Goal: Task Accomplishment & Management: Complete application form

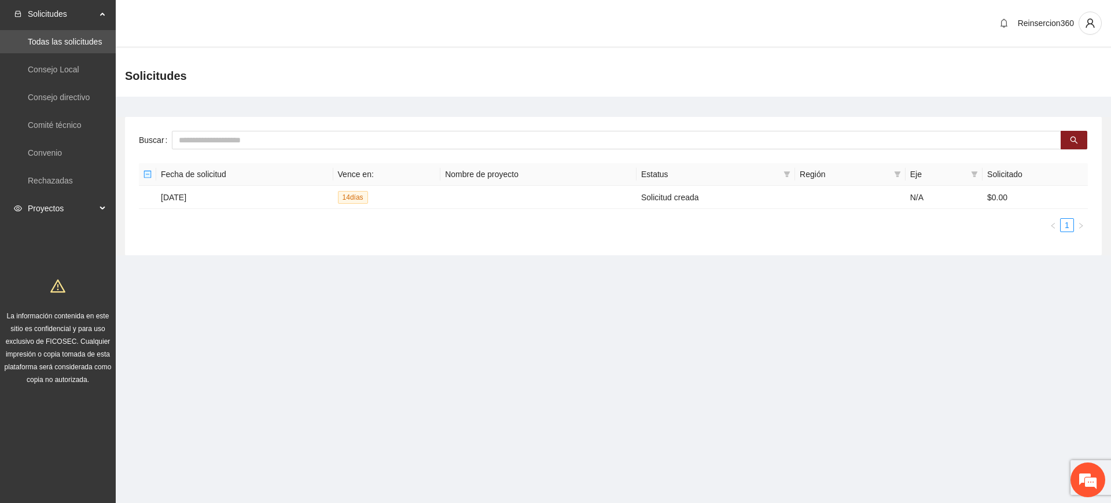
click at [71, 205] on span "Proyectos" at bounding box center [62, 208] width 68 height 23
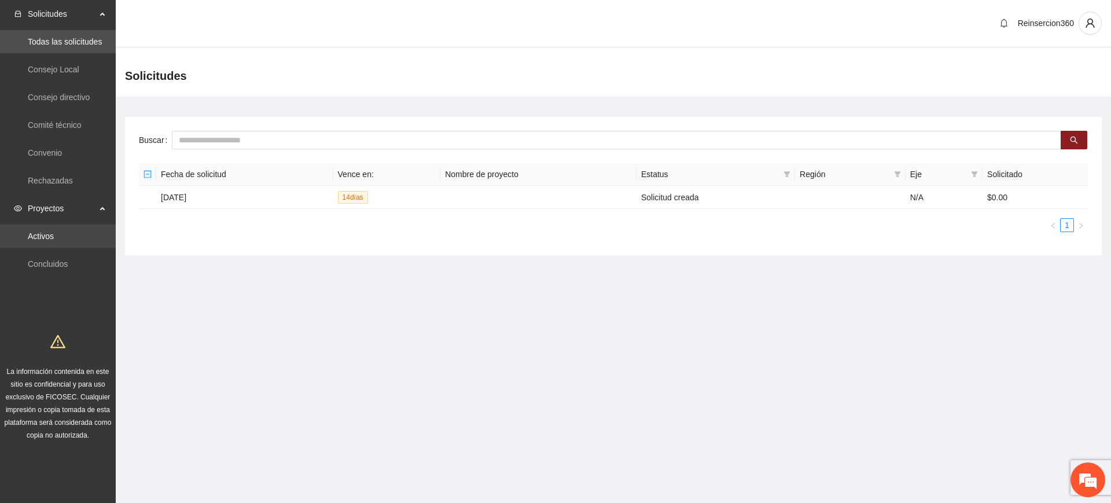
click at [54, 233] on link "Activos" at bounding box center [41, 235] width 26 height 9
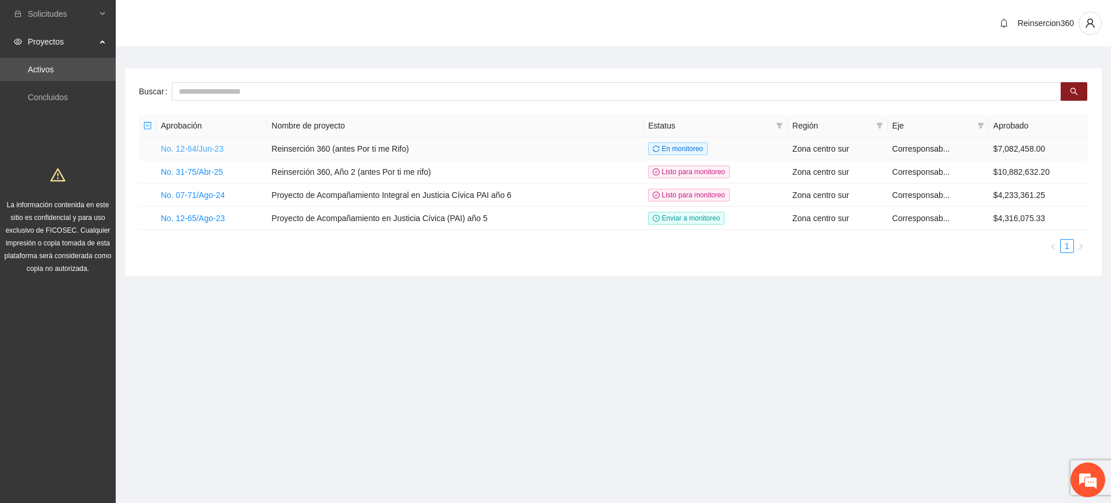
click at [191, 146] on link "No. 12-64/Jun-23" at bounding box center [192, 148] width 62 height 9
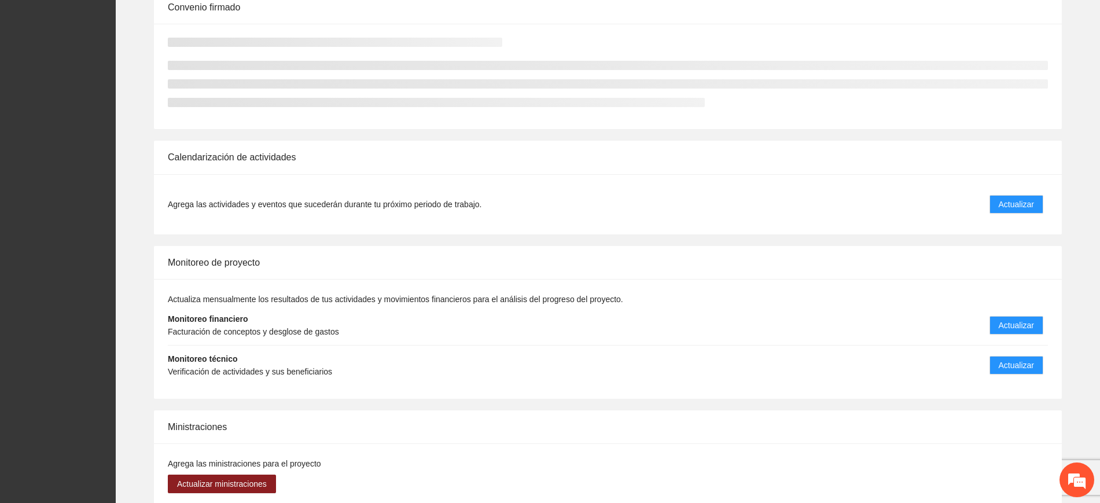
scroll to position [540, 0]
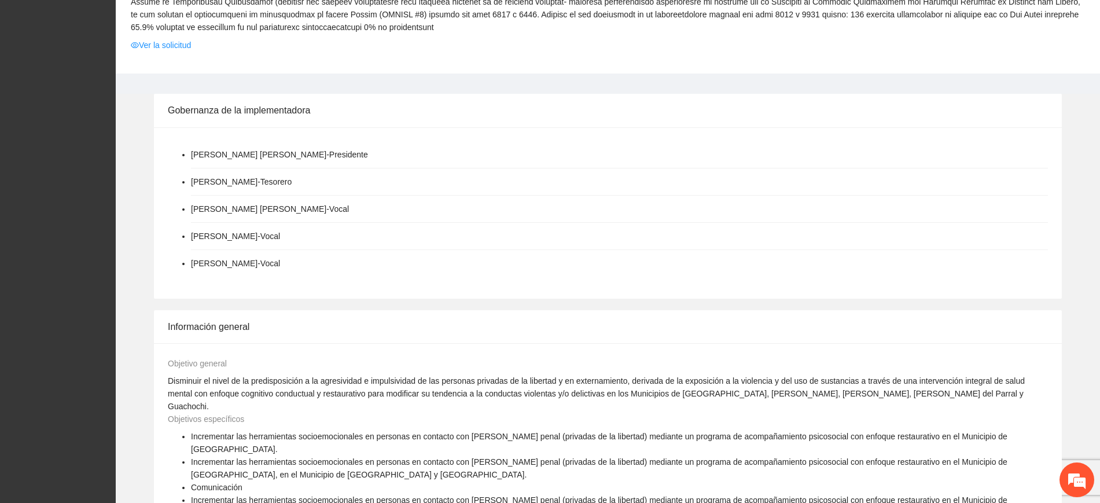
click at [1018, 312] on div "Información general" at bounding box center [608, 326] width 880 height 33
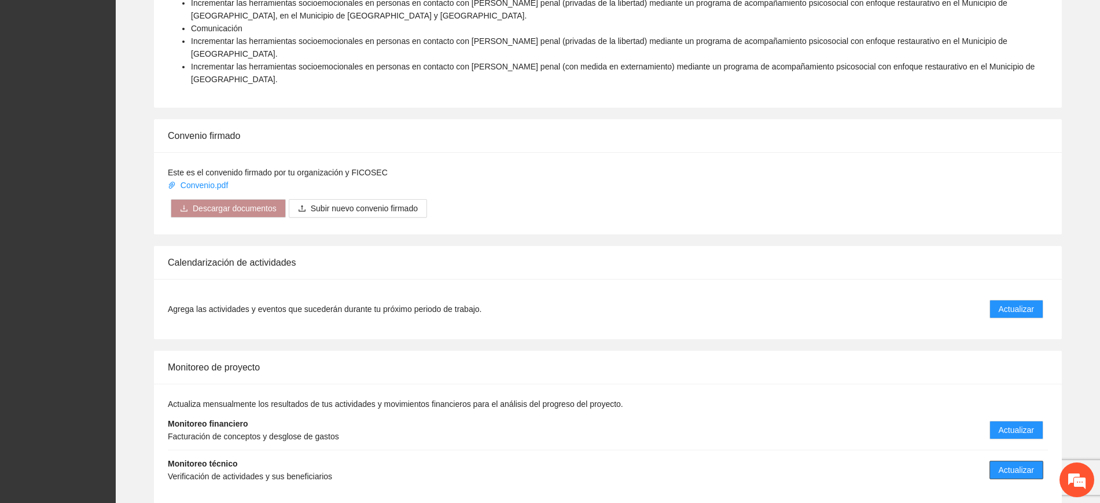
scroll to position [1088, 0]
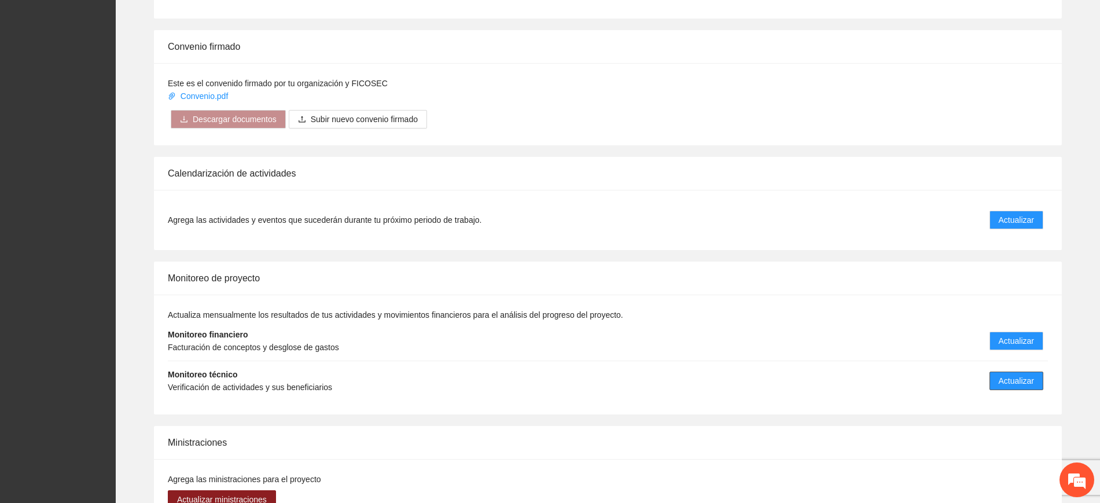
click at [1001, 374] on span "Actualizar" at bounding box center [1016, 380] width 35 height 13
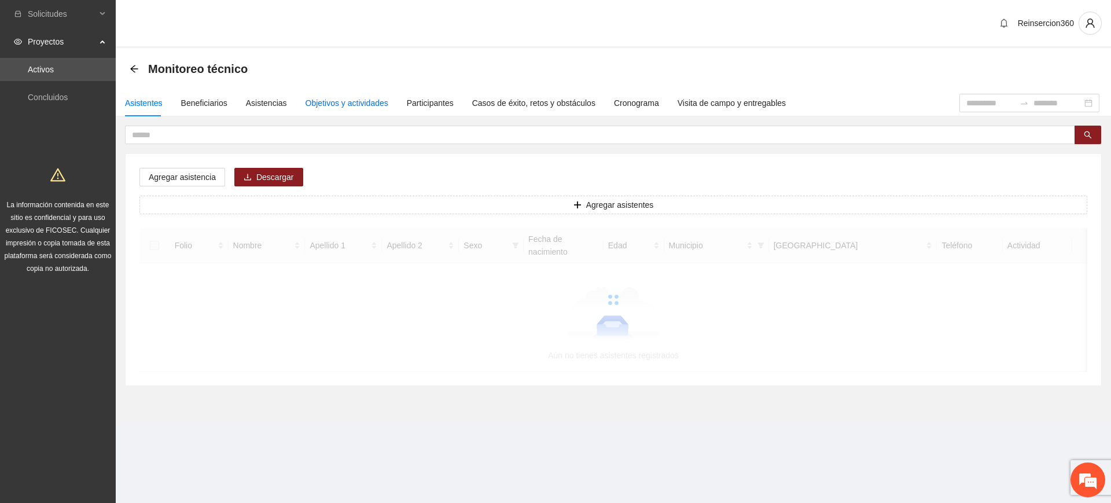
click at [366, 105] on div "Objetivos y actividades" at bounding box center [347, 103] width 83 height 13
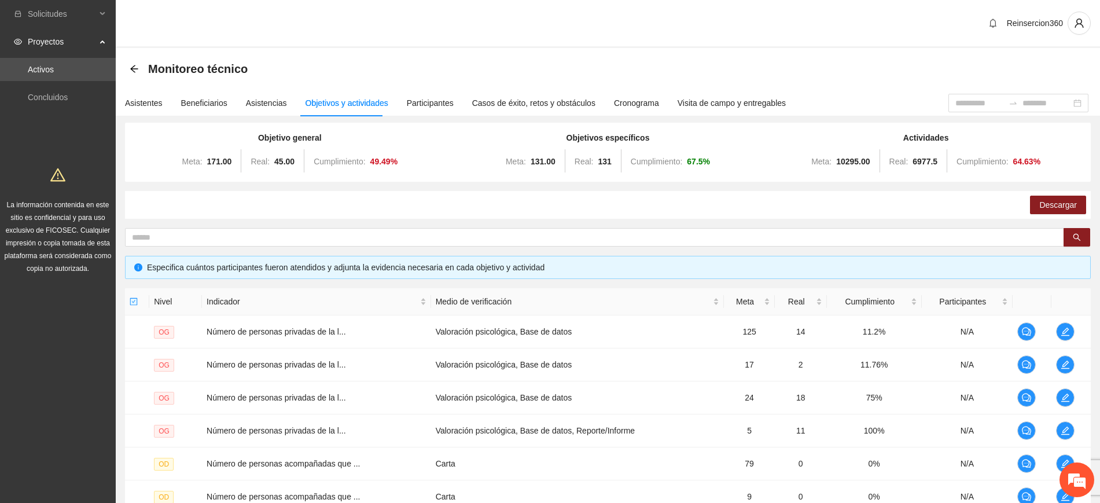
scroll to position [253, 0]
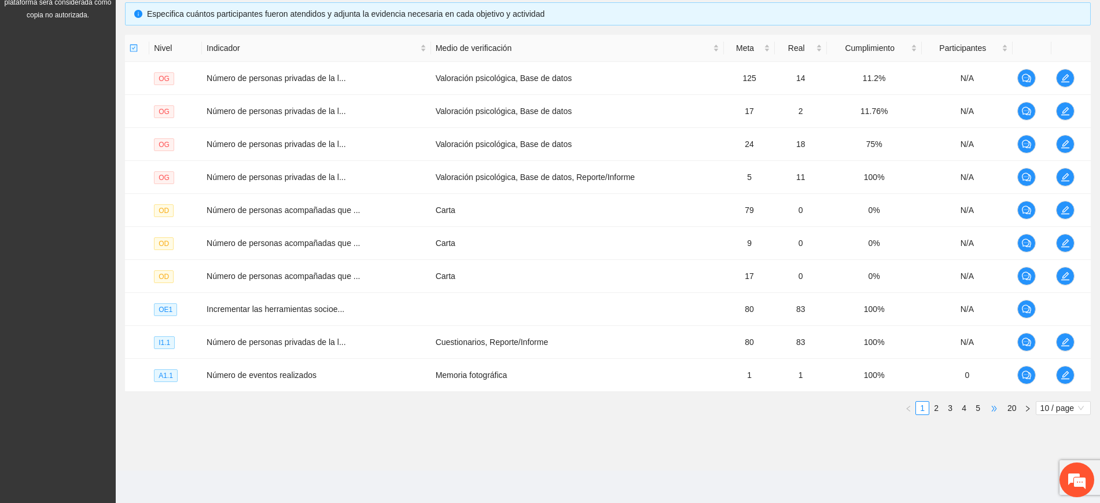
click at [994, 404] on span "•••" at bounding box center [994, 408] width 19 height 14
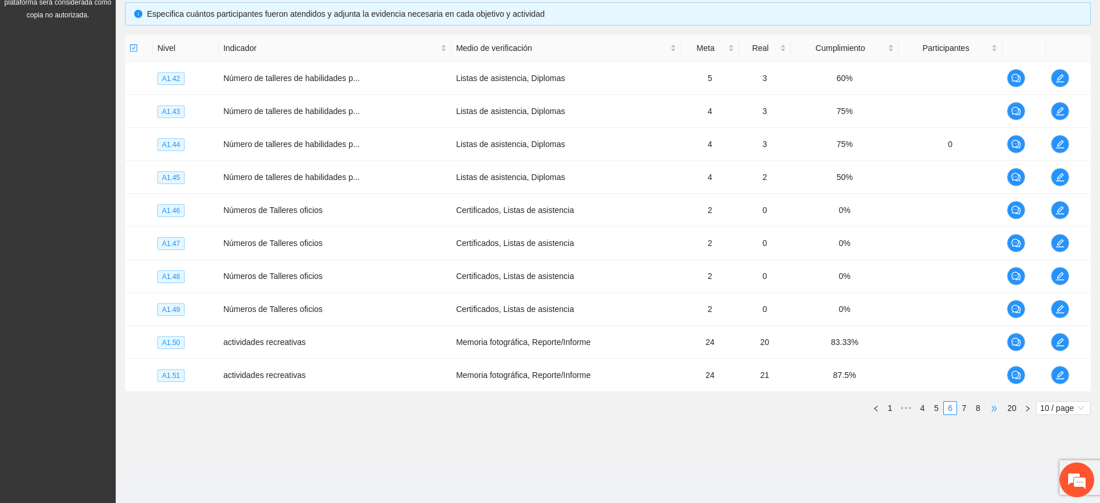
click at [994, 404] on span "•••" at bounding box center [994, 408] width 19 height 14
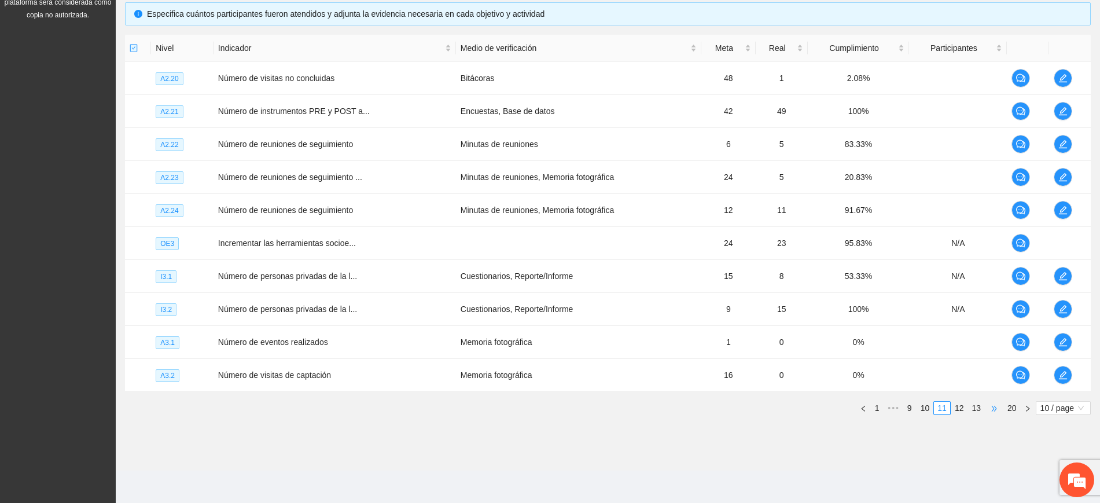
click at [994, 404] on span "•••" at bounding box center [994, 408] width 19 height 14
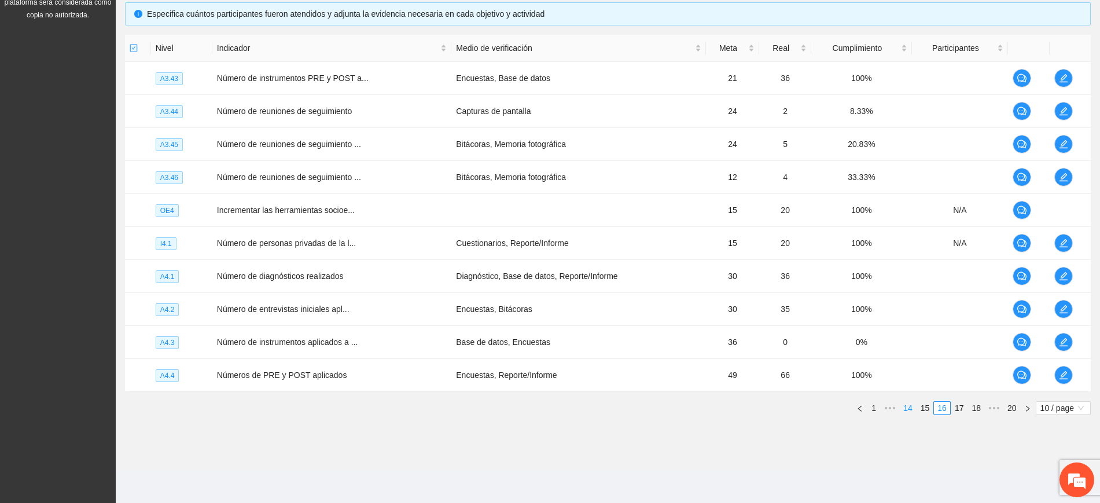
click at [907, 407] on link "14" at bounding box center [908, 408] width 16 height 13
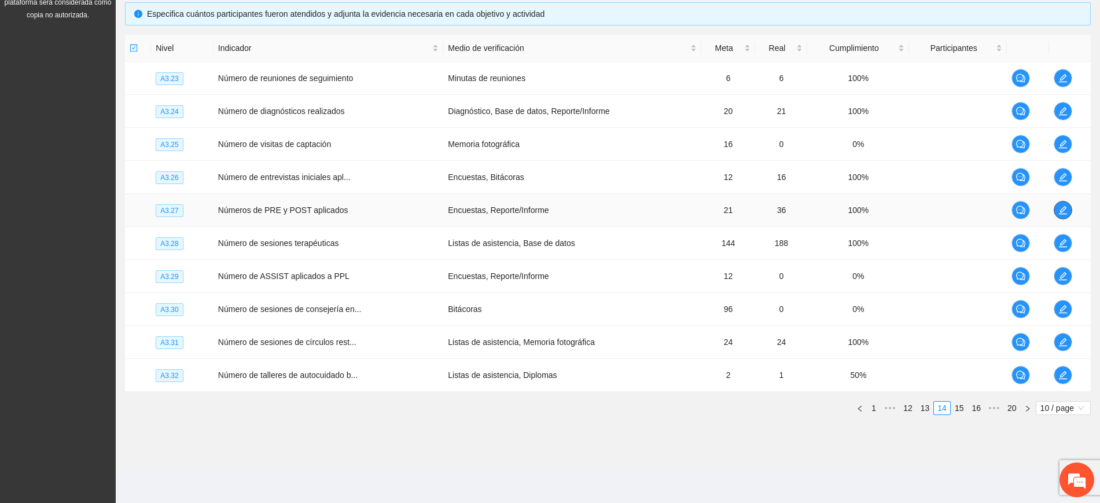
click at [1061, 211] on icon "edit" at bounding box center [1062, 210] width 8 height 8
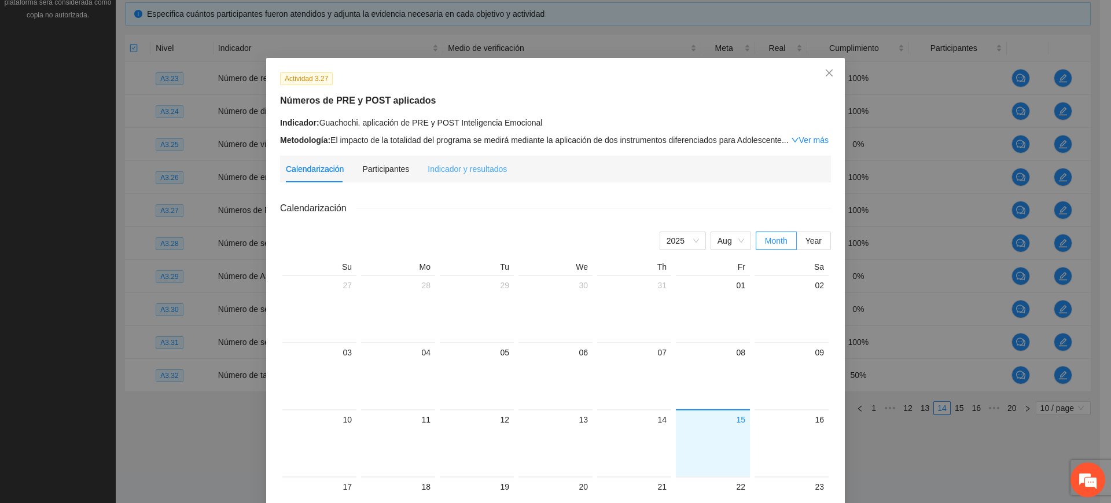
click at [439, 160] on div "Indicador y resultados" at bounding box center [467, 169] width 79 height 27
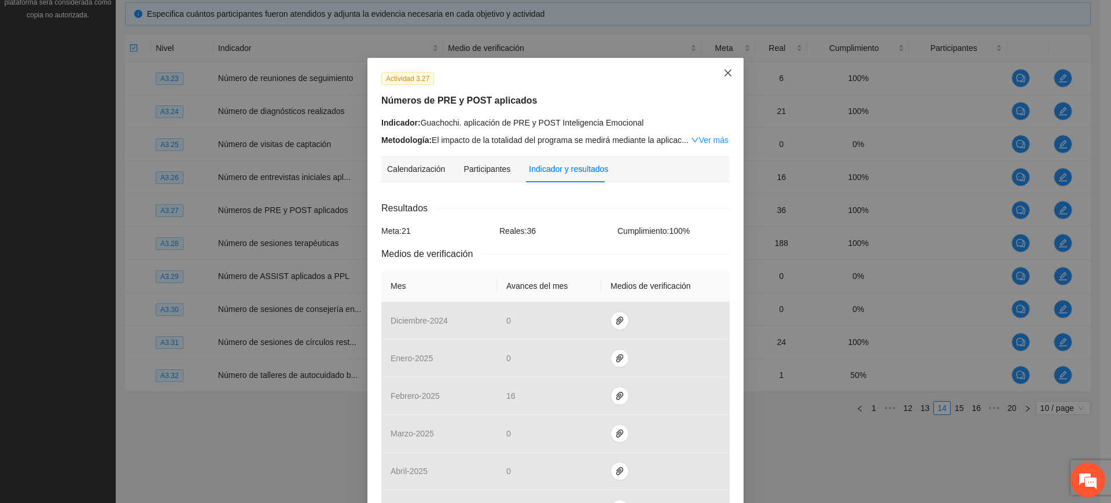
click at [717, 75] on span "Close" at bounding box center [727, 73] width 31 height 31
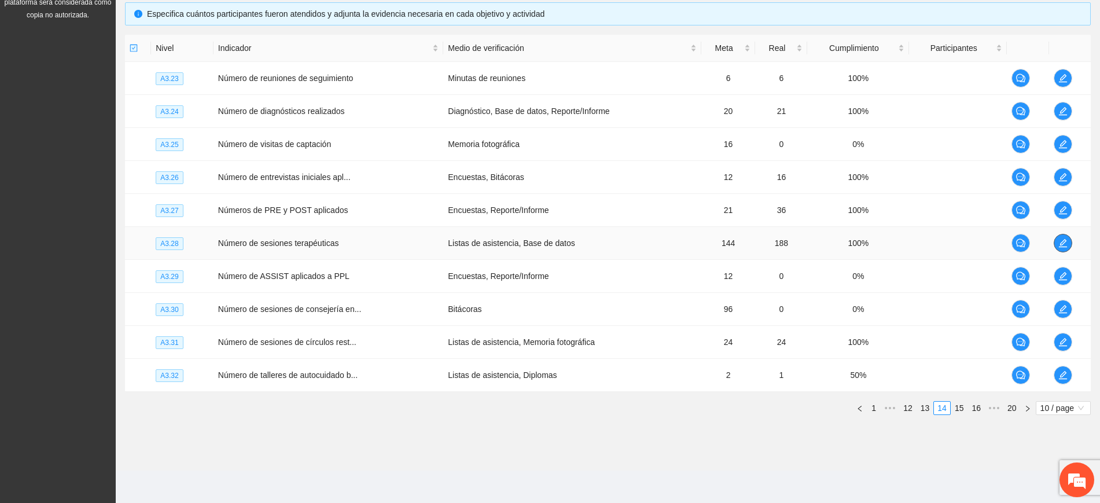
click at [1061, 242] on icon "edit" at bounding box center [1062, 243] width 8 height 8
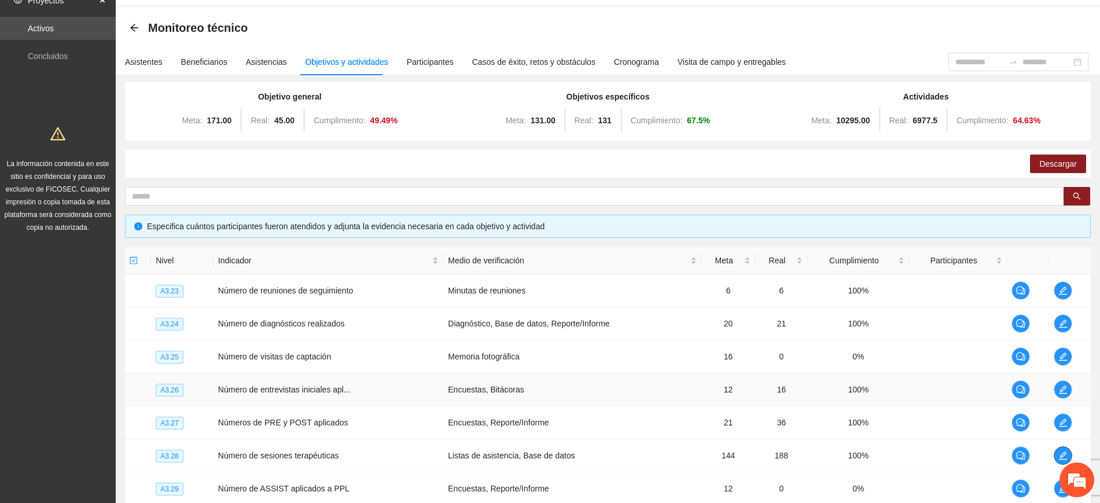
scroll to position [36, 0]
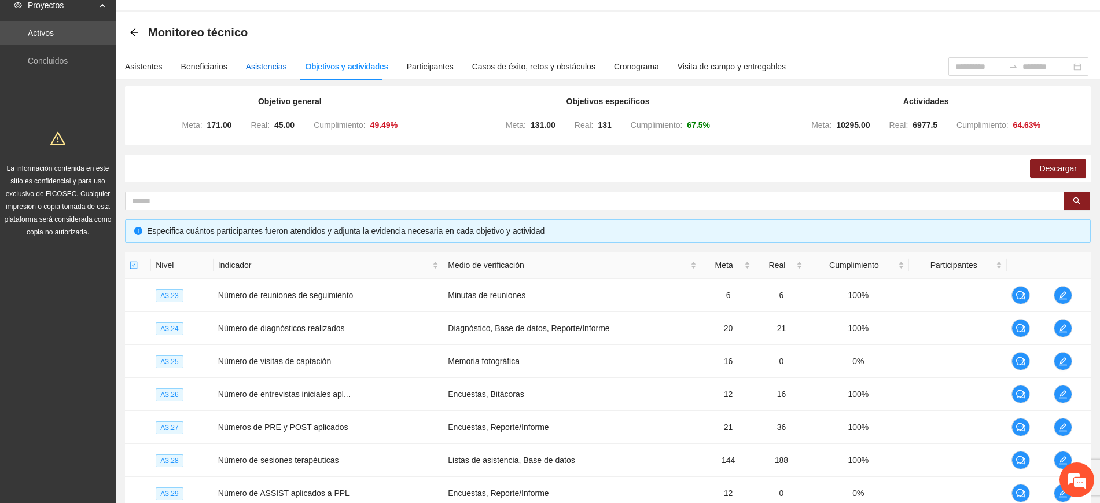
click at [260, 68] on div "Asistencias" at bounding box center [266, 66] width 41 height 13
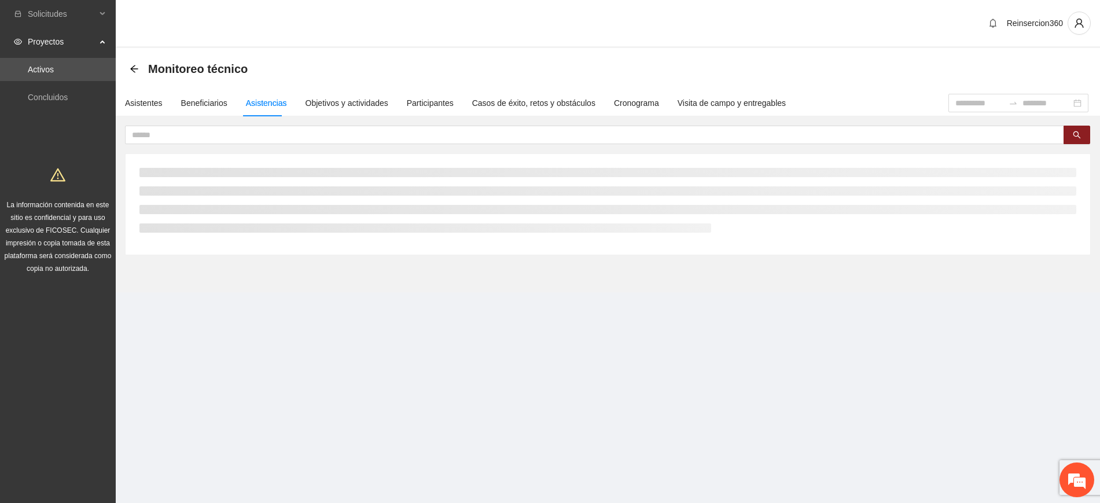
scroll to position [0, 0]
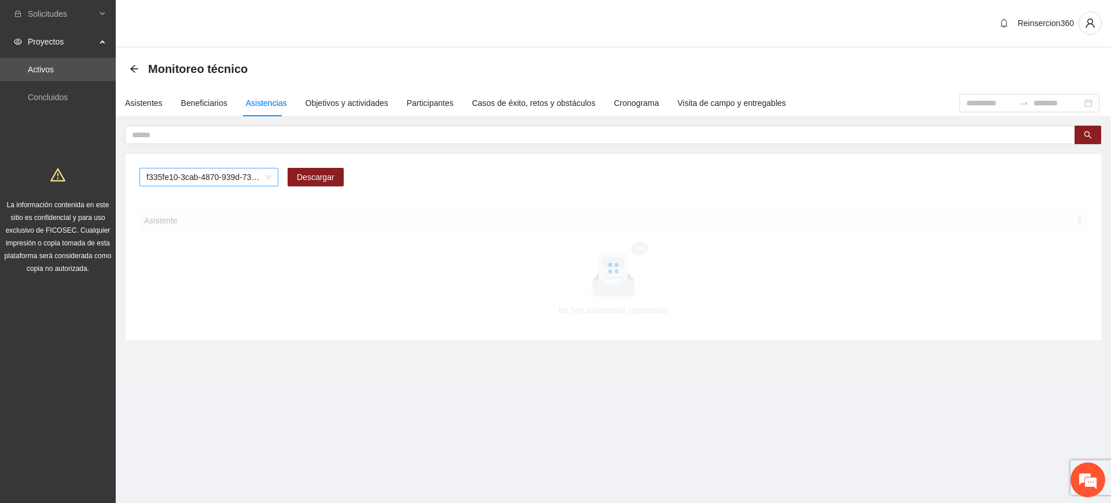
click at [175, 172] on span "f335fe10-3cab-4870-939d-73b6453ca784" at bounding box center [208, 176] width 125 height 17
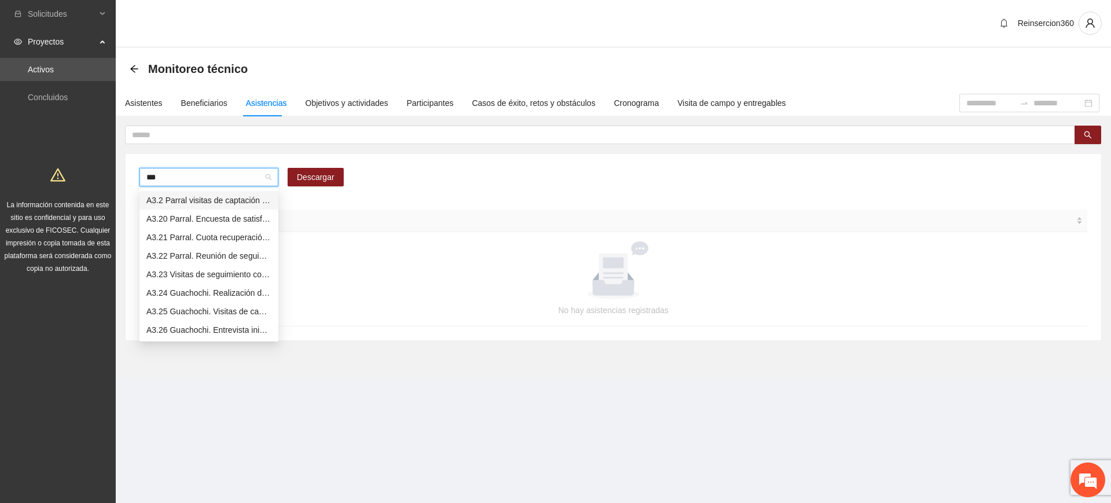
type input "****"
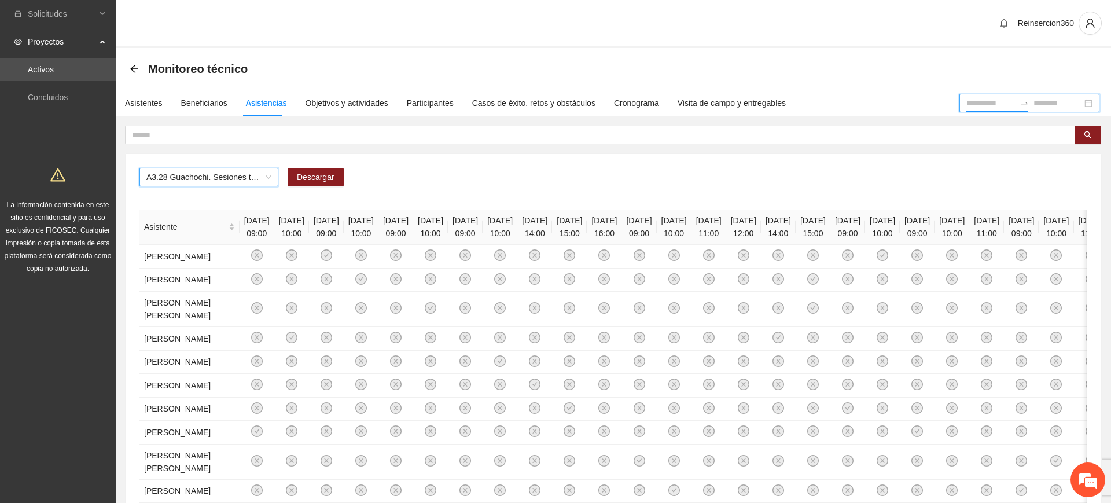
click at [966, 99] on input at bounding box center [990, 103] width 49 height 13
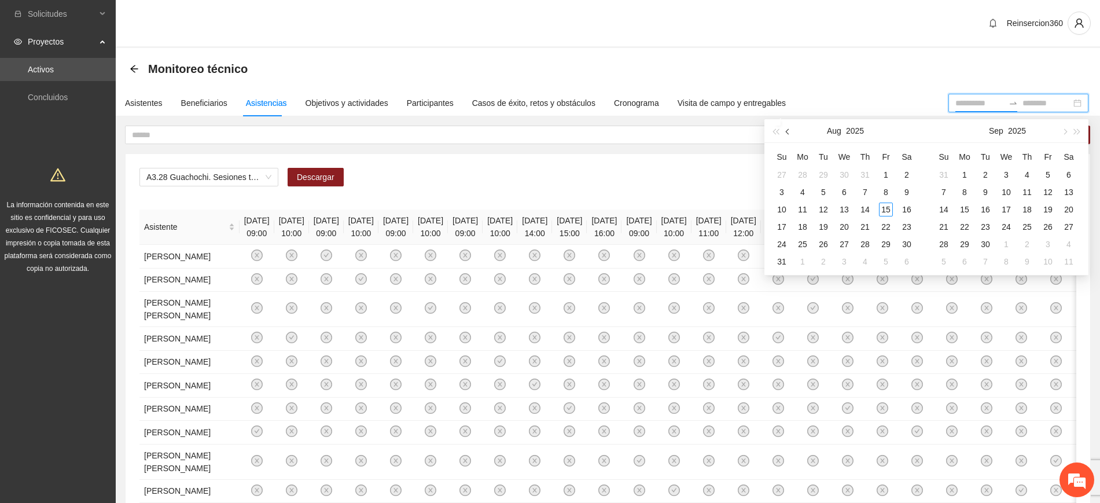
click at [788, 130] on span "button" at bounding box center [789, 131] width 6 height 6
type input "**********"
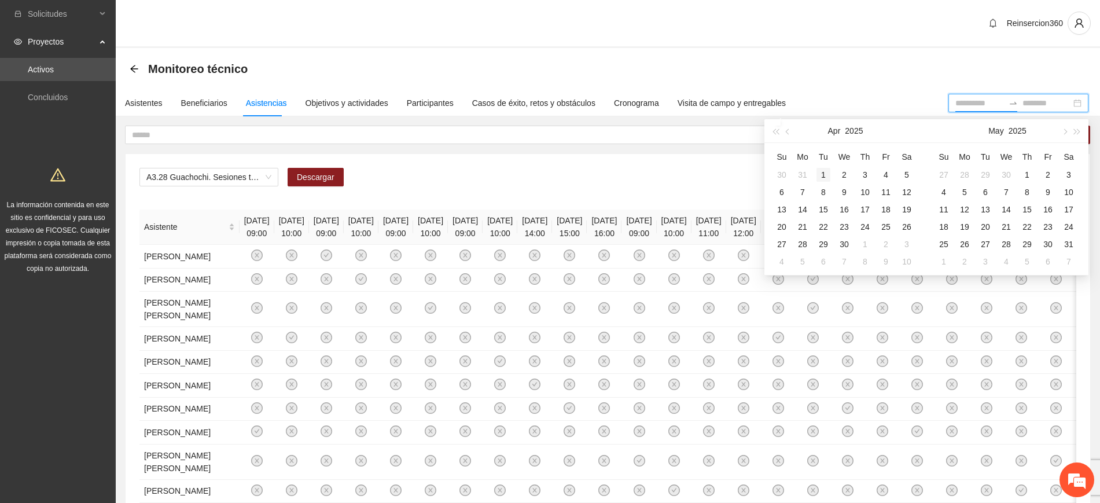
click at [825, 179] on div "1" at bounding box center [823, 175] width 14 height 14
type input "**********"
click at [847, 244] on div "30" at bounding box center [844, 244] width 14 height 14
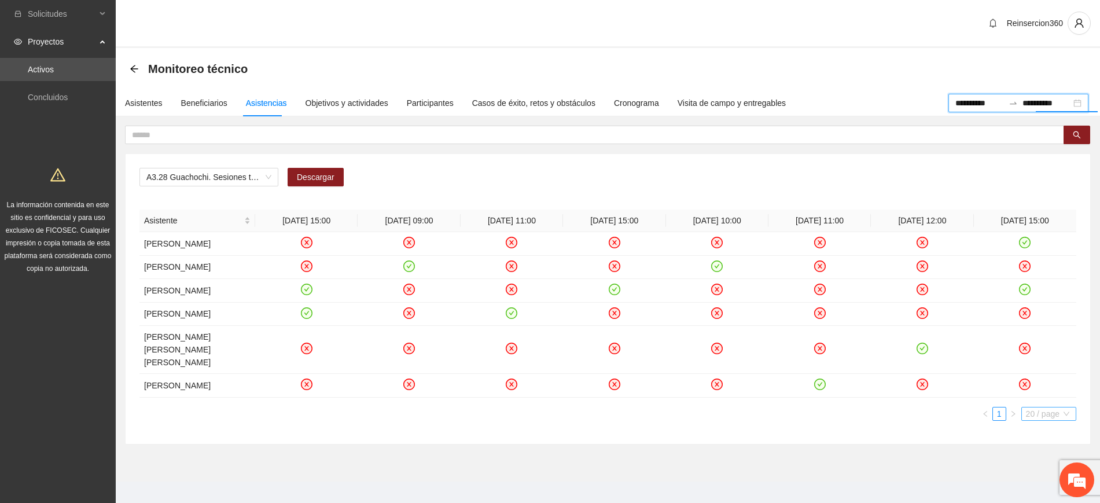
click at [1048, 420] on span "20 / page" at bounding box center [1049, 413] width 46 height 13
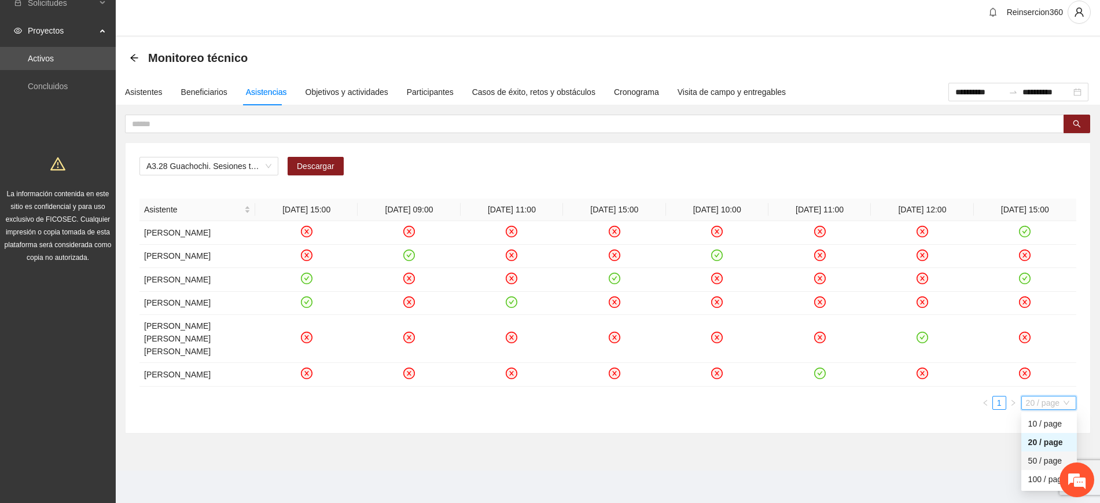
click at [1029, 479] on div "100 / page" at bounding box center [1049, 479] width 42 height 13
click at [354, 89] on div "Objetivos y actividades" at bounding box center [347, 92] width 83 height 27
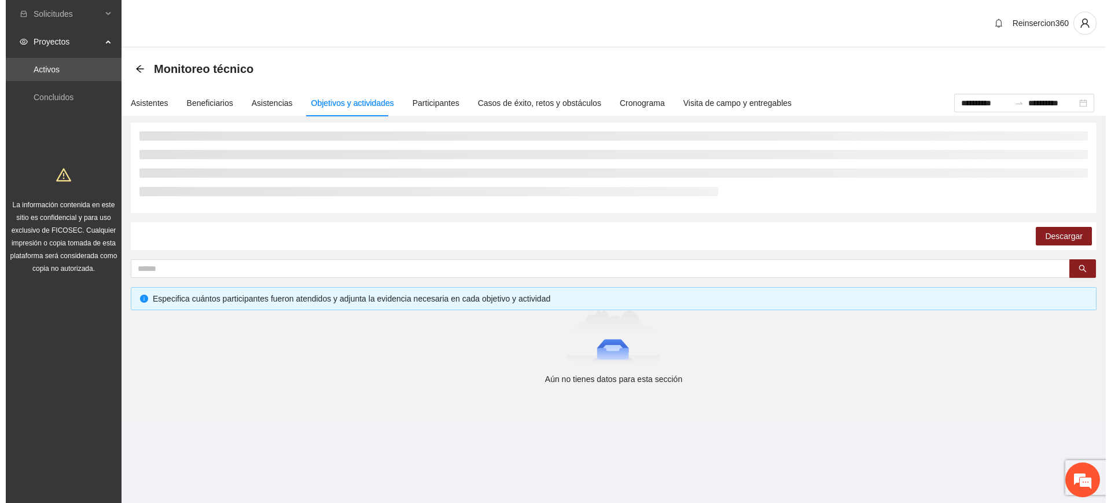
scroll to position [0, 0]
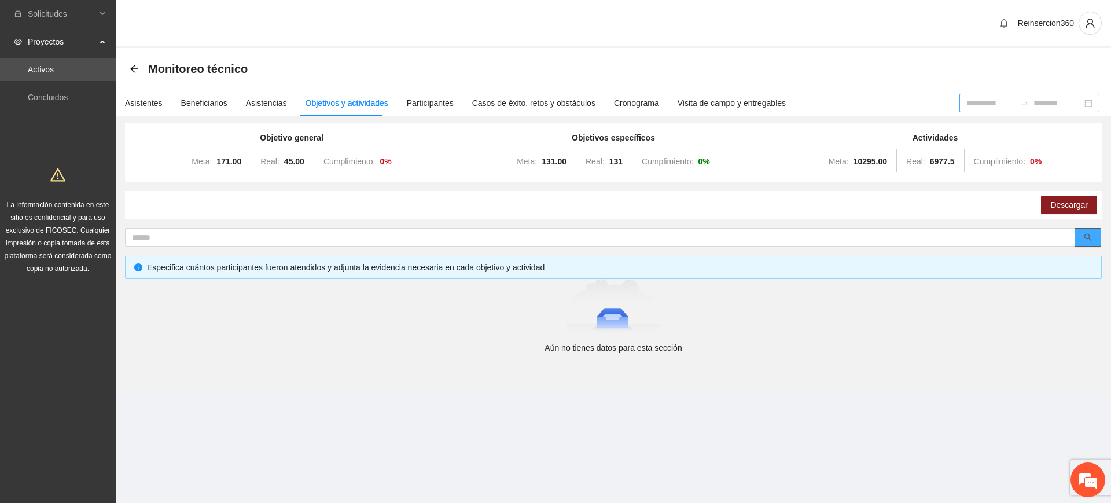
click at [1076, 229] on button "button" at bounding box center [1087, 237] width 27 height 19
click at [1088, 238] on icon "search" at bounding box center [1088, 238] width 8 height 8
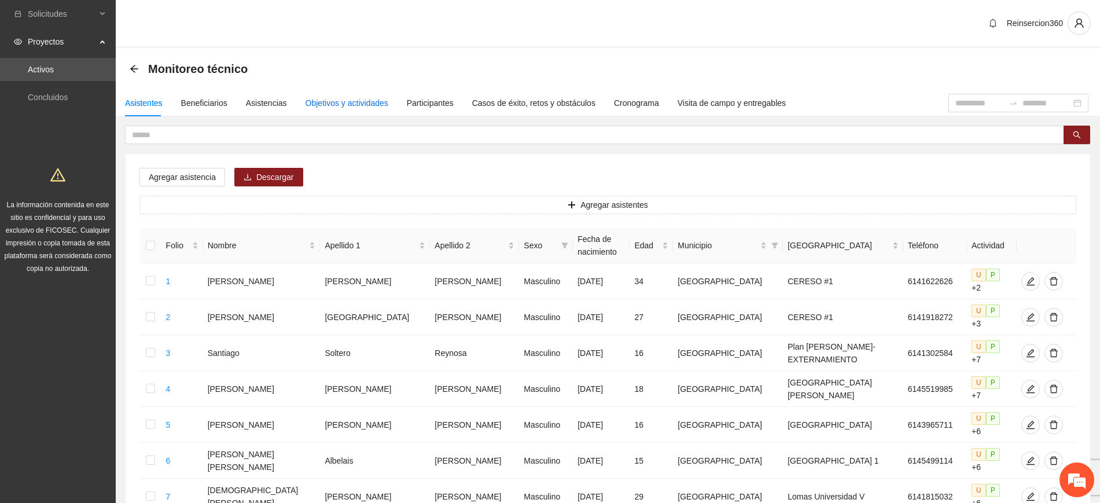
click at [345, 105] on div "Objetivos y actividades" at bounding box center [347, 103] width 83 height 13
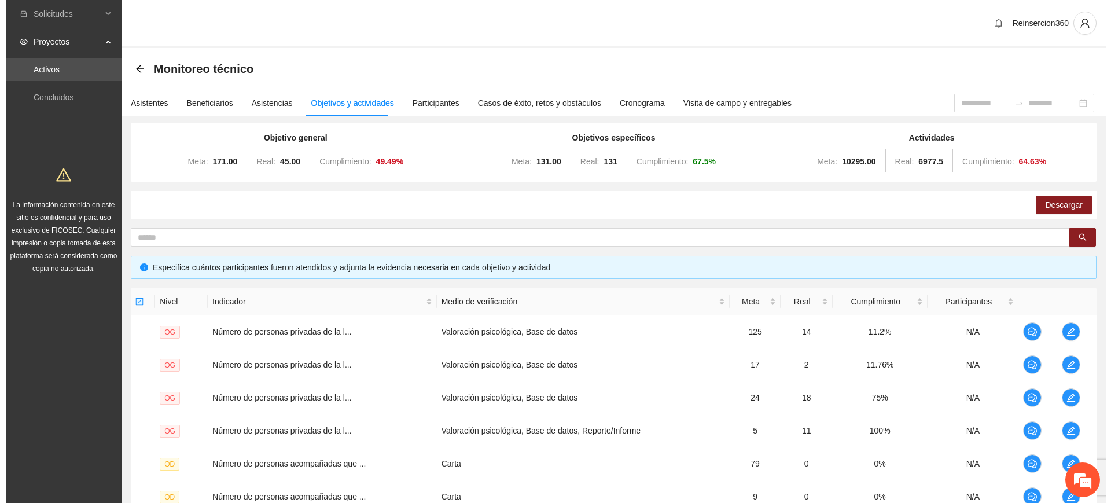
scroll to position [253, 0]
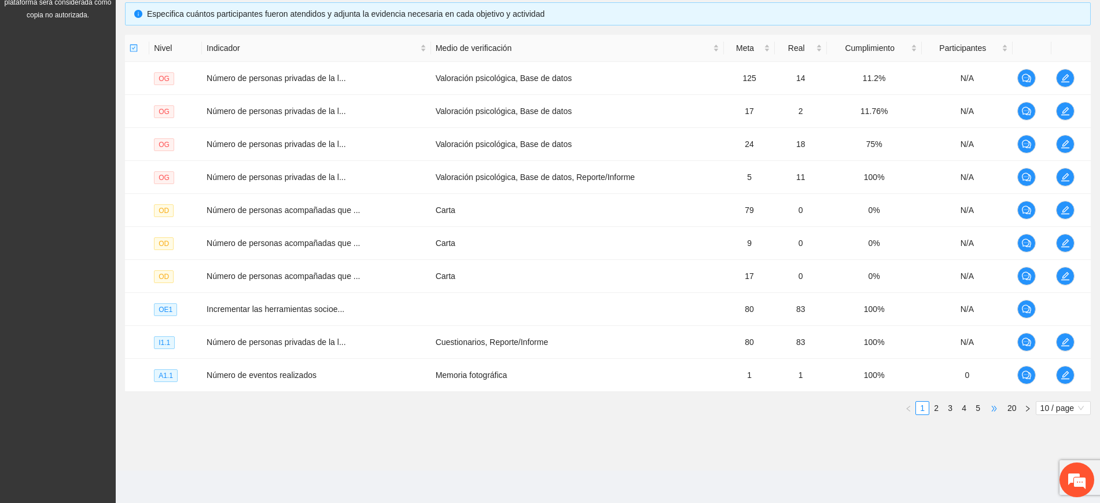
click at [993, 410] on span "•••" at bounding box center [994, 408] width 19 height 14
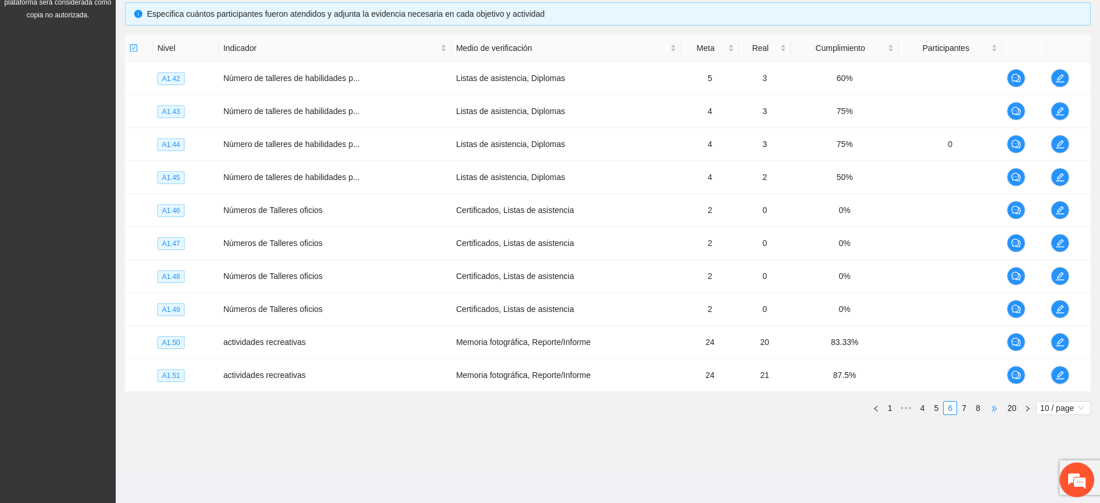
click at [993, 410] on span "•••" at bounding box center [994, 408] width 19 height 14
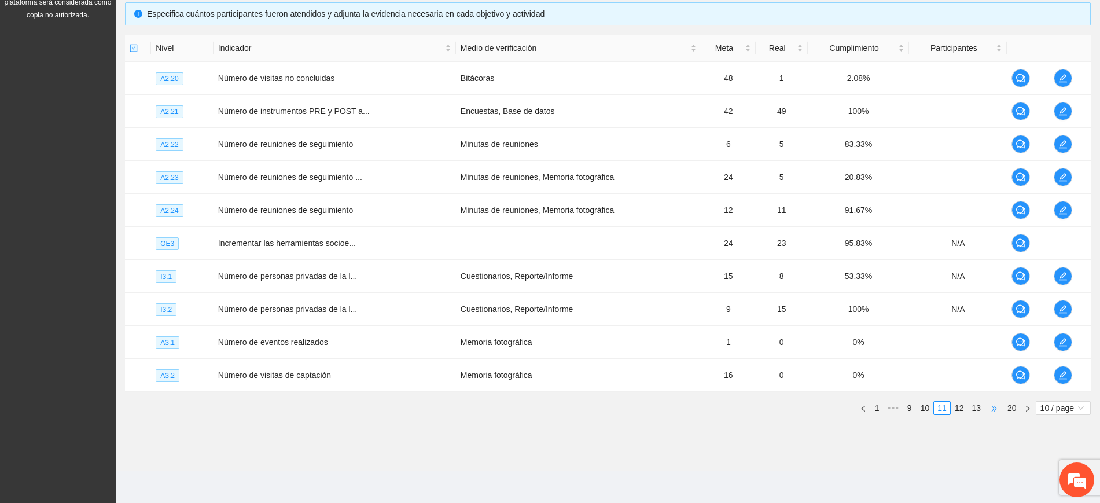
click at [995, 409] on span "•••" at bounding box center [994, 408] width 19 height 14
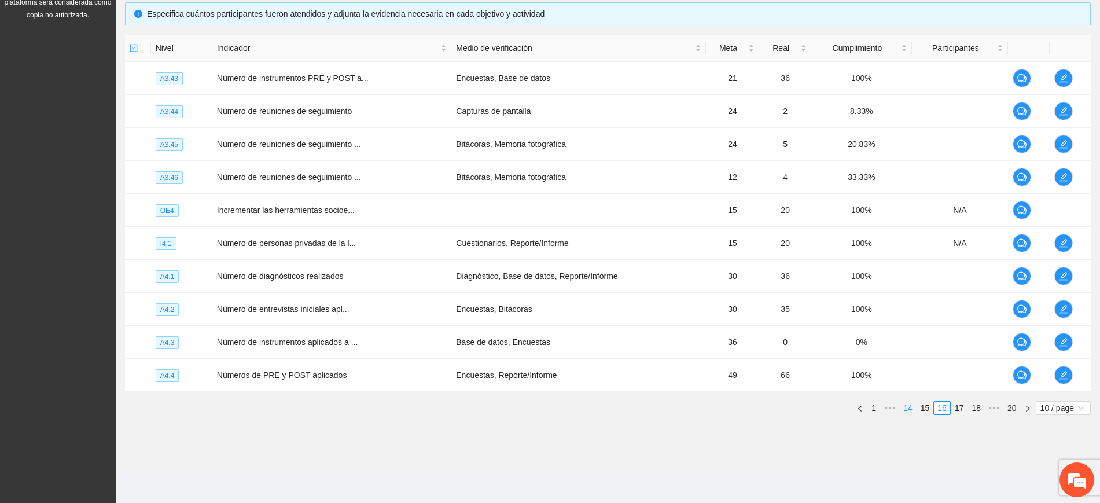
click at [914, 404] on link "14" at bounding box center [908, 408] width 16 height 13
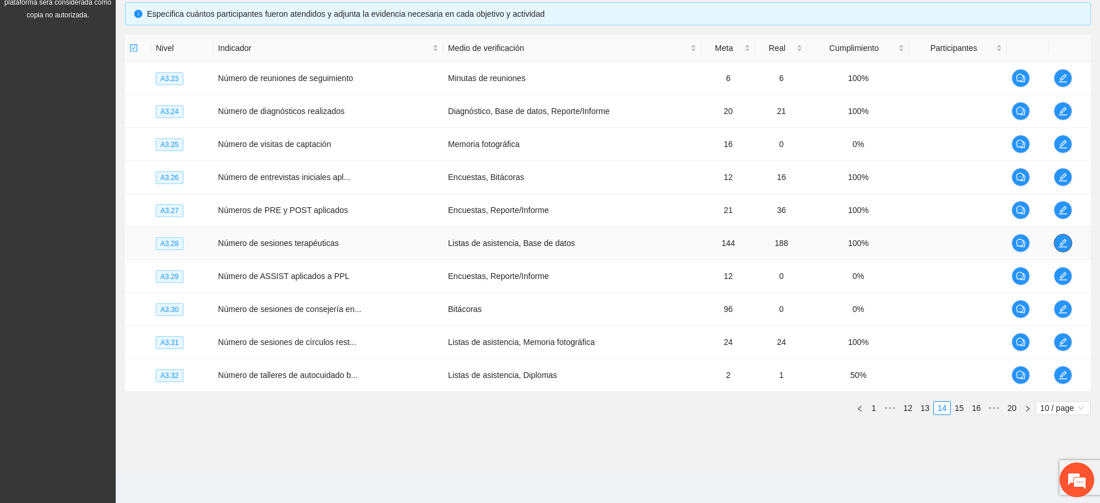
click at [1061, 240] on icon "edit" at bounding box center [1062, 242] width 9 height 9
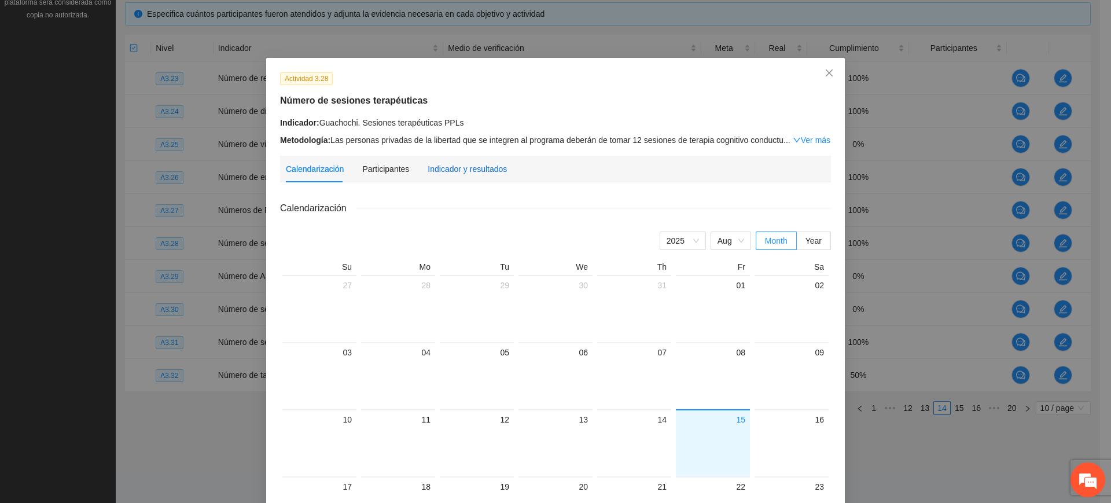
click at [449, 167] on div "Indicador y resultados" at bounding box center [467, 169] width 79 height 13
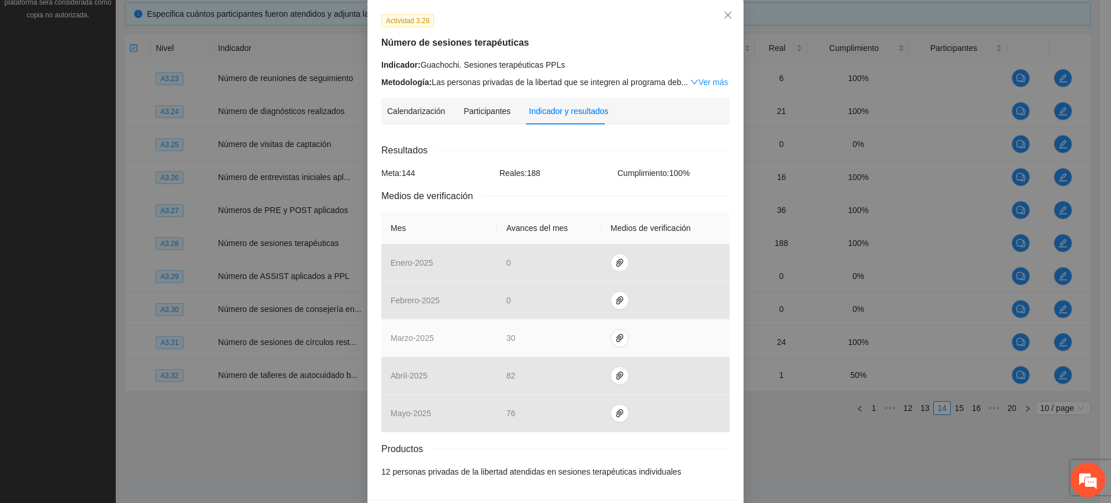
scroll to position [69, 0]
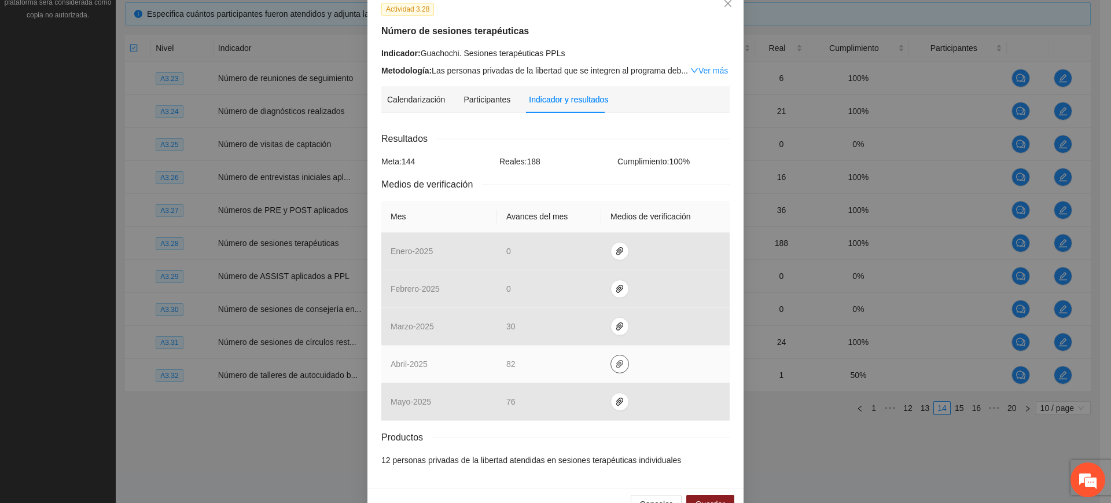
click at [616, 363] on icon "paper-clip" at bounding box center [619, 364] width 7 height 8
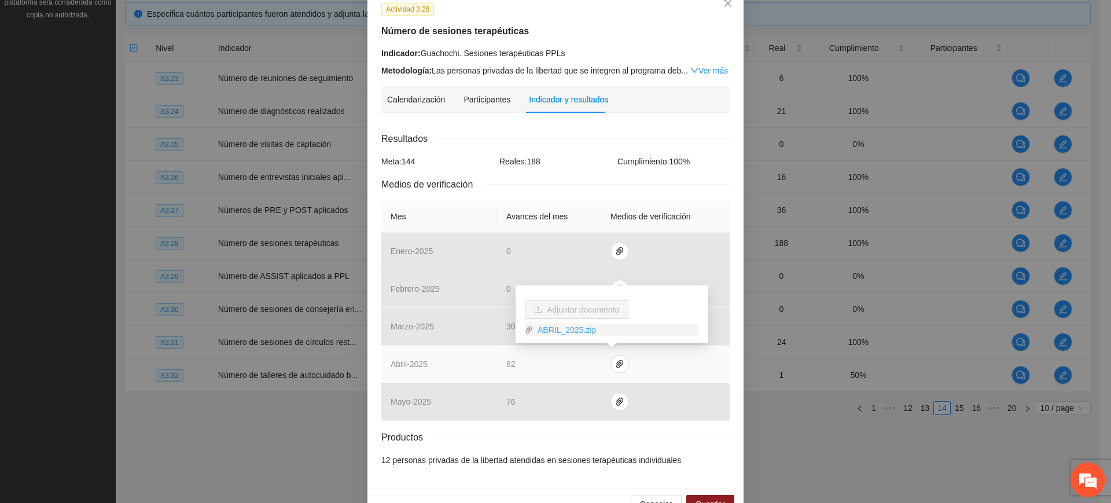
click at [568, 326] on link "ABRIL_2025.zip" at bounding box center [615, 329] width 165 height 13
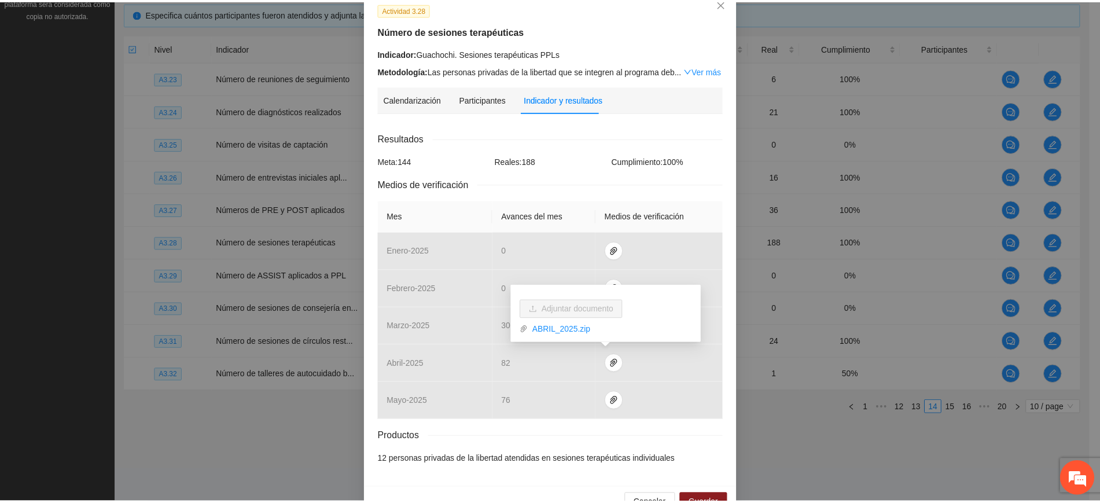
scroll to position [0, 0]
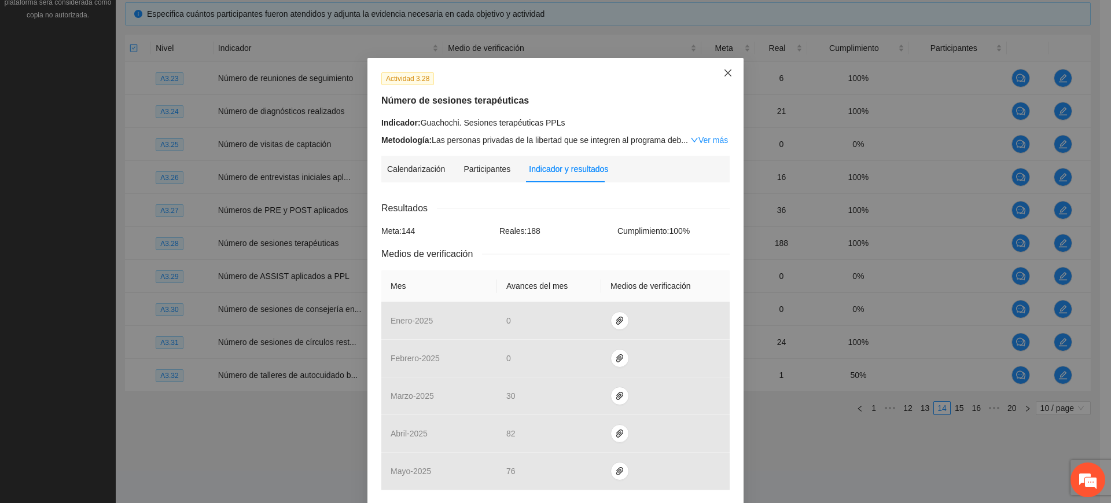
click at [719, 79] on span "Close" at bounding box center [727, 73] width 31 height 31
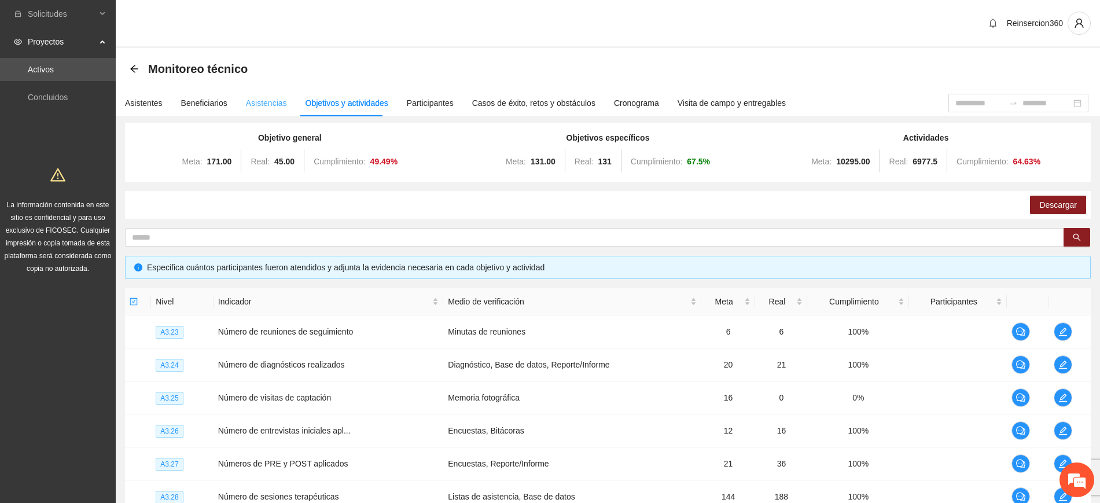
click at [262, 93] on div "Asistencias" at bounding box center [266, 103] width 41 height 27
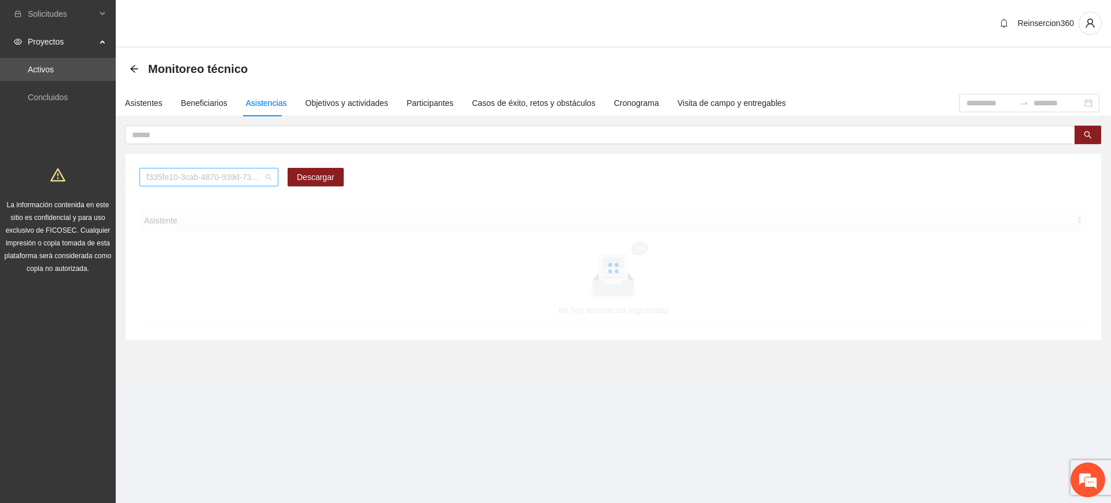
click at [229, 174] on span "f335fe10-3cab-4870-939d-73b6453ca784" at bounding box center [208, 176] width 125 height 17
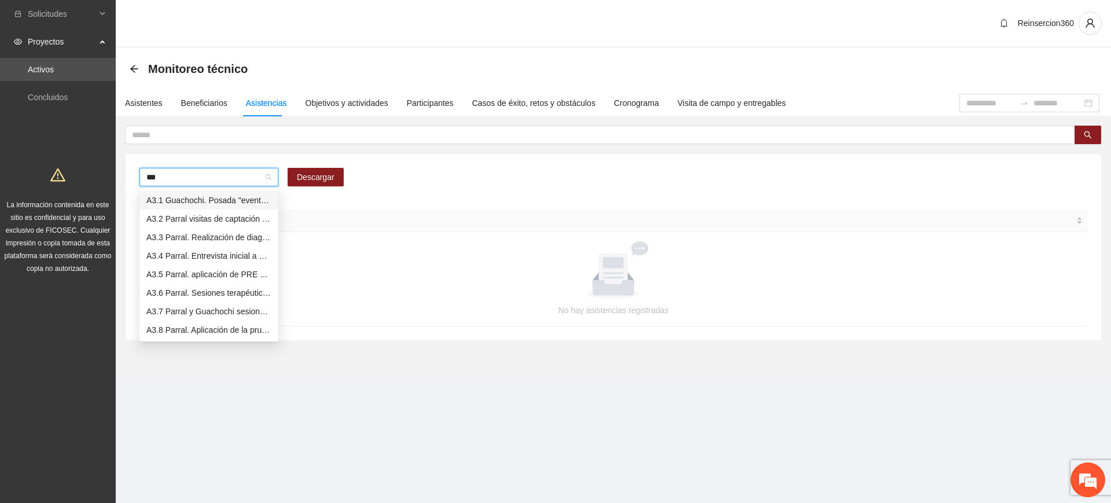
type input "****"
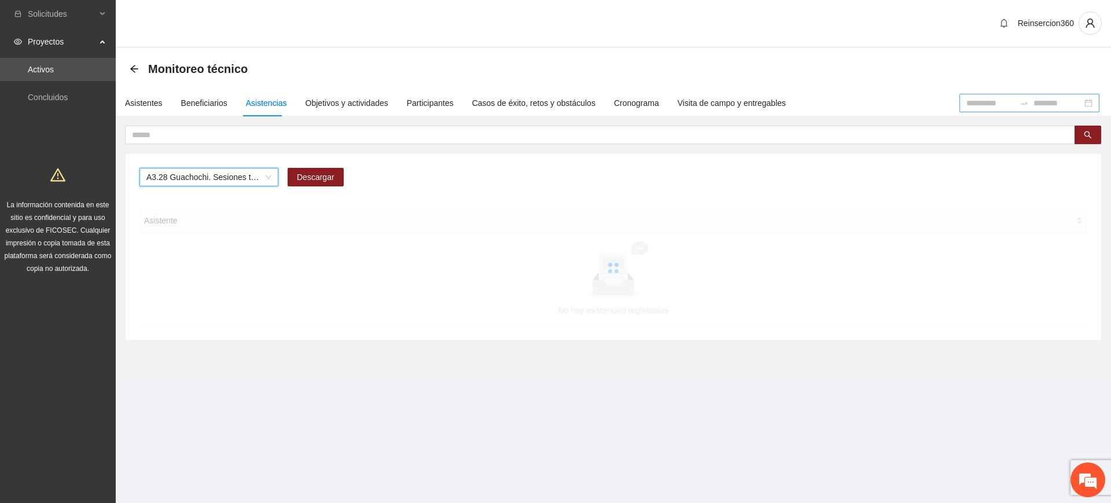
click at [966, 105] on input at bounding box center [990, 103] width 49 height 13
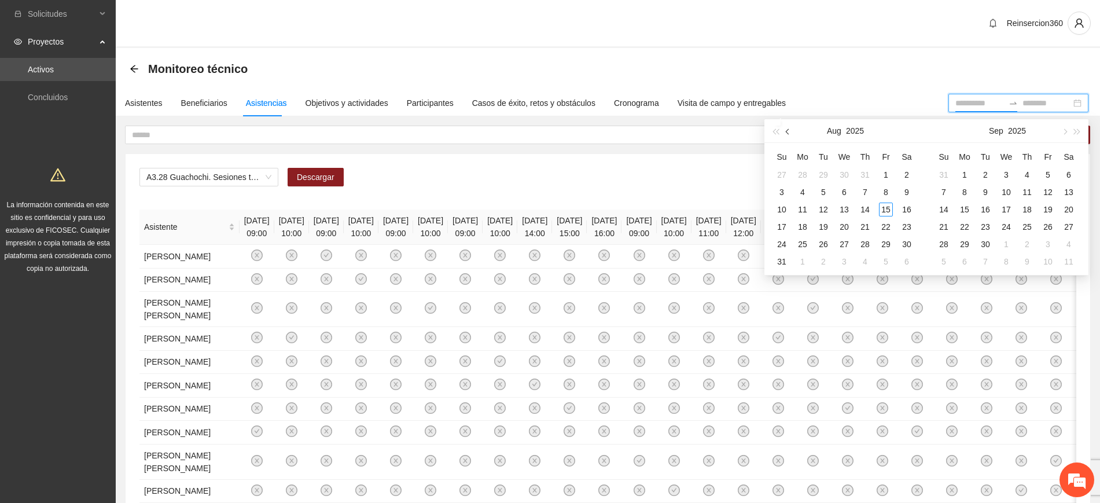
click at [792, 130] on button "button" at bounding box center [788, 130] width 13 height 23
click at [734, 150] on div "A3.28 Guachochi. Sesiones terapéuticas PPLs Descargar Asistente 07/03/2025 09:0…" at bounding box center [608, 498] width 966 height 745
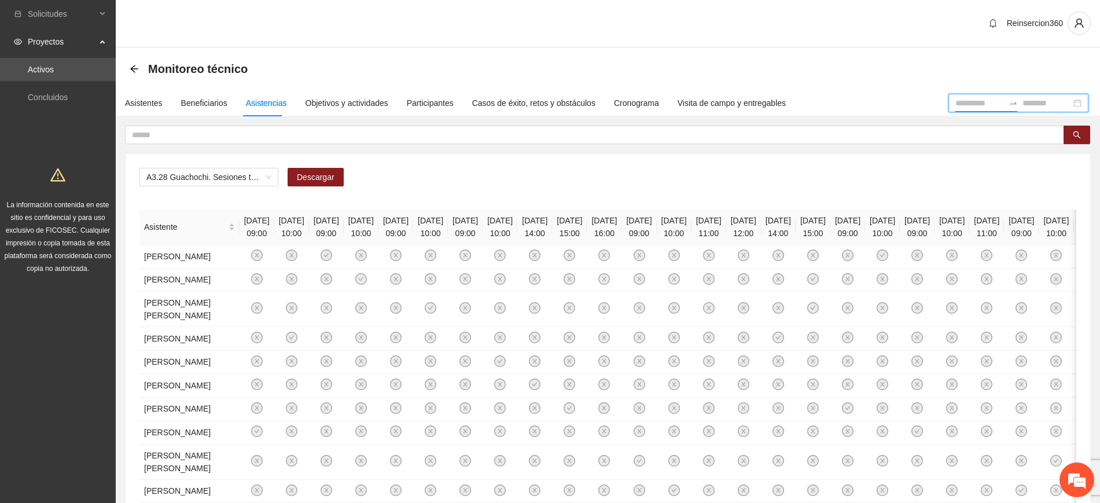
click at [955, 102] on input at bounding box center [979, 103] width 49 height 13
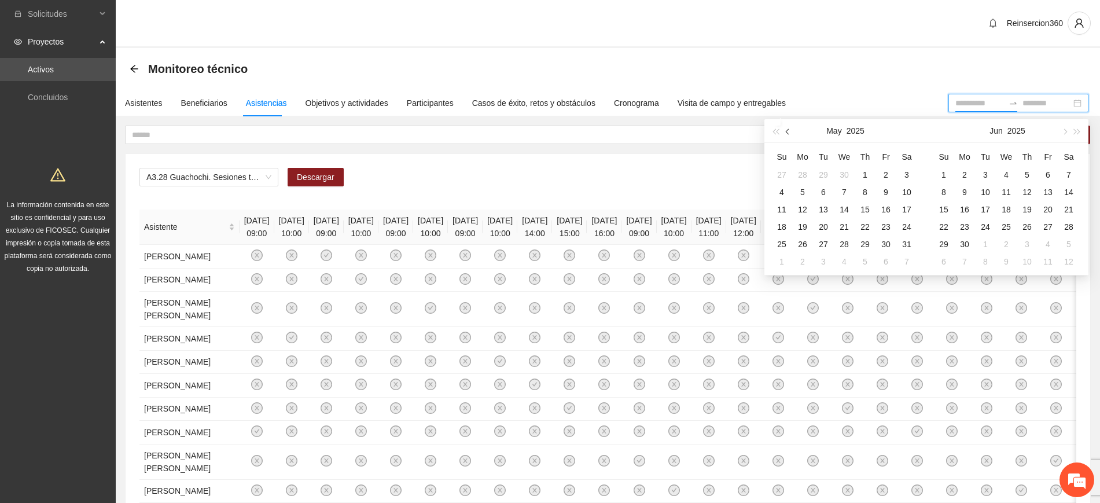
click at [787, 134] on button "button" at bounding box center [788, 130] width 13 height 23
type input "**********"
click at [822, 180] on div "1" at bounding box center [823, 175] width 14 height 14
type input "**********"
click at [844, 241] on div "30" at bounding box center [844, 244] width 14 height 14
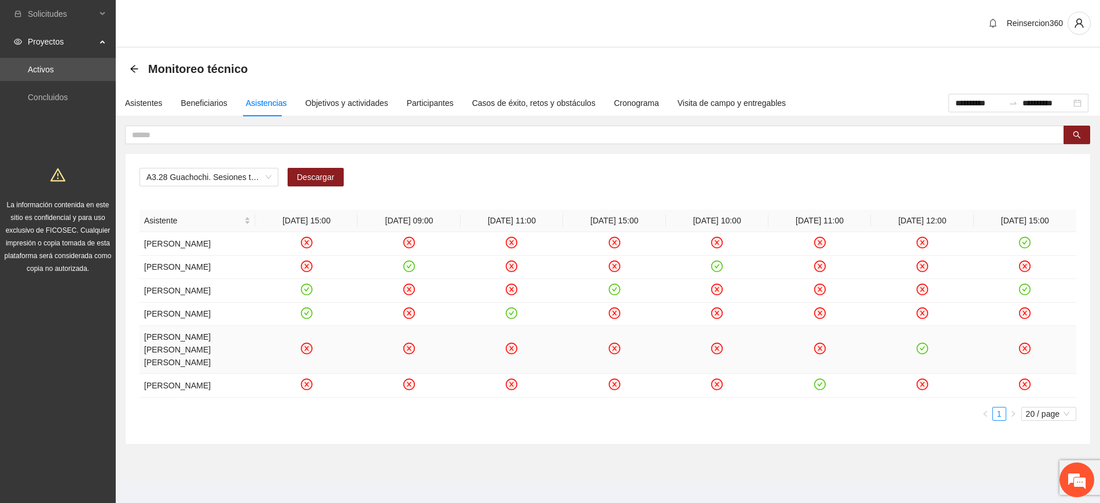
click at [924, 354] on icon "check-circle" at bounding box center [923, 349] width 10 height 10
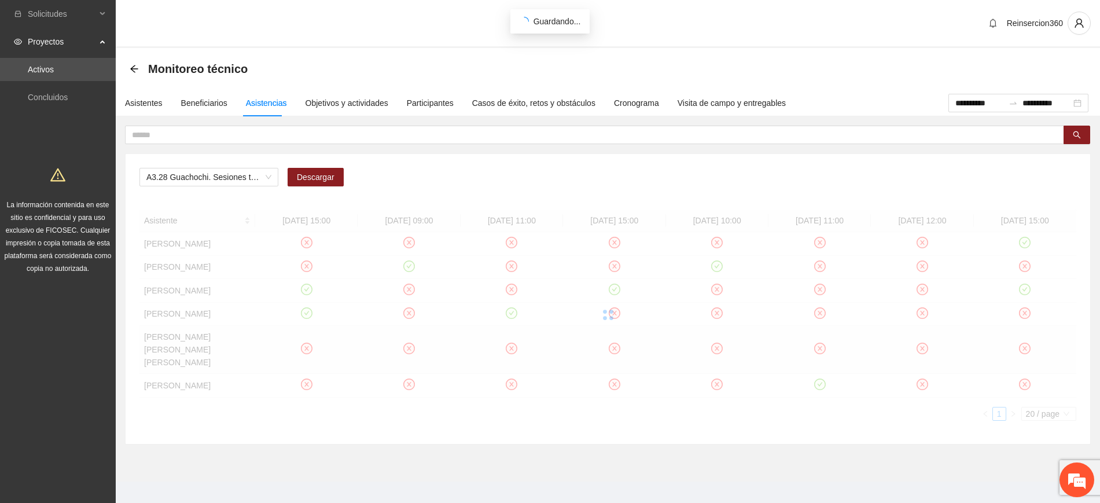
click at [1027, 302] on div at bounding box center [607, 314] width 937 height 211
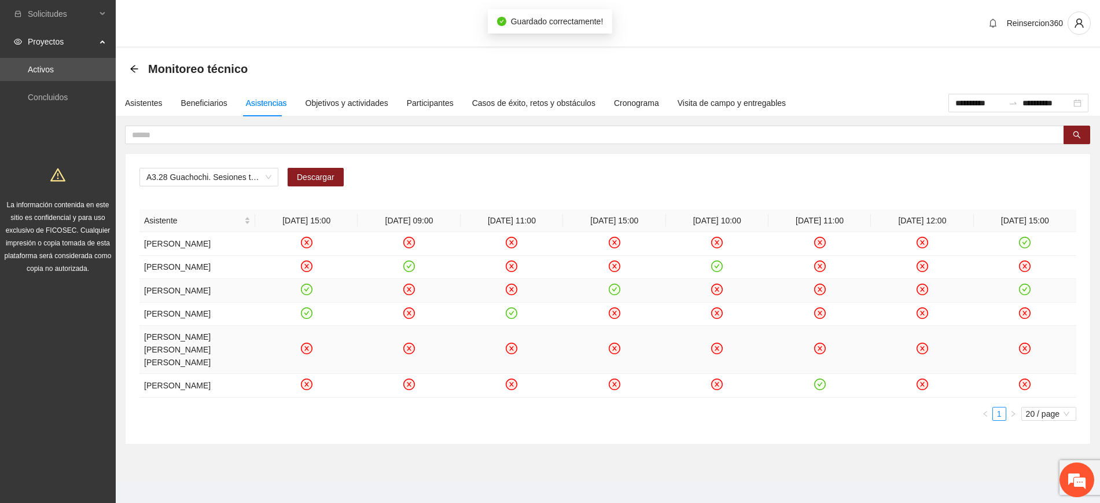
click at [1025, 292] on icon "check-circle" at bounding box center [1025, 290] width 10 height 10
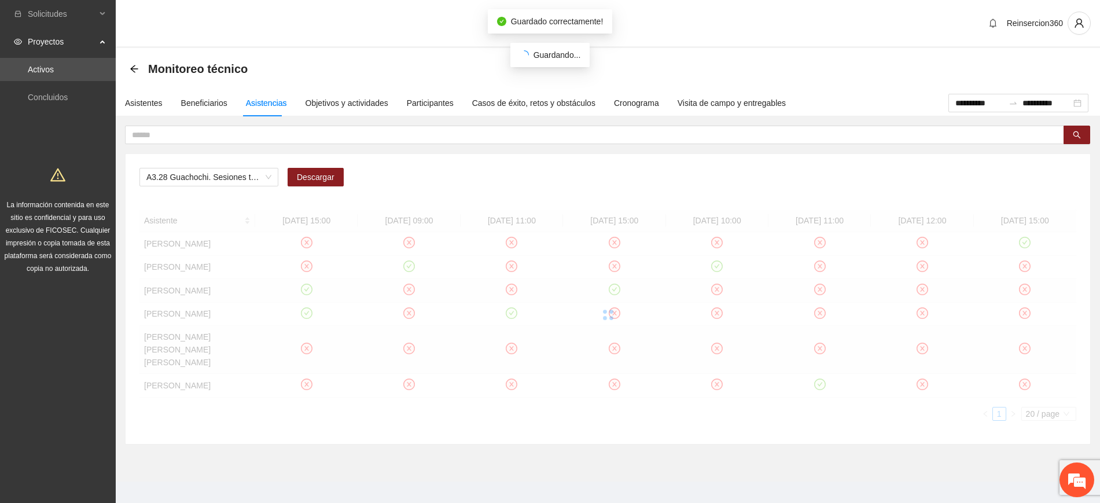
click at [1027, 250] on div at bounding box center [607, 314] width 937 height 211
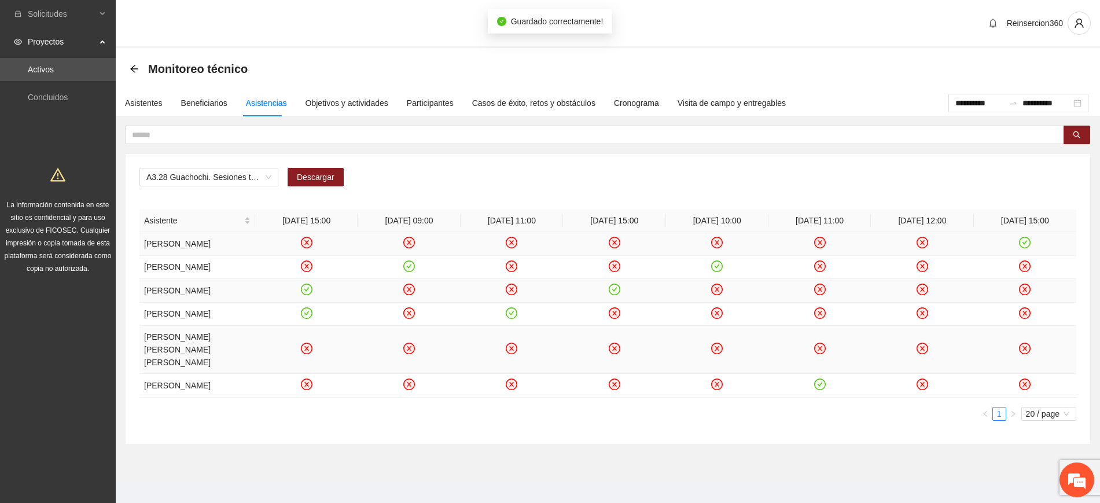
click at [1025, 242] on icon "check-circle" at bounding box center [1025, 243] width 10 height 10
click at [822, 389] on icon "check-circle" at bounding box center [820, 385] width 10 height 10
click at [720, 266] on icon "check-circle" at bounding box center [717, 266] width 10 height 10
click at [614, 289] on icon "check-circle" at bounding box center [615, 290] width 10 height 10
click at [511, 318] on icon "check-circle" at bounding box center [512, 313] width 10 height 10
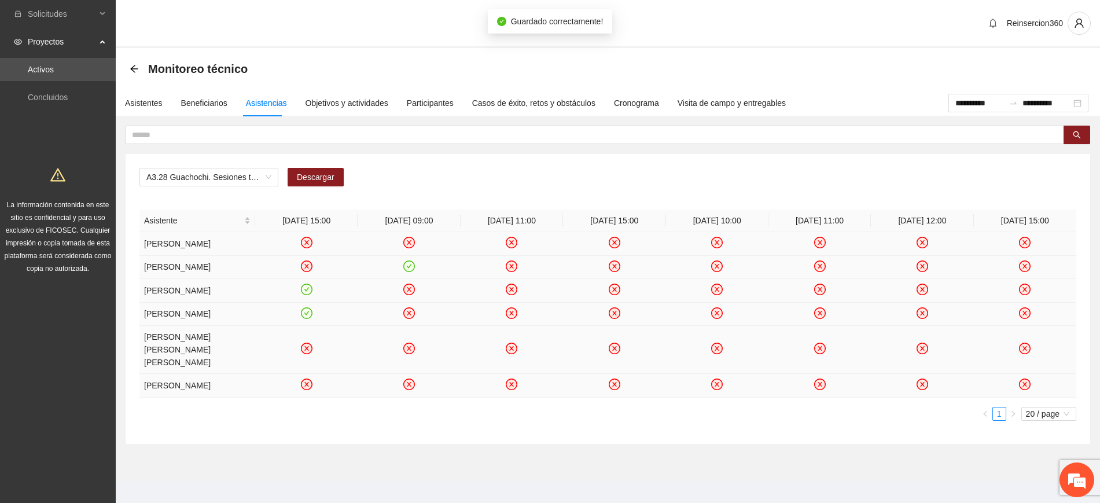
click at [409, 266] on icon "check-circle" at bounding box center [409, 266] width 10 height 10
click at [304, 286] on icon "check-circle" at bounding box center [306, 290] width 10 height 10
click at [306, 318] on icon "check-circle" at bounding box center [306, 313] width 10 height 10
click at [1034, 420] on span "20 / page" at bounding box center [1049, 413] width 46 height 13
click at [1036, 477] on div "50 / page" at bounding box center [1049, 471] width 42 height 13
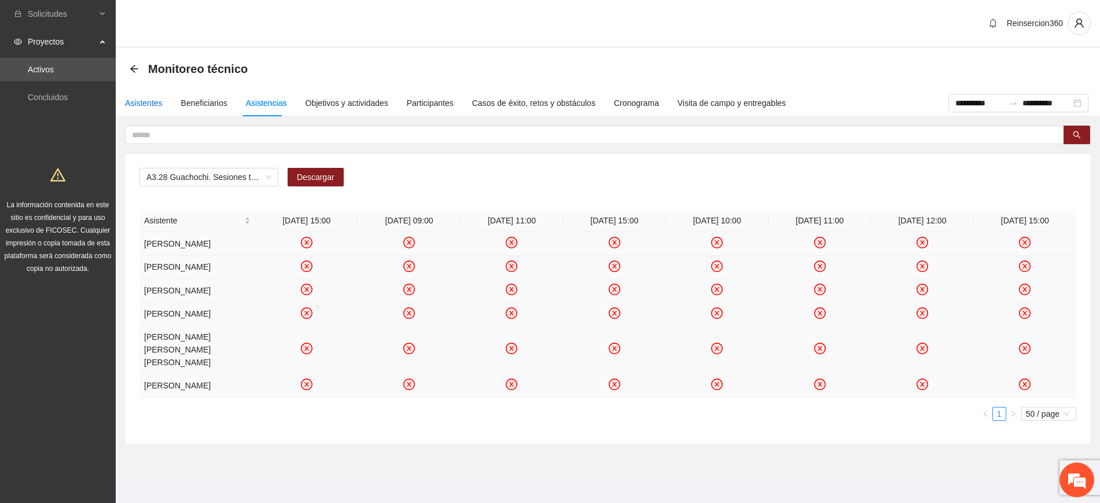
click at [136, 98] on div "Asistentes" at bounding box center [144, 103] width 38 height 13
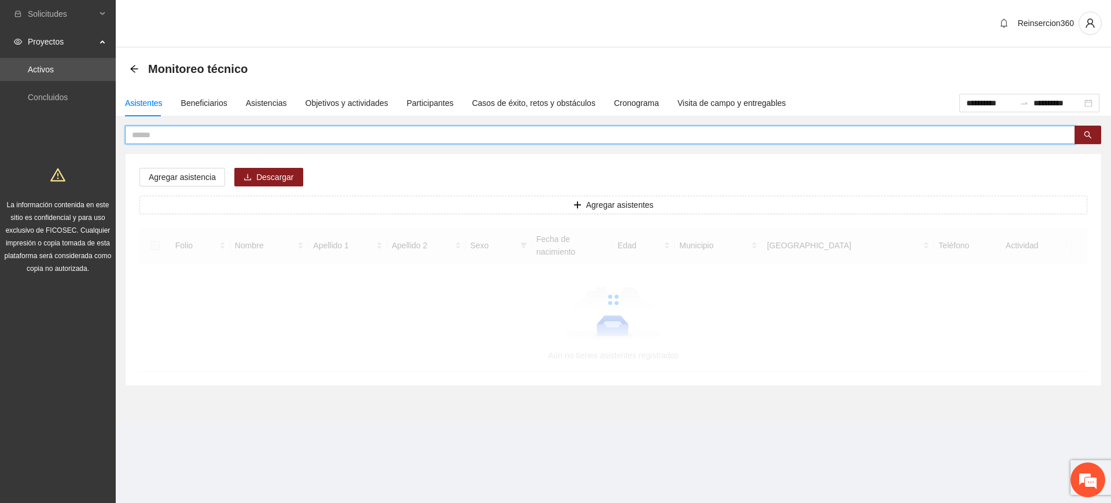
click at [163, 139] on input "text" at bounding box center [595, 134] width 927 height 13
type input "****"
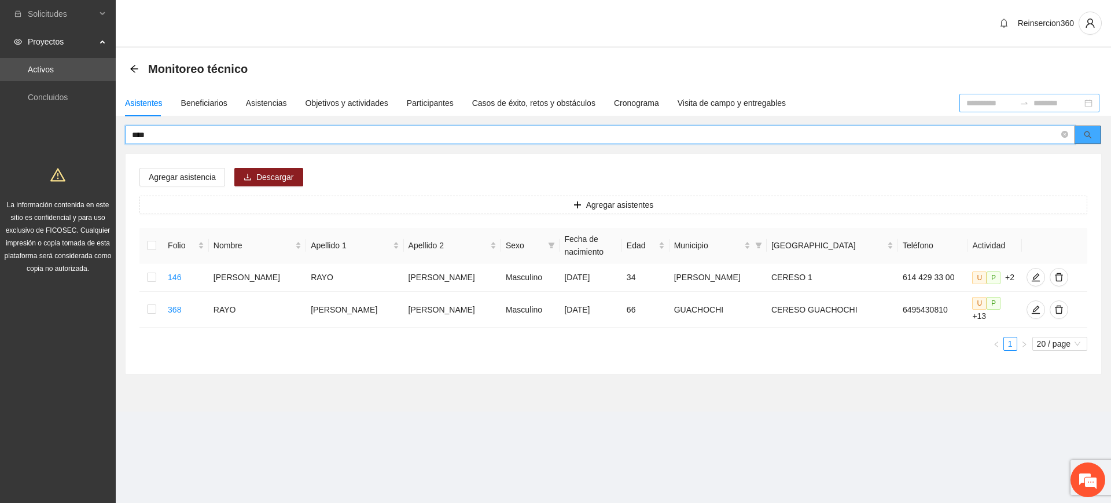
click at [1092, 131] on button "button" at bounding box center [1087, 135] width 27 height 19
click at [149, 311] on label at bounding box center [151, 309] width 9 height 13
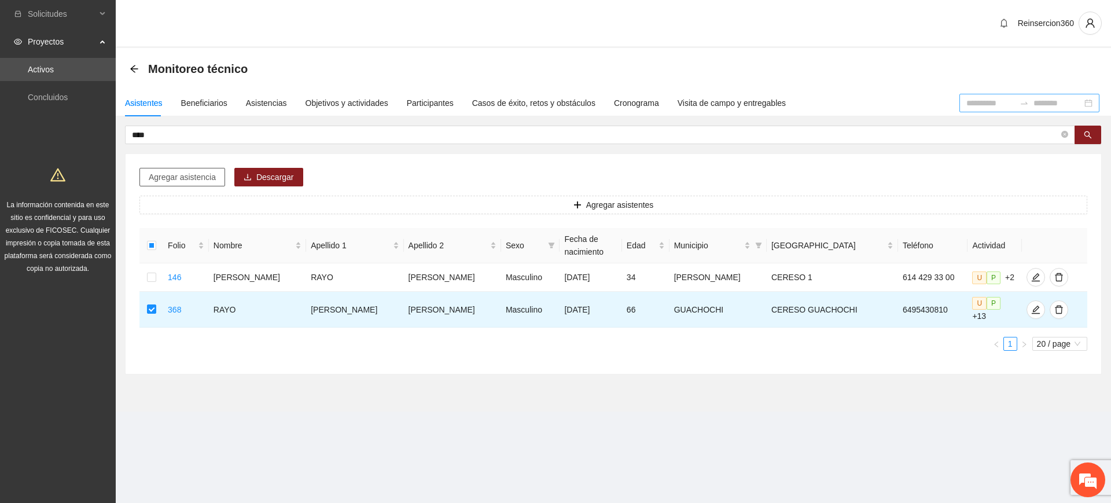
click at [168, 170] on button "Agregar asistencia" at bounding box center [182, 177] width 86 height 19
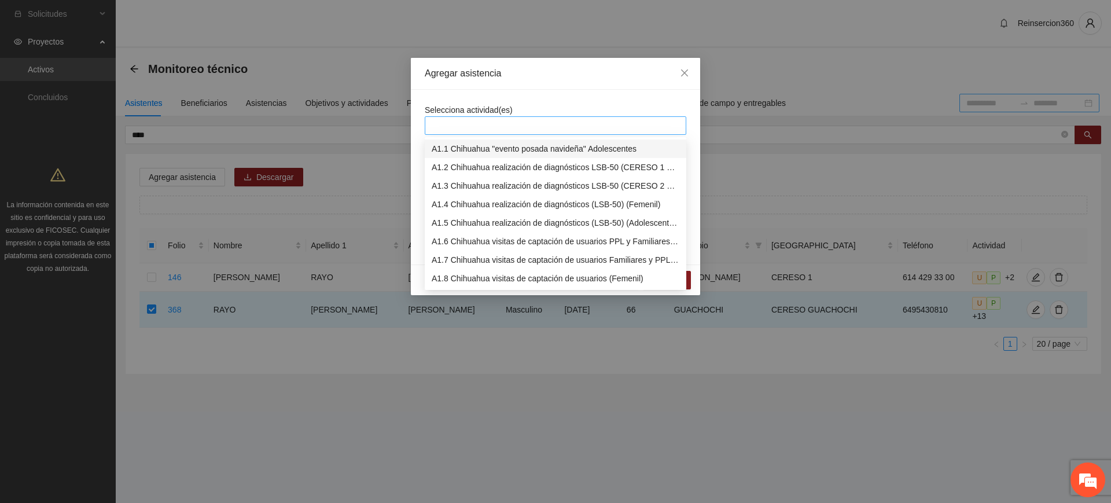
click at [472, 123] on div at bounding box center [556, 126] width 256 height 14
type input "*"
type input "**"
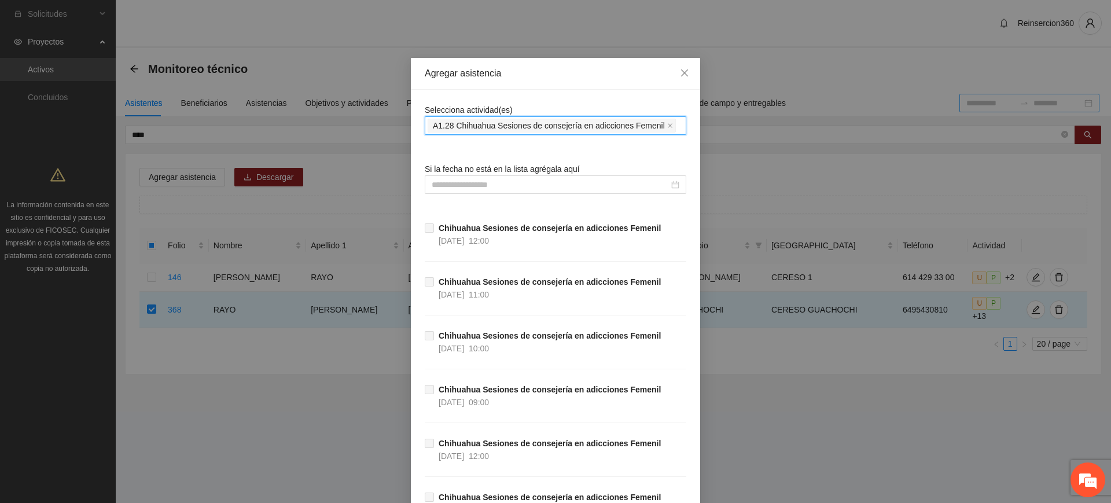
click at [472, 123] on span "A1.28 Chihuahua Sesiones de consejería en adicciones Femenil" at bounding box center [549, 125] width 232 height 13
click at [667, 127] on icon "close" at bounding box center [670, 126] width 6 height 6
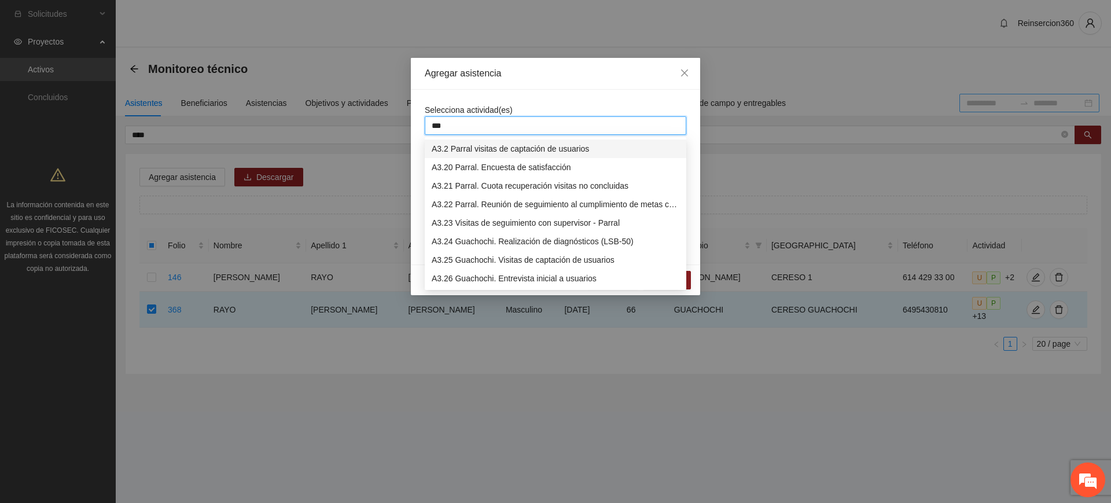
type input "****"
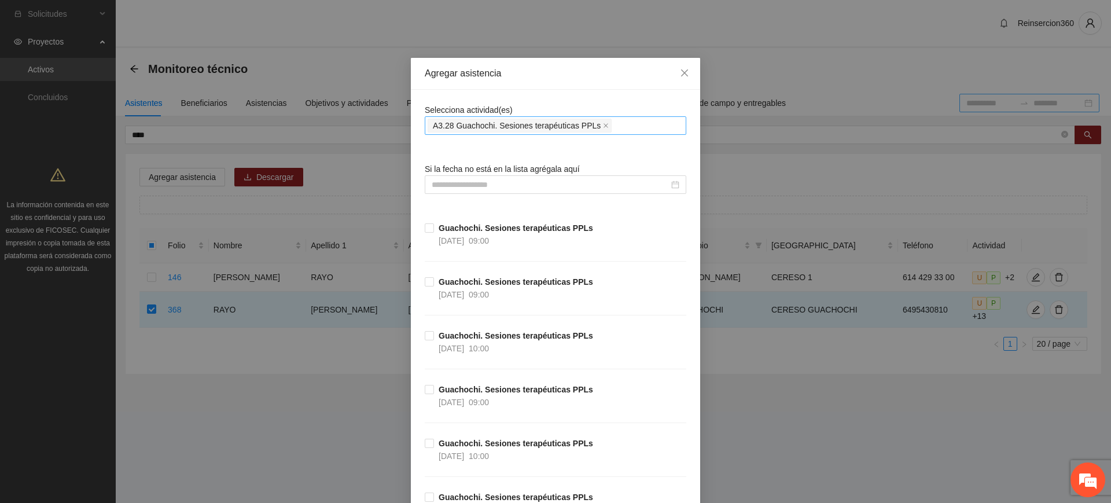
click at [472, 82] on div "Agregar asistencia" at bounding box center [555, 74] width 289 height 32
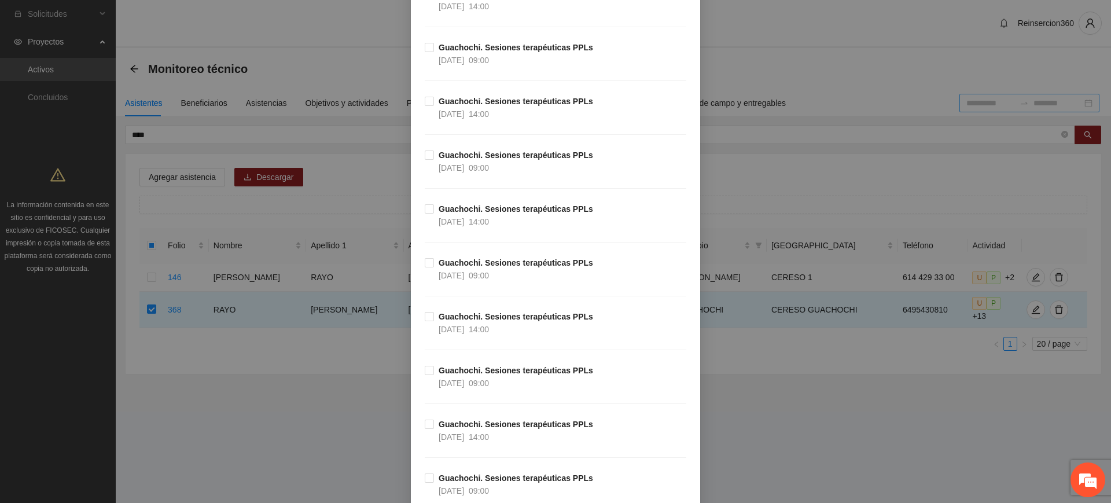
scroll to position [3303, 0]
click at [457, 153] on strong "Guachochi. Sesiones terapéuticas PPLs" at bounding box center [516, 153] width 154 height 9
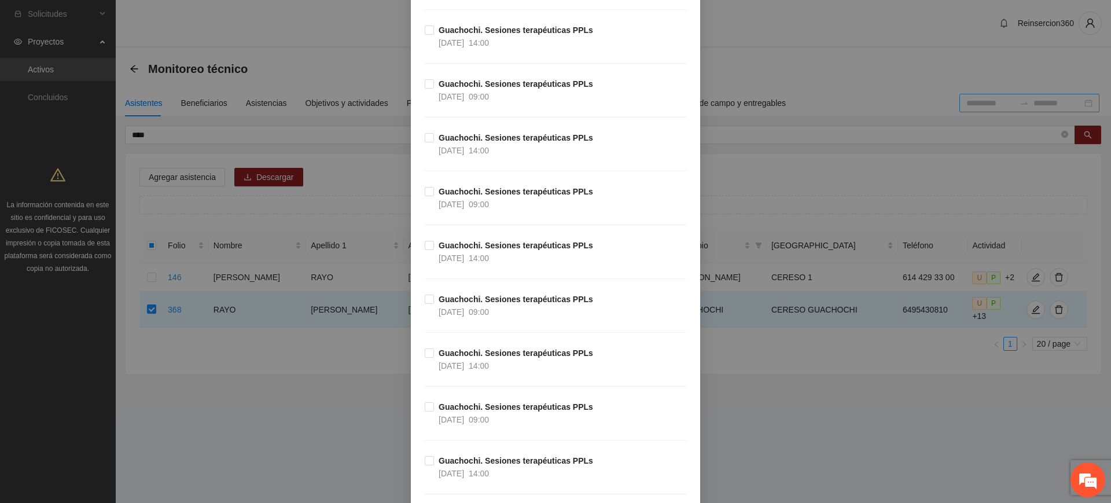
scroll to position [3590, 0]
click at [447, 408] on strong "Guachochi. Sesiones terapéuticas PPLs" at bounding box center [516, 404] width 154 height 9
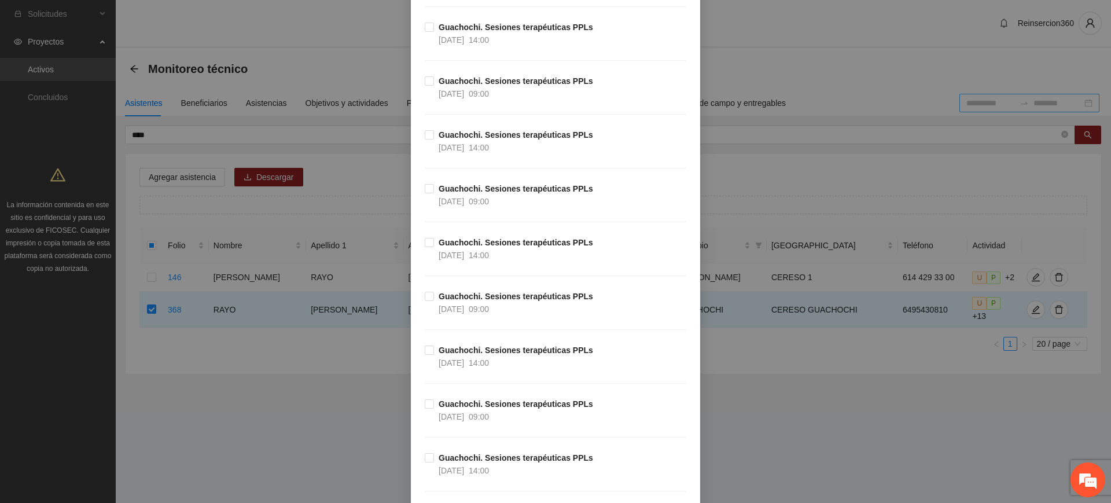
scroll to position [4136, 0]
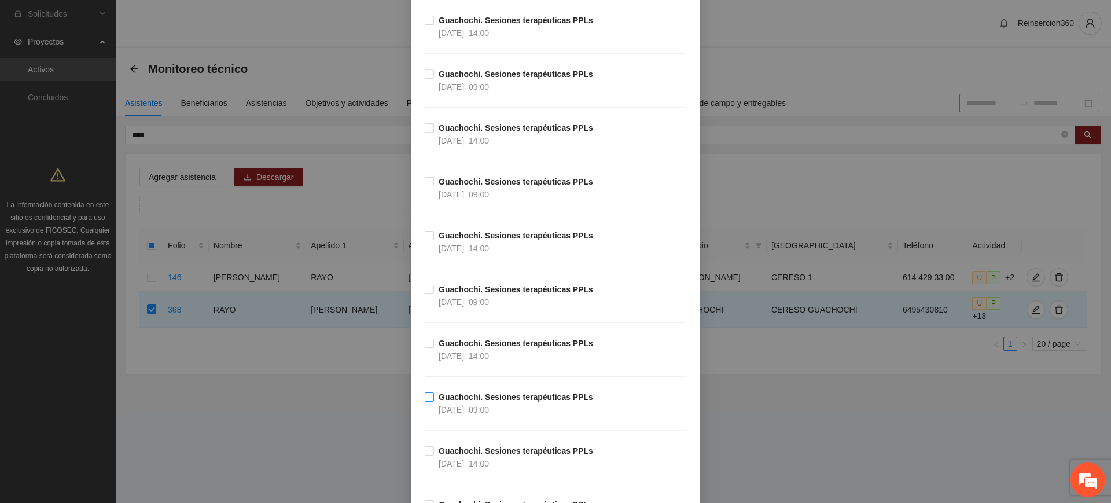
click at [458, 394] on strong "Guachochi. Sesiones terapéuticas PPLs" at bounding box center [516, 396] width 154 height 9
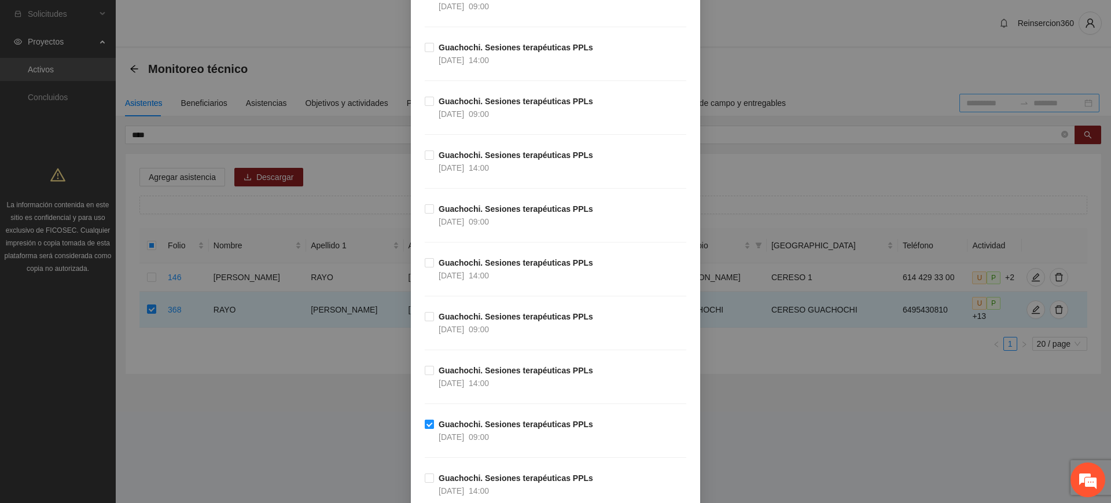
scroll to position [4125, 0]
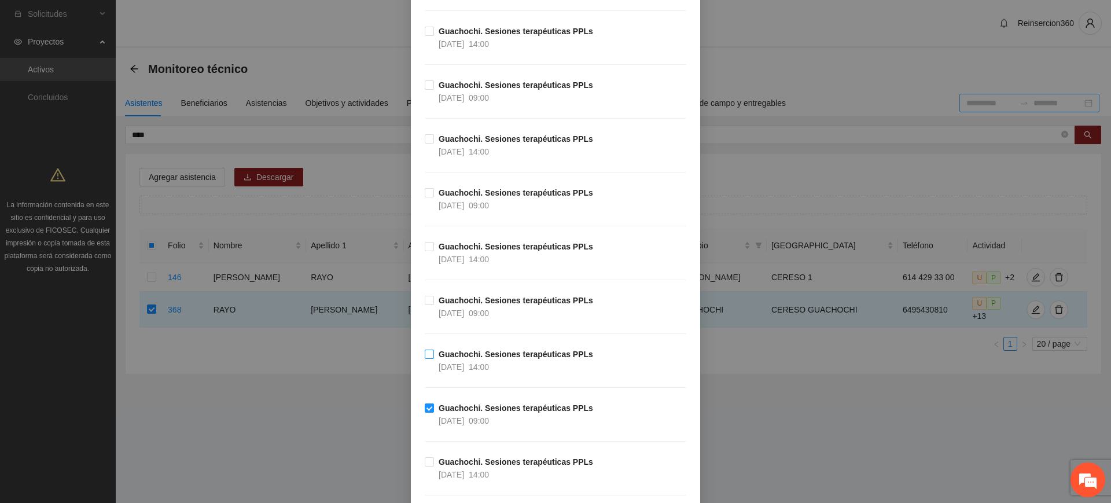
click at [456, 349] on strong "Guachochi. Sesiones terapéuticas PPLs" at bounding box center [516, 353] width 154 height 9
click at [459, 418] on span "15/04/2025" at bounding box center [451, 420] width 25 height 9
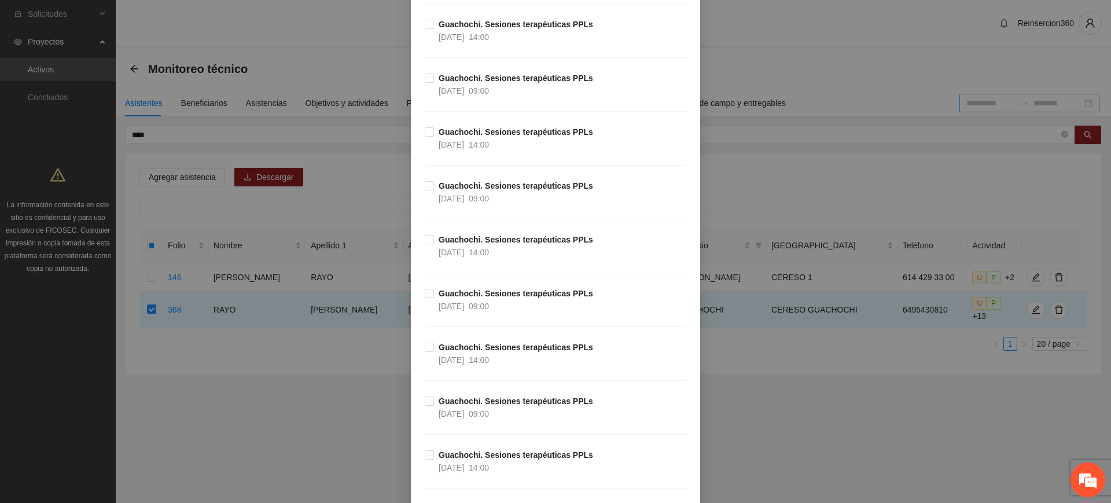
scroll to position [4573, 0]
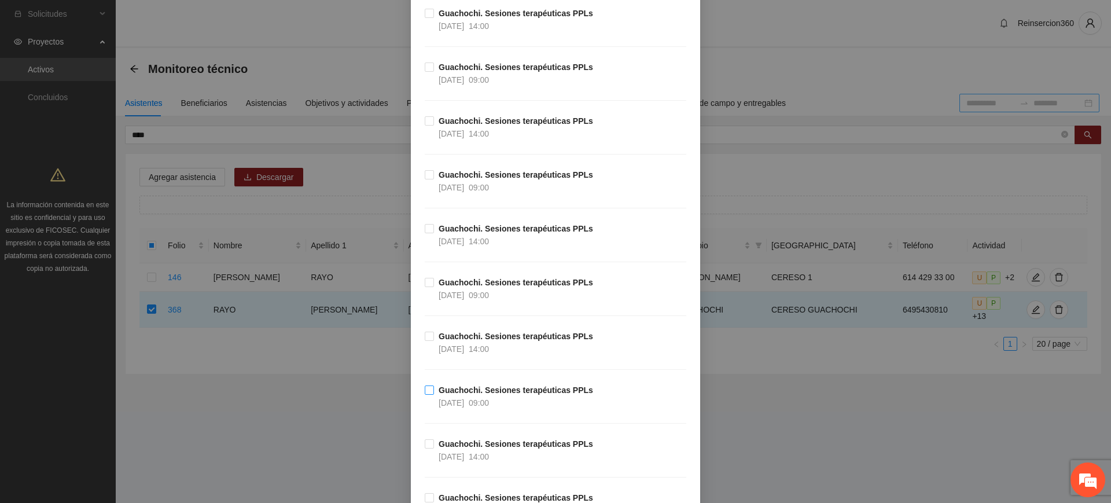
click at [463, 385] on strong "Guachochi. Sesiones terapéuticas PPLs" at bounding box center [516, 389] width 154 height 9
click at [459, 340] on strong "Guachochi. Sesiones terapéuticas PPLs" at bounding box center [516, 336] width 154 height 9
click at [459, 393] on strong "Guachochi. Sesiones terapéuticas PPLs" at bounding box center [516, 389] width 154 height 9
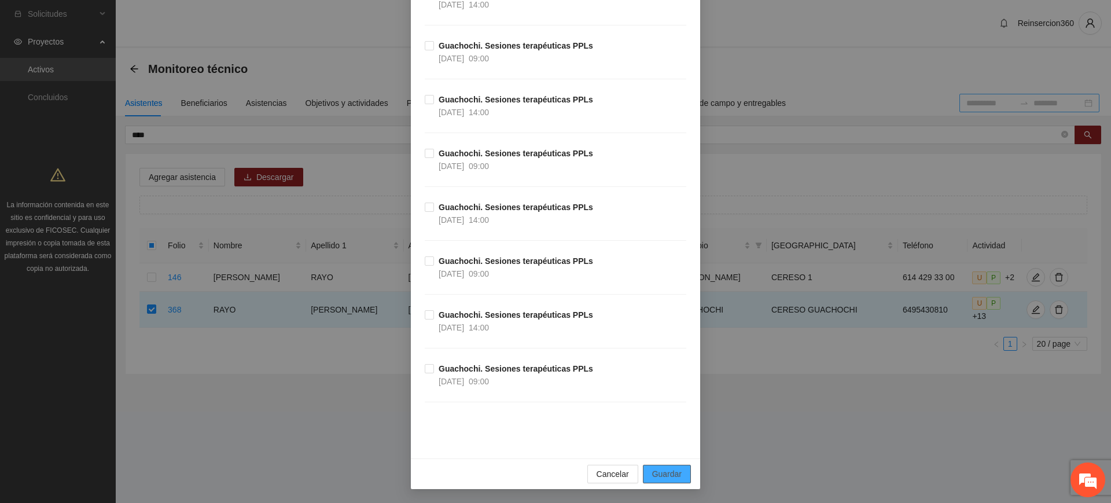
click at [653, 471] on span "Guardar" at bounding box center [667, 474] width 30 height 13
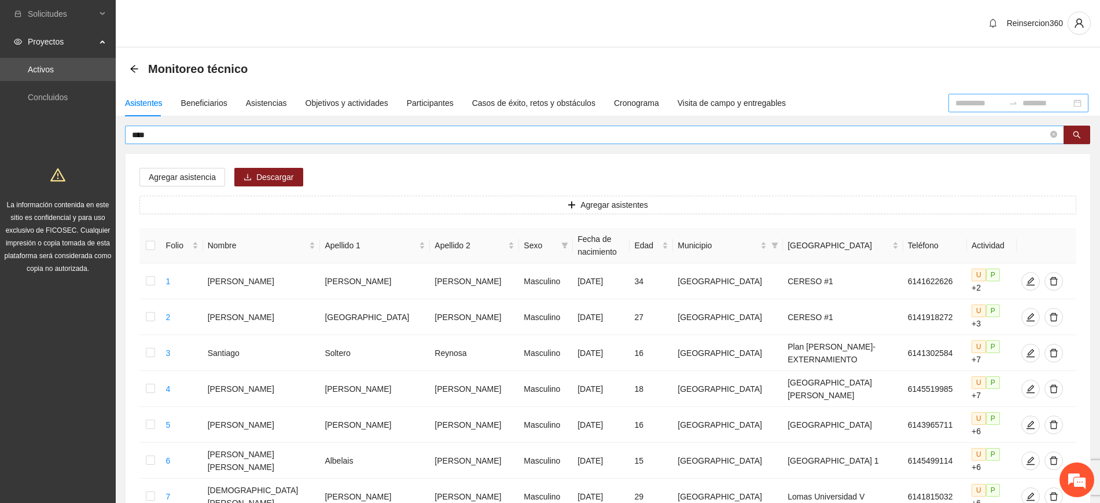
click at [161, 133] on input "****" at bounding box center [590, 134] width 916 height 13
type input "****"
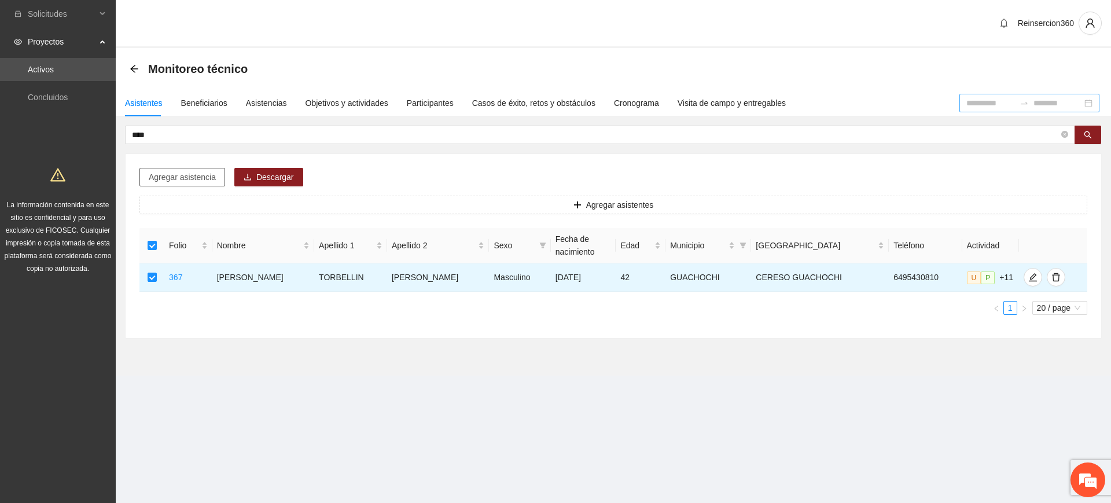
click at [171, 180] on span "Agregar asistencia" at bounding box center [182, 177] width 67 height 13
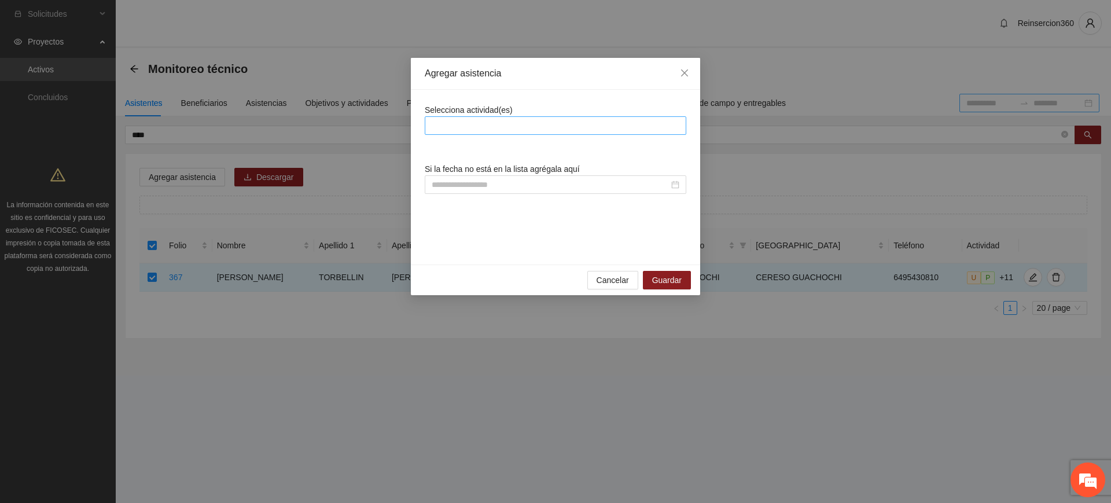
click at [465, 134] on div at bounding box center [556, 125] width 262 height 19
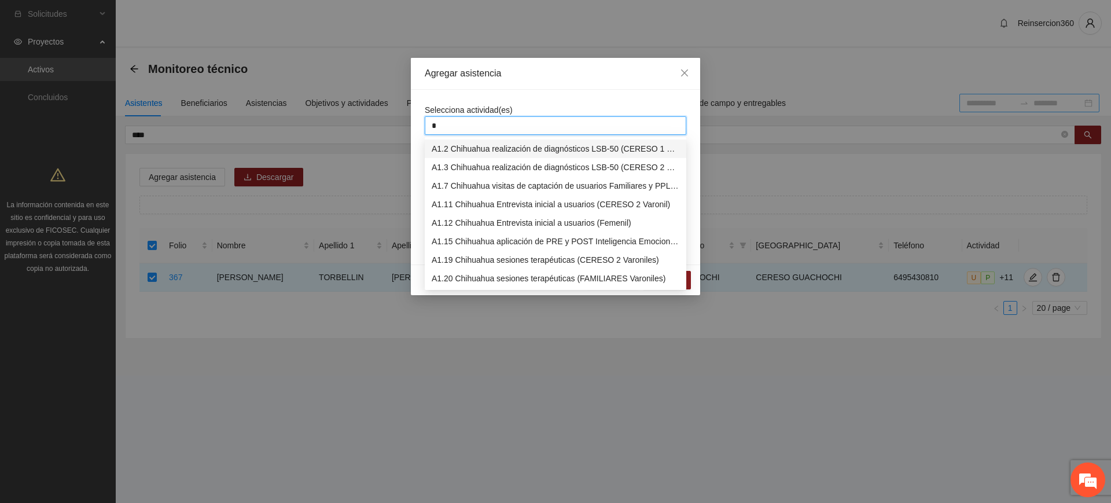
type input "**"
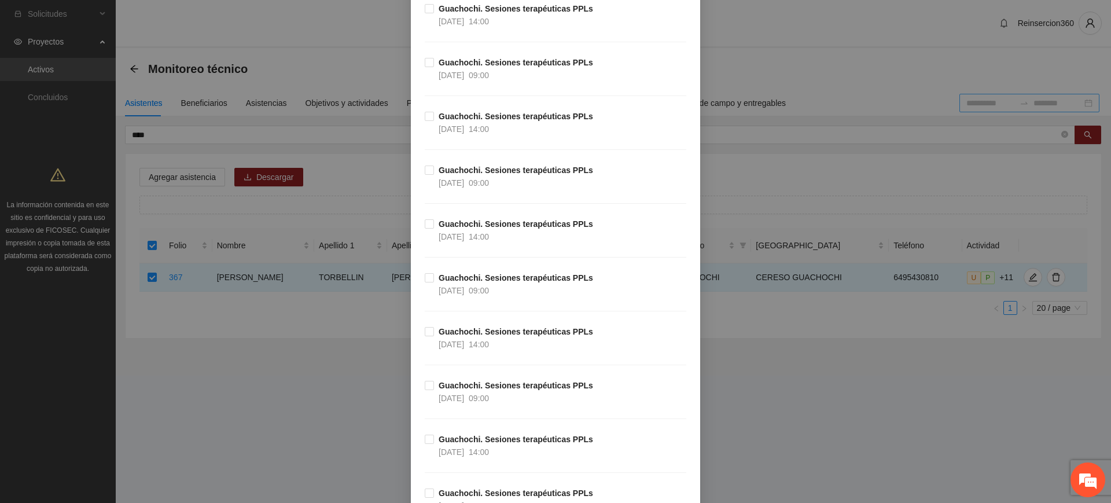
scroll to position [3299, 0]
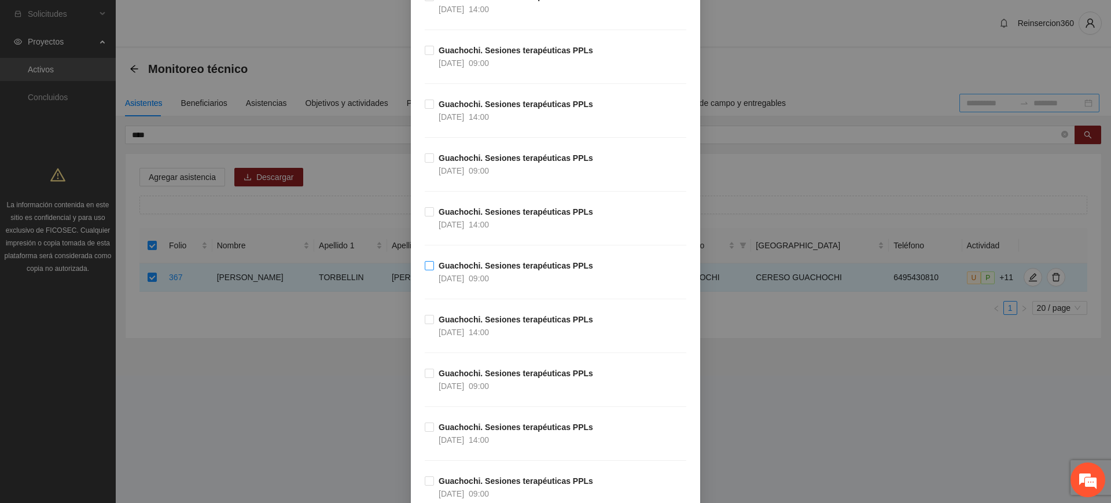
click at [458, 270] on strong "Guachochi. Sesiones terapéuticas PPLs" at bounding box center [516, 265] width 154 height 9
click at [459, 208] on strong "Guachochi. Sesiones terapéuticas PPLs" at bounding box center [516, 211] width 154 height 9
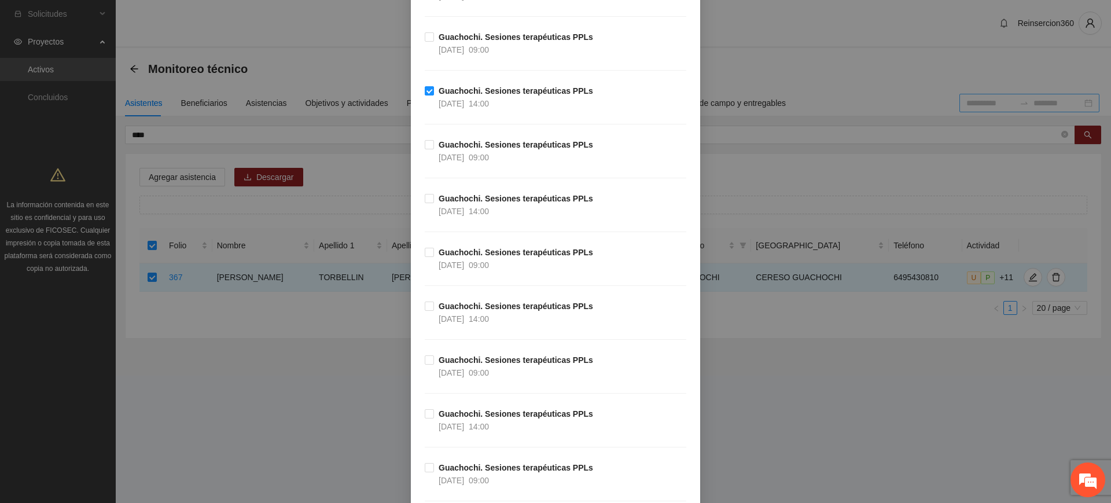
scroll to position [3425, 0]
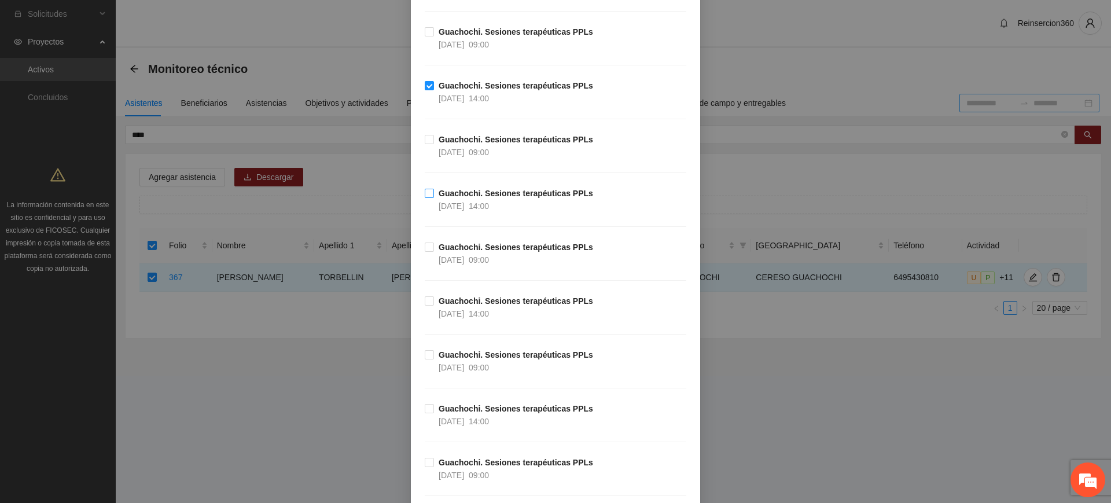
click at [464, 201] on span "25/04/2025" at bounding box center [451, 205] width 25 height 9
click at [465, 306] on span "Guachochi. Sesiones terapéuticas PPLs 24/04/2025 14:00" at bounding box center [516, 307] width 164 height 25
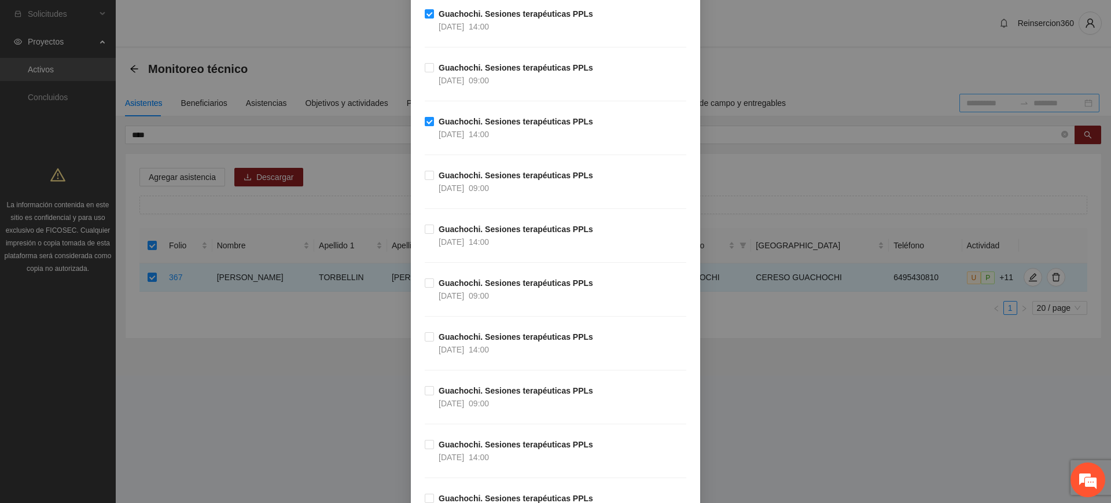
scroll to position [3637, 0]
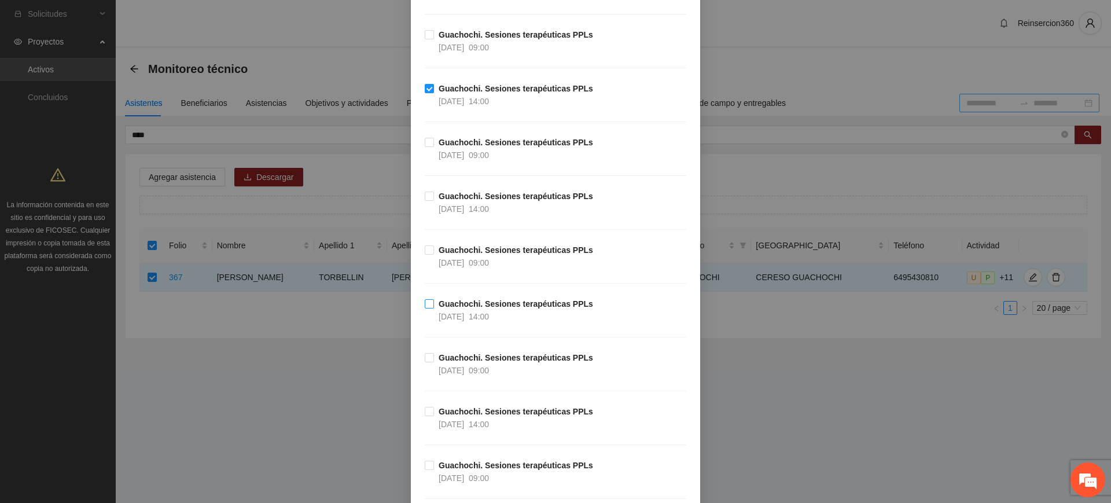
click at [444, 304] on strong "Guachochi. Sesiones terapéuticas PPLs" at bounding box center [516, 303] width 154 height 9
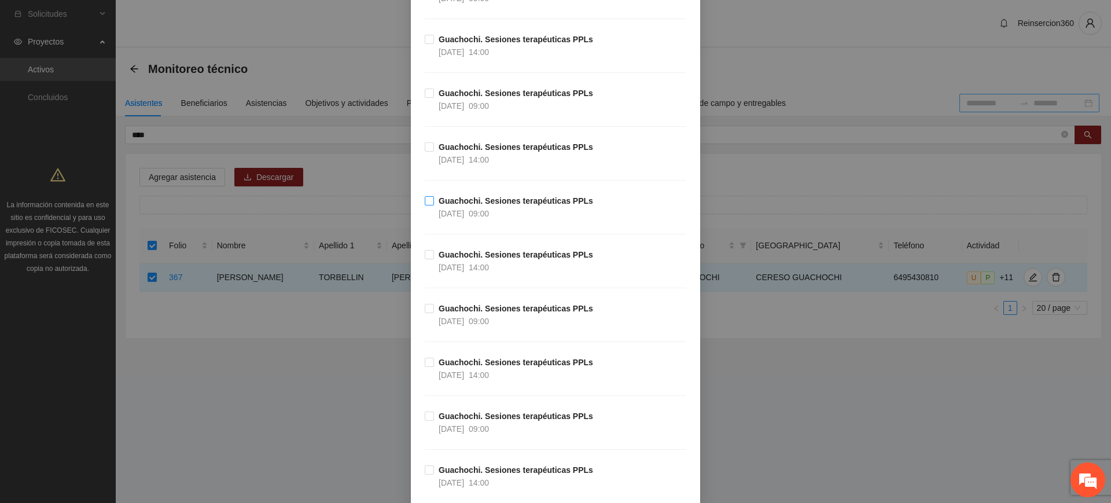
scroll to position [4022, 0]
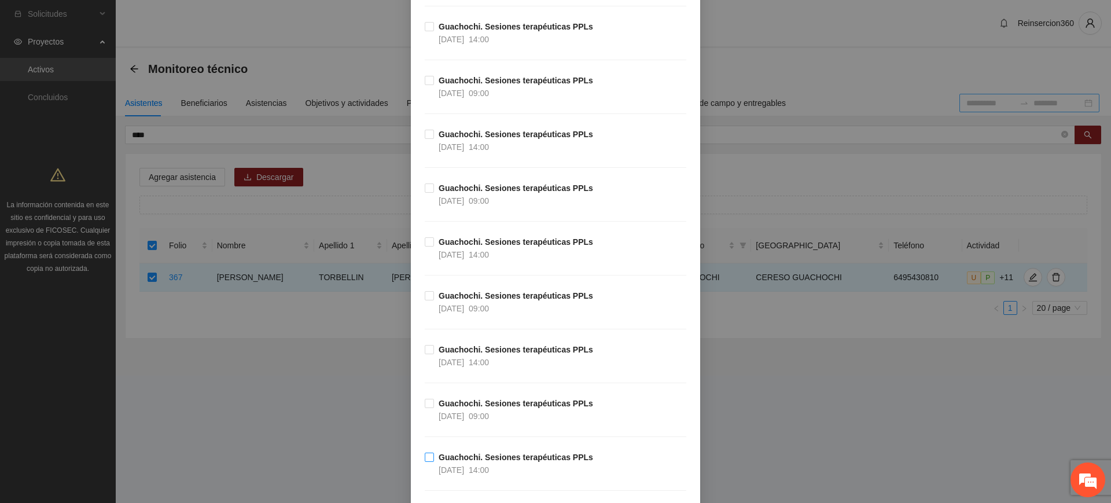
click at [449, 467] on span "15/04/2025" at bounding box center [451, 469] width 25 height 9
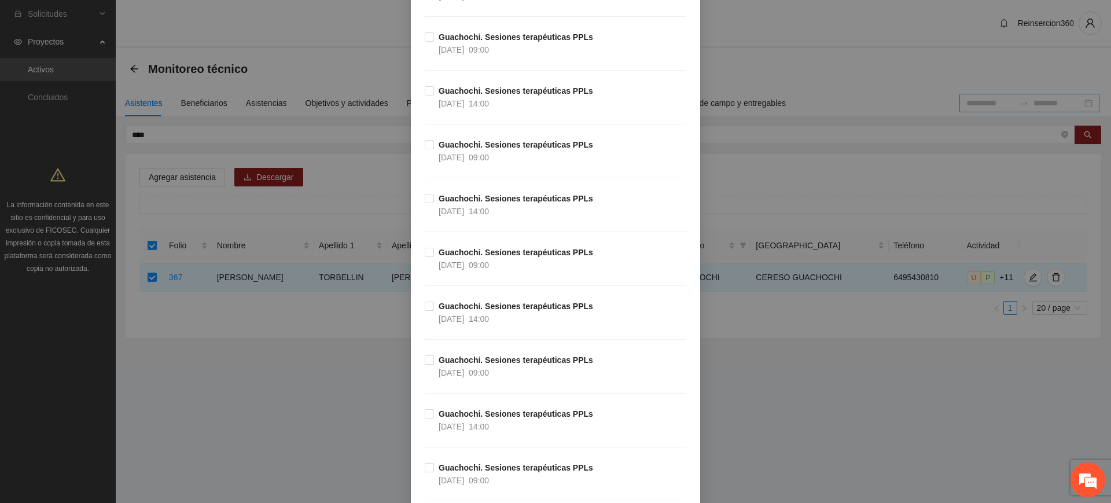
scroll to position [4550, 0]
click at [465, 413] on strong "Guachochi. Sesiones terapéuticas PPLs" at bounding box center [516, 413] width 154 height 9
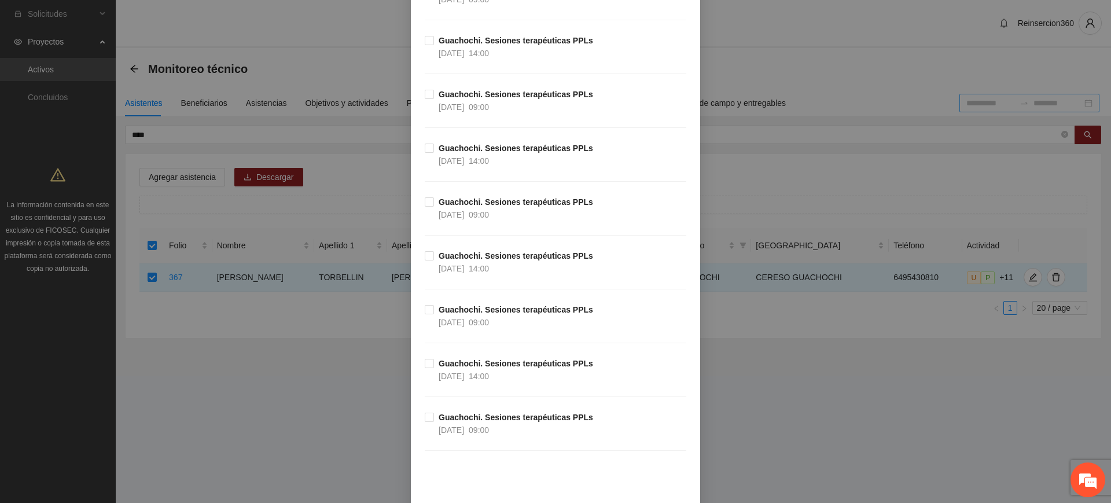
scroll to position [5240, 0]
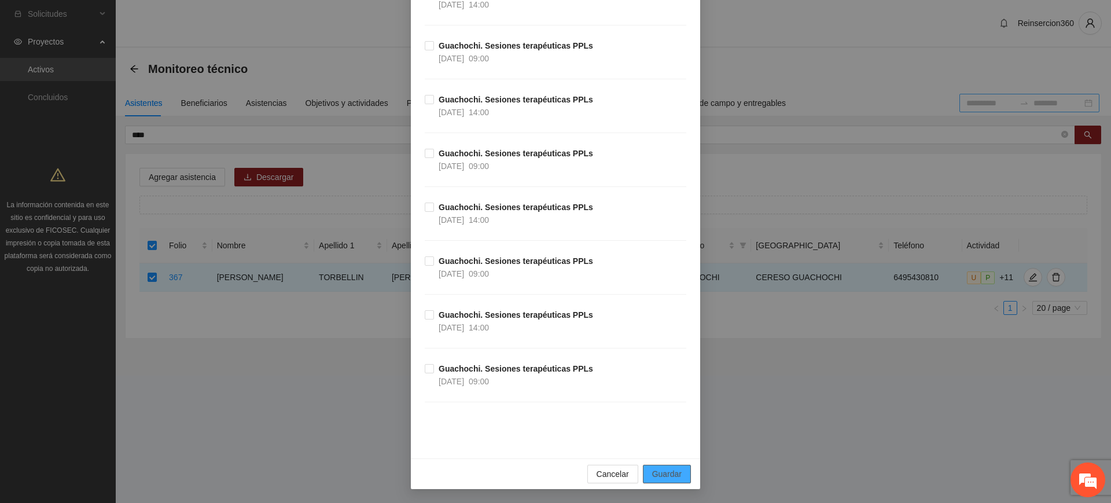
click at [666, 470] on span "Guardar" at bounding box center [667, 474] width 30 height 13
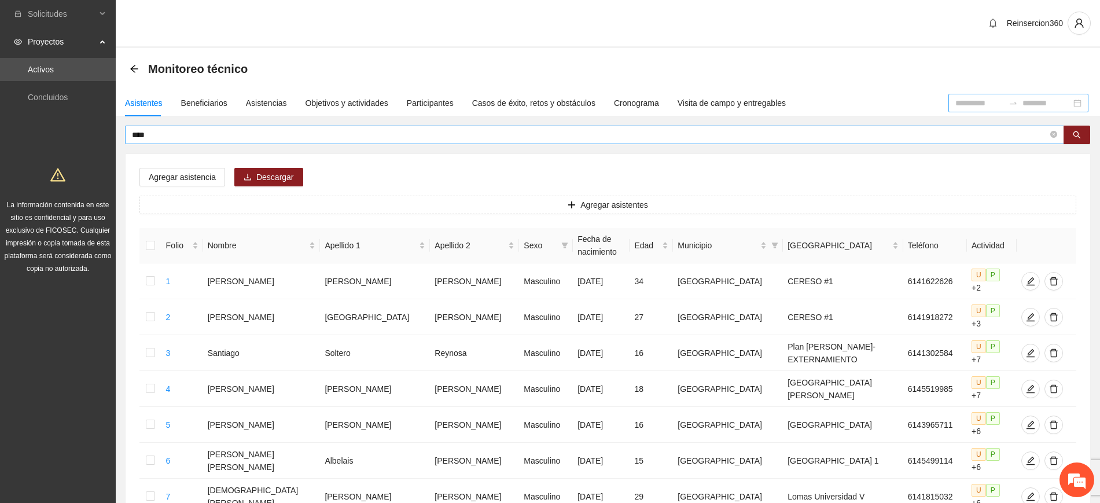
click at [315, 137] on input "****" at bounding box center [590, 134] width 916 height 13
type input "*****"
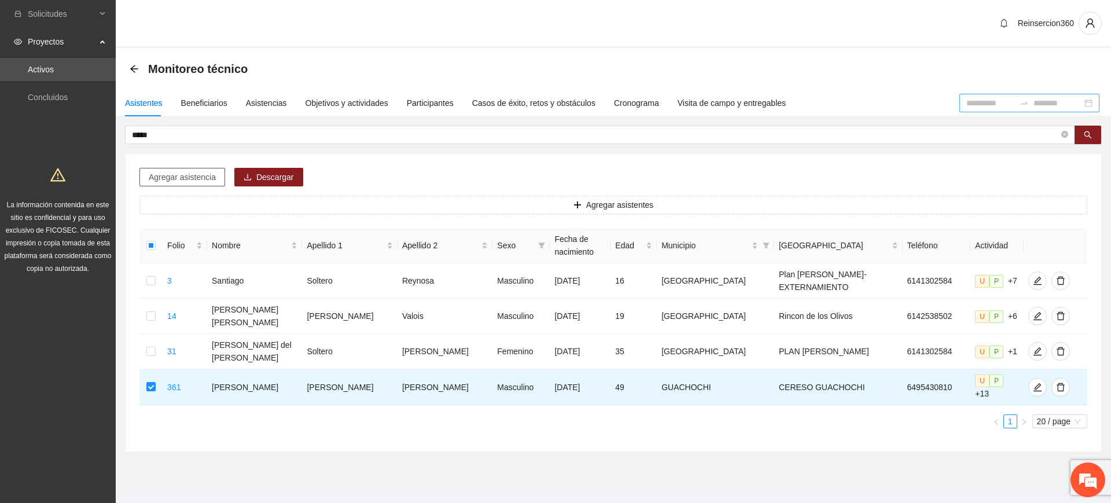
click at [172, 178] on span "Agregar asistencia" at bounding box center [182, 177] width 67 height 13
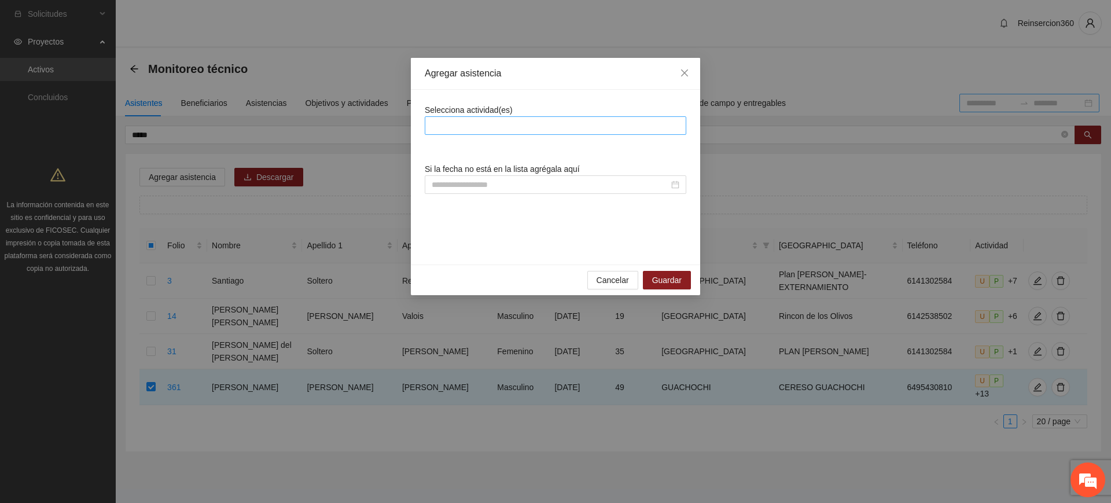
click at [507, 120] on div at bounding box center [556, 126] width 256 height 14
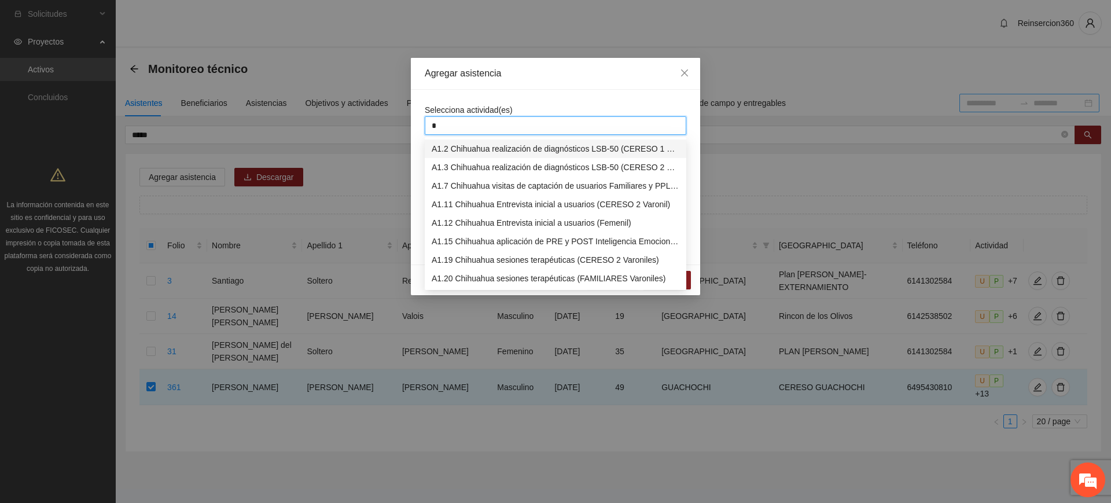
type input "**"
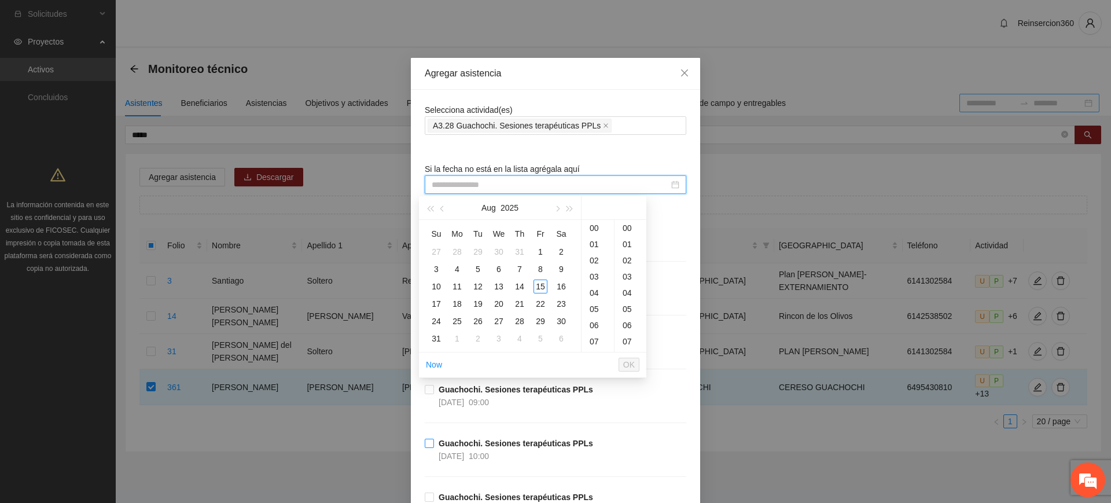
type input "**********"
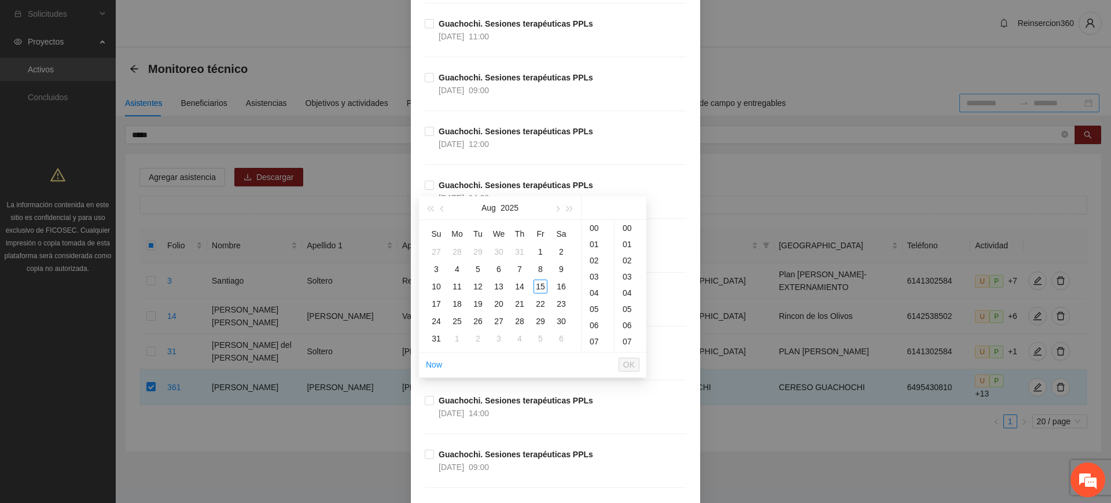
scroll to position [3111, 0]
click at [448, 400] on strong "Guachochi. Sesiones terapéuticas PPLs" at bounding box center [516, 399] width 154 height 9
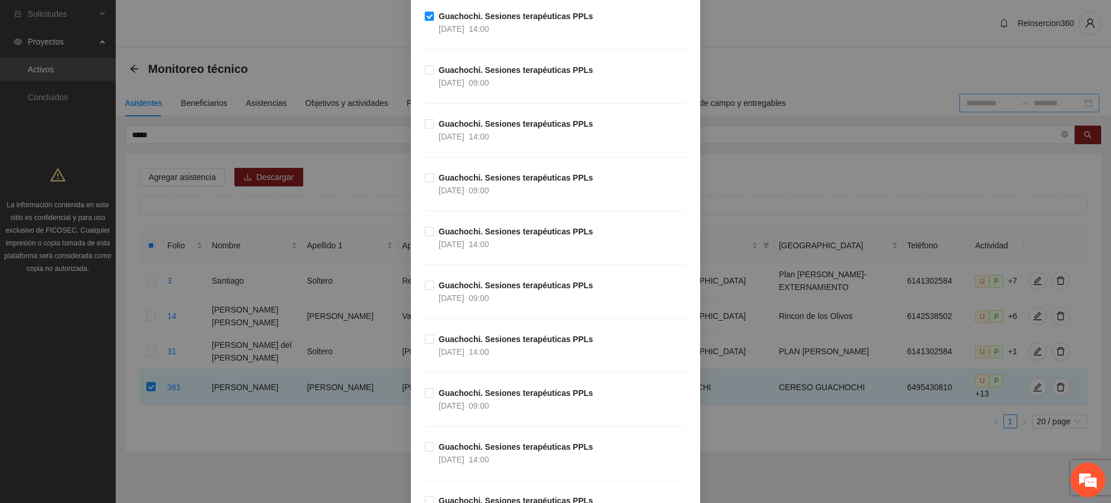
scroll to position [3495, 0]
click at [454, 334] on strong "Guachochi. Sesiones terapéuticas PPLs" at bounding box center [516, 338] width 154 height 9
click at [455, 442] on strong "Guachochi. Sesiones terapéuticas PPLs" at bounding box center [516, 445] width 154 height 9
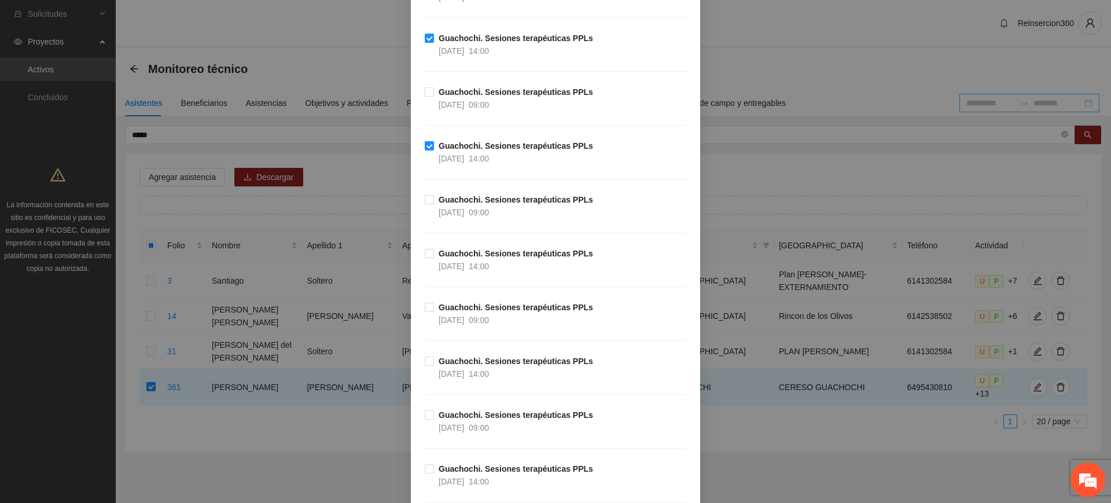
scroll to position [3796, 0]
click at [454, 317] on span "21/04/2025" at bounding box center [451, 319] width 25 height 9
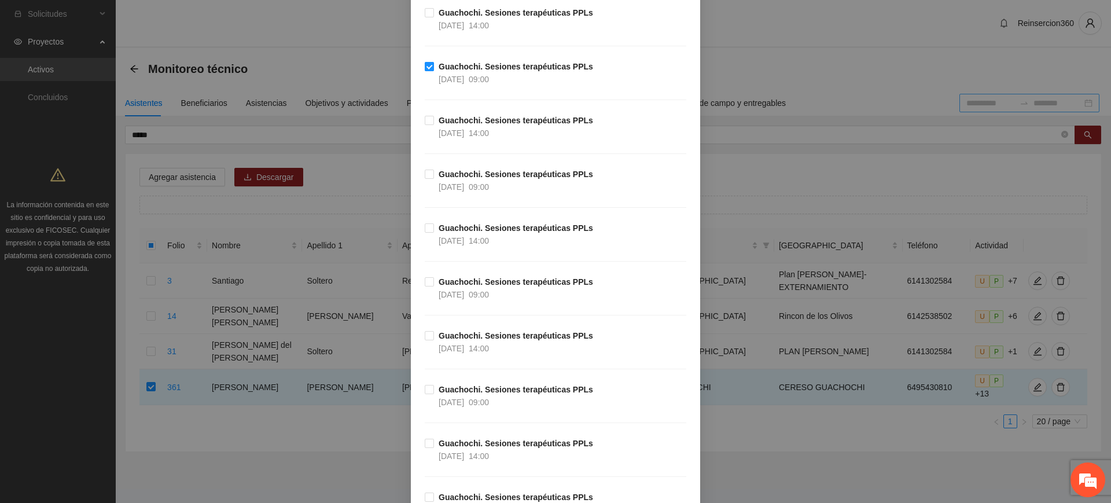
scroll to position [4047, 0]
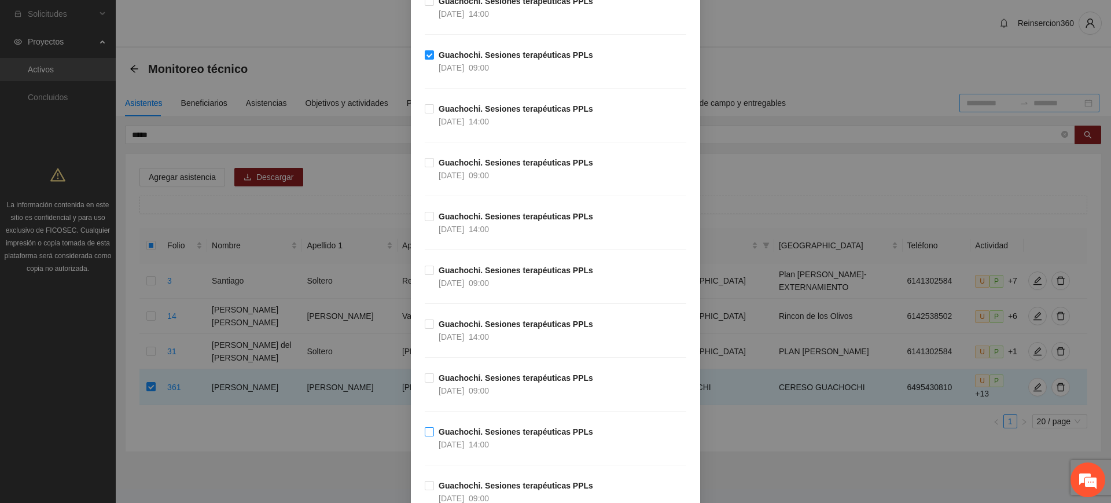
click at [457, 427] on strong "Guachochi. Sesiones terapéuticas PPLs" at bounding box center [516, 431] width 154 height 9
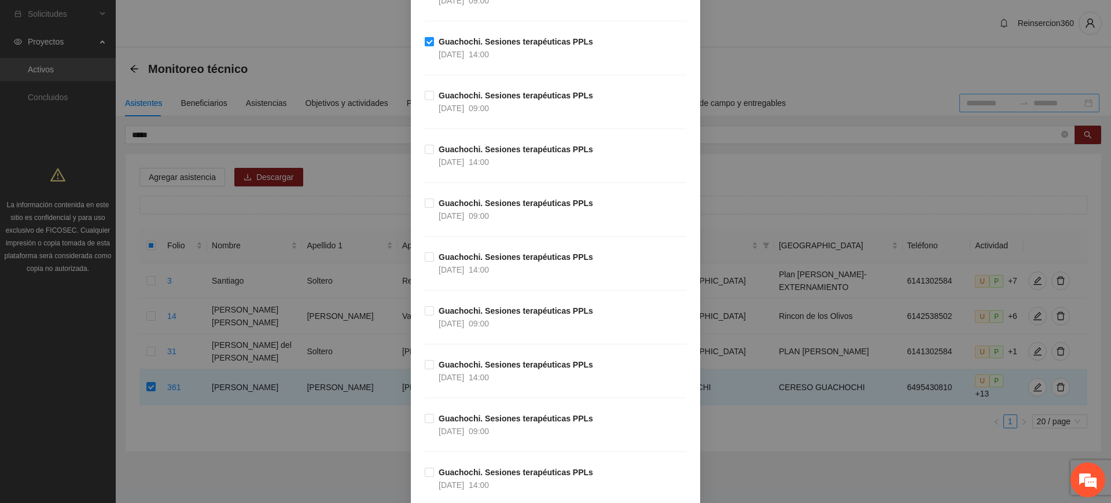
scroll to position [4438, 0]
click at [462, 373] on span "10/04/2025" at bounding box center [451, 376] width 25 height 9
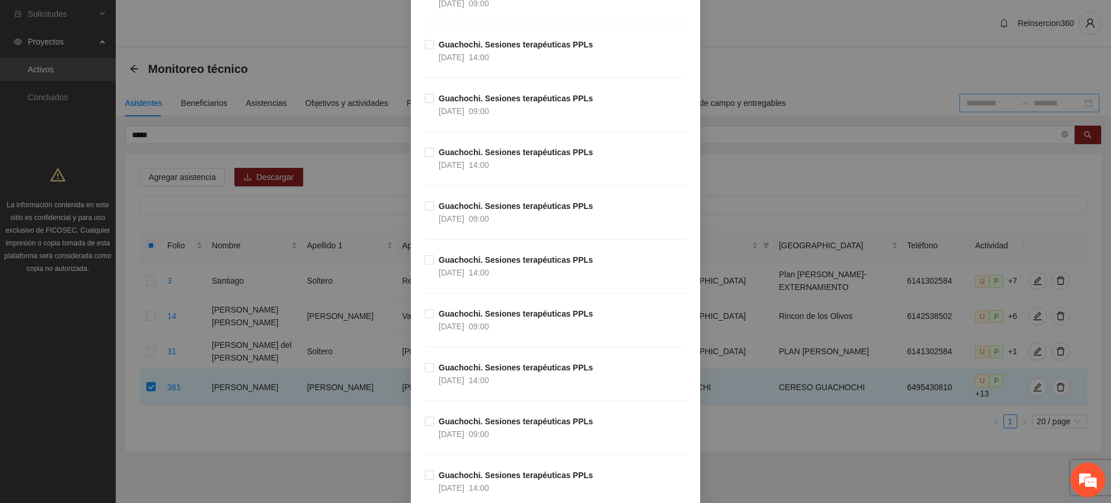
scroll to position [5225, 0]
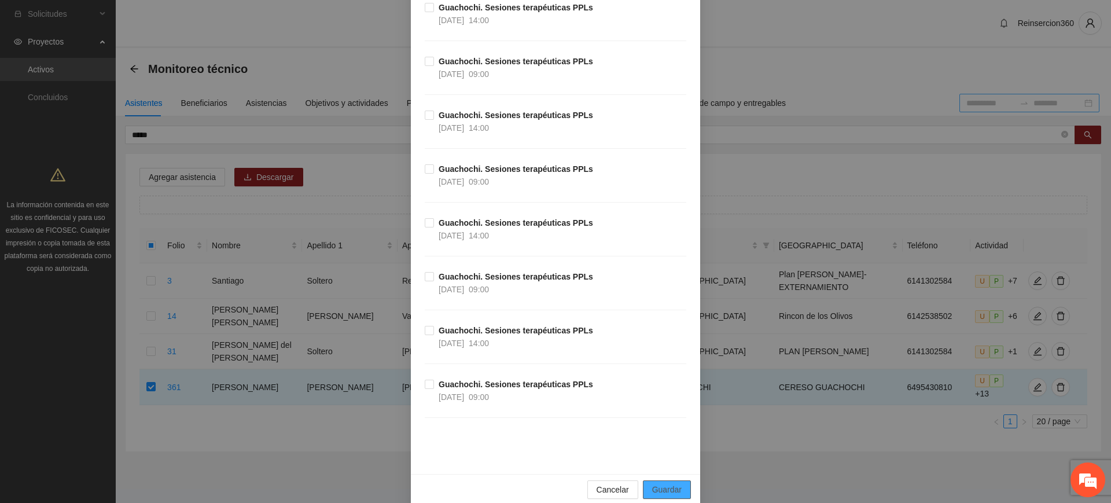
click at [665, 494] on span "Guardar" at bounding box center [667, 489] width 30 height 13
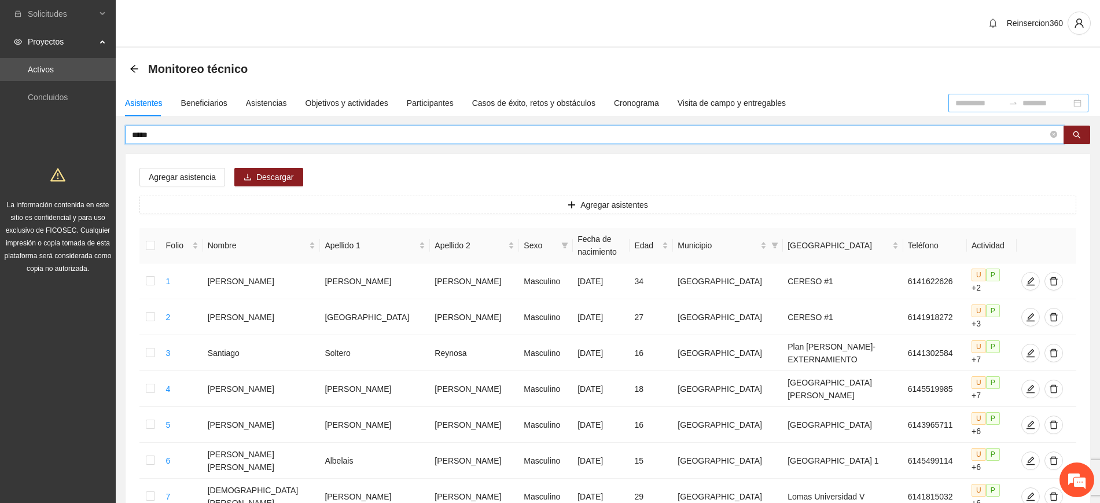
click at [159, 136] on input "*****" at bounding box center [590, 134] width 916 height 13
type input "*****"
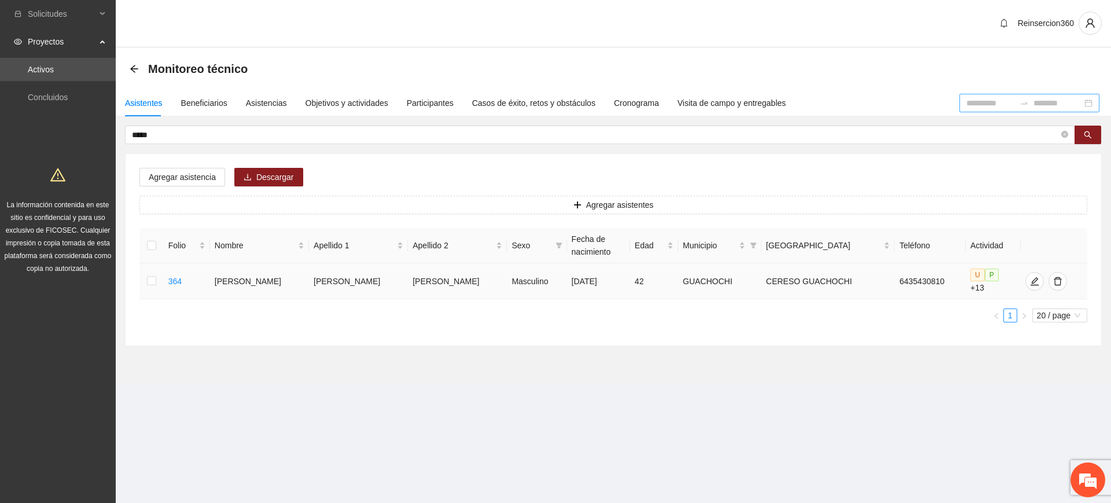
click at [160, 275] on td at bounding box center [151, 281] width 24 height 36
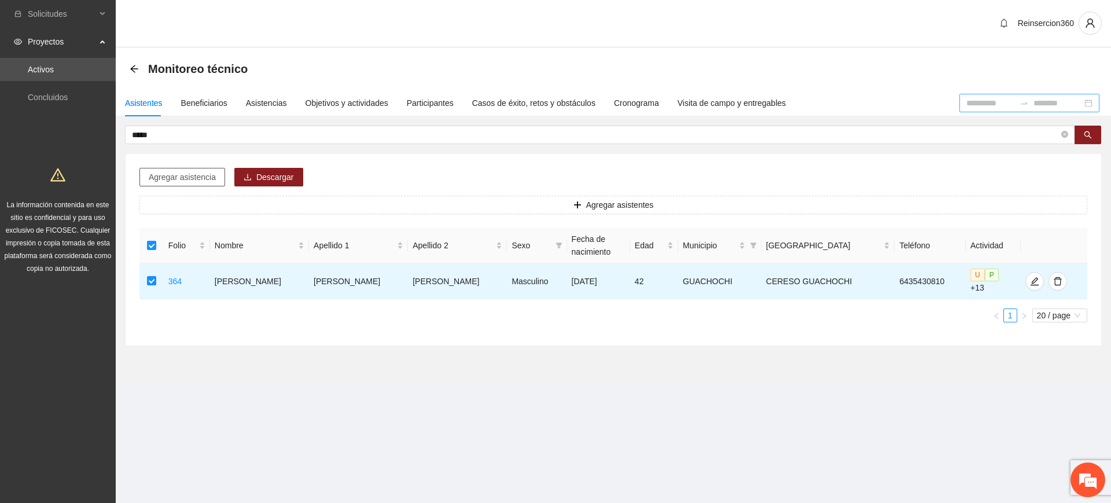
drag, startPoint x: 167, startPoint y: 167, endPoint x: 172, endPoint y: 175, distance: 10.1
click at [172, 175] on div "Agregar asistencia Descargar Agregar asistentes Folio Nombre Apellido 1 Apellid…" at bounding box center [614, 250] width 976 height 192
click at [172, 175] on span "Agregar asistencia" at bounding box center [182, 177] width 67 height 13
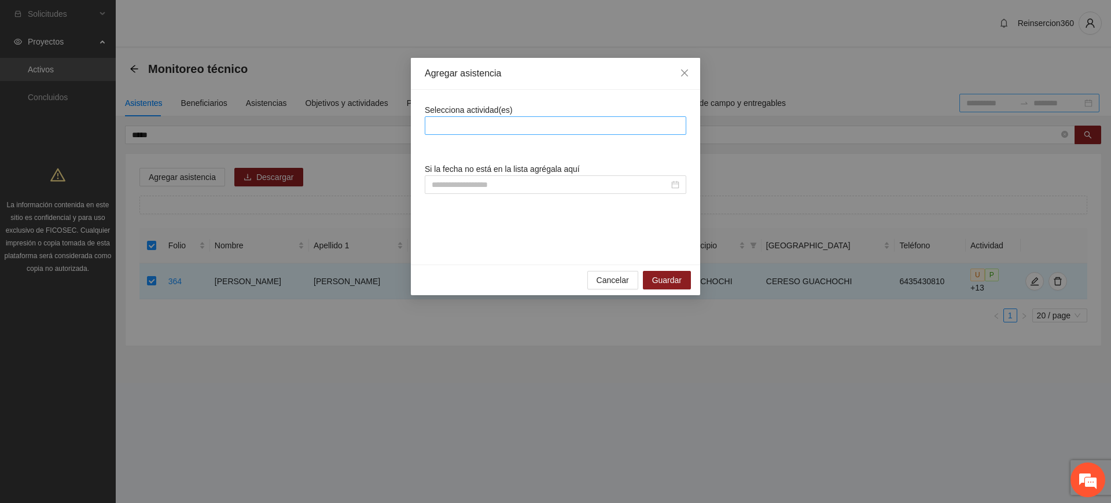
click at [472, 126] on div at bounding box center [556, 126] width 256 height 14
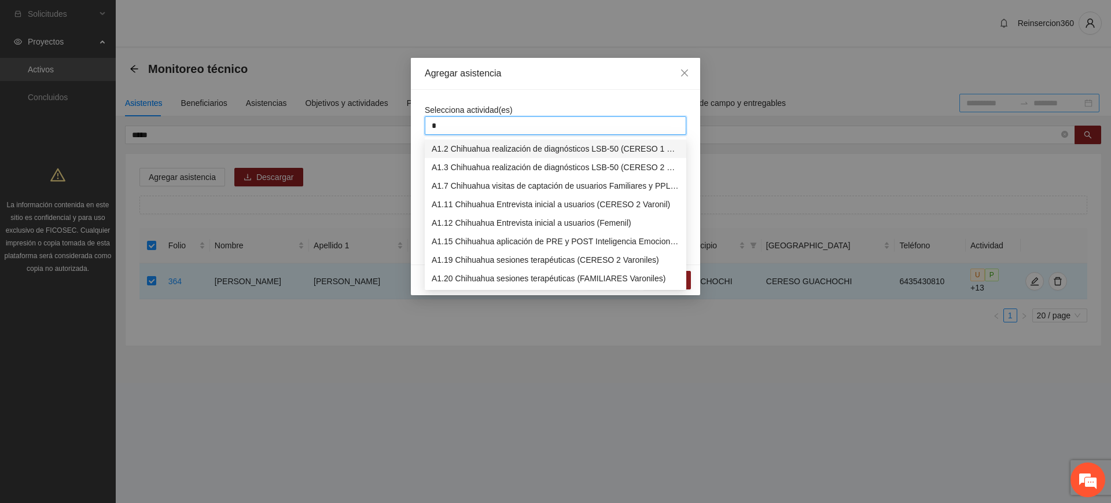
type input "**"
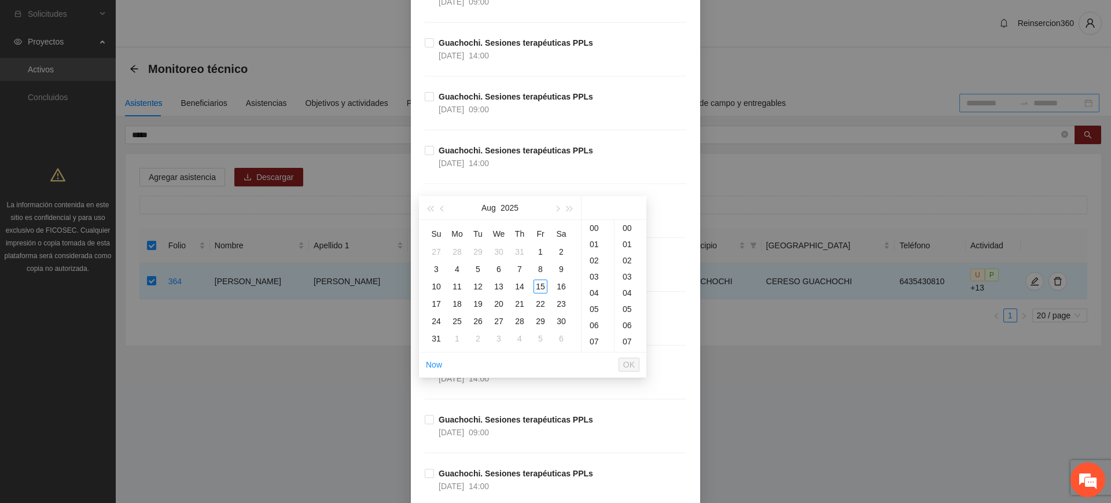
scroll to position [3470, 0]
click at [483, 100] on div "09:00" at bounding box center [479, 106] width 20 height 13
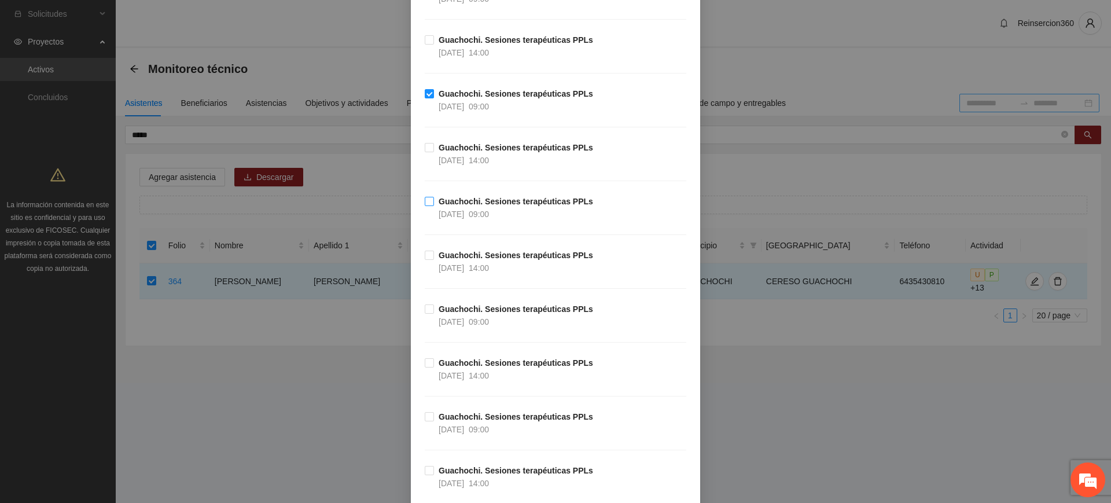
click at [456, 208] on div "25/04/2025" at bounding box center [451, 214] width 25 height 13
click at [447, 423] on div "23/04/2025" at bounding box center [451, 429] width 25 height 13
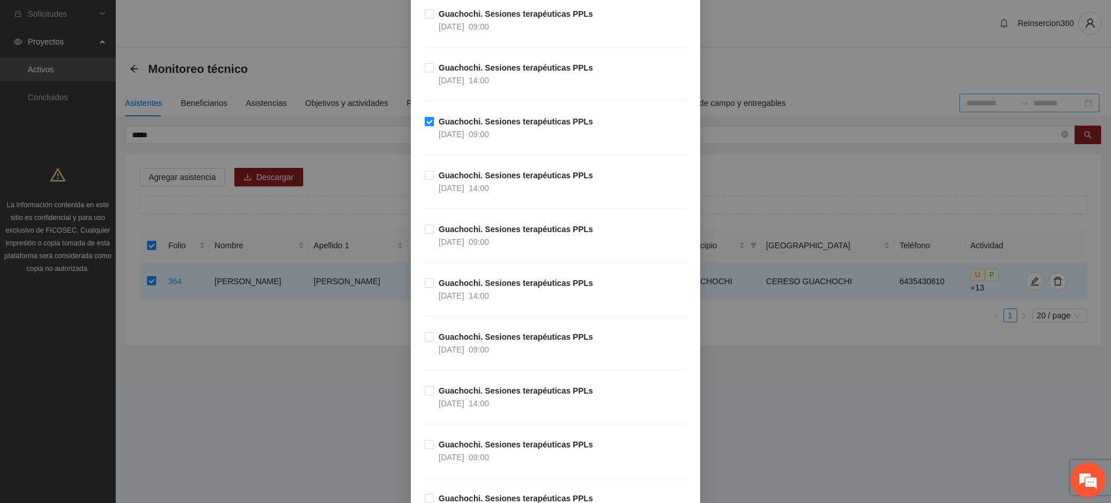
scroll to position [3848, 0]
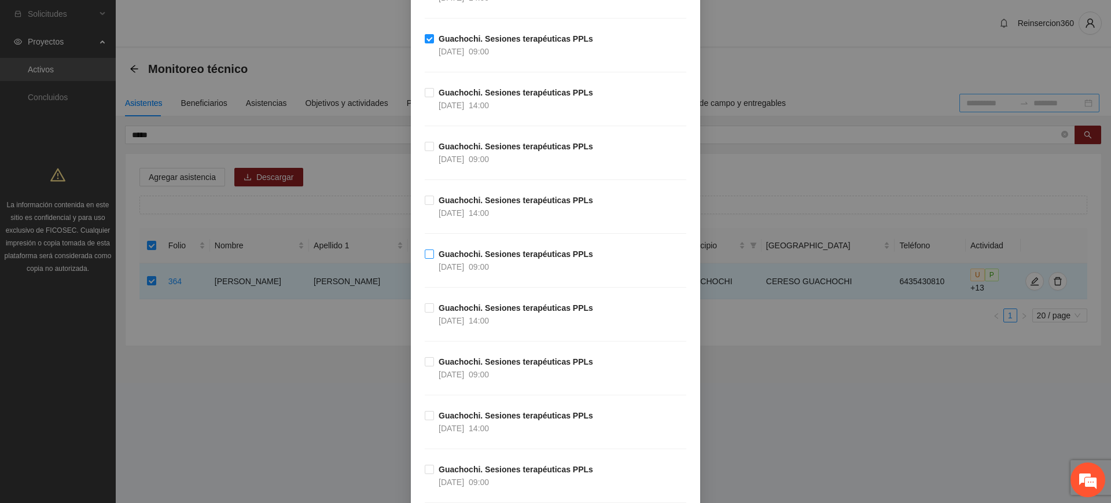
click at [447, 252] on strong "Guachochi. Sesiones terapéuticas PPLs" at bounding box center [516, 253] width 154 height 9
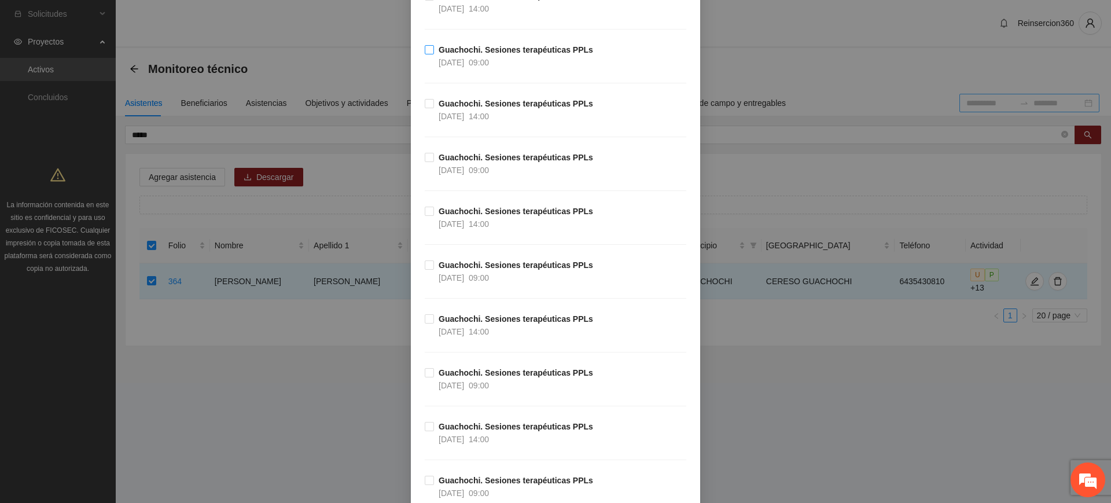
scroll to position [4172, 0]
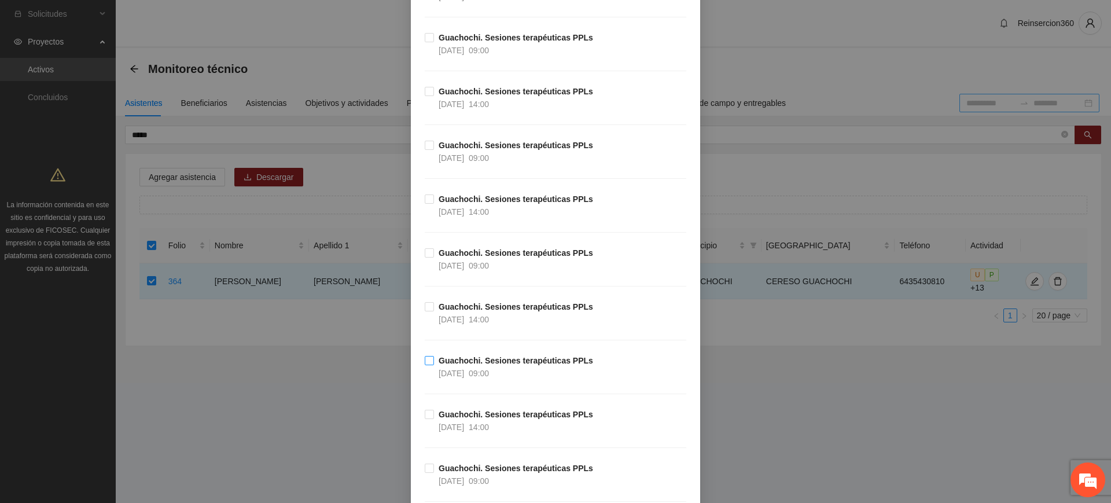
click at [459, 356] on strong "Guachochi. Sesiones terapéuticas PPLs" at bounding box center [516, 360] width 154 height 9
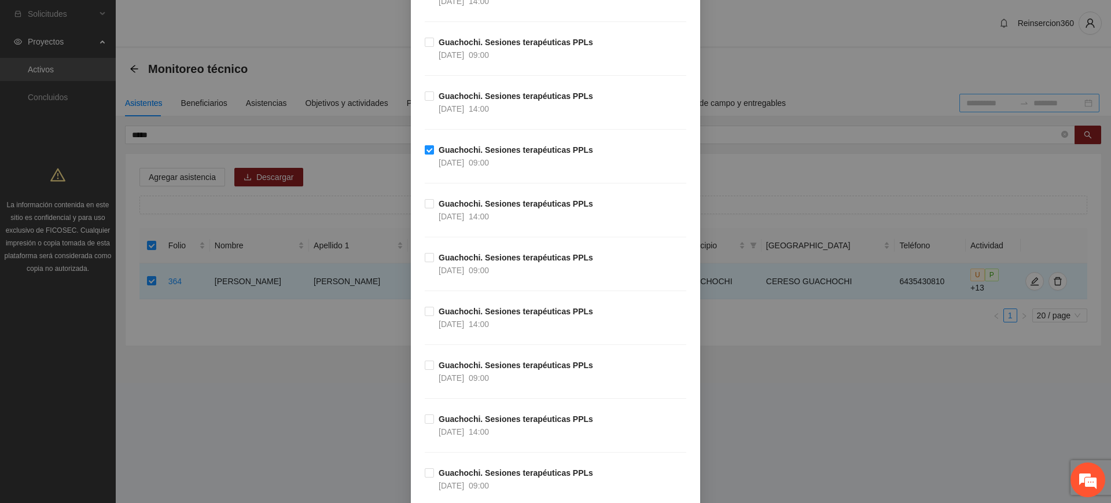
scroll to position [4392, 0]
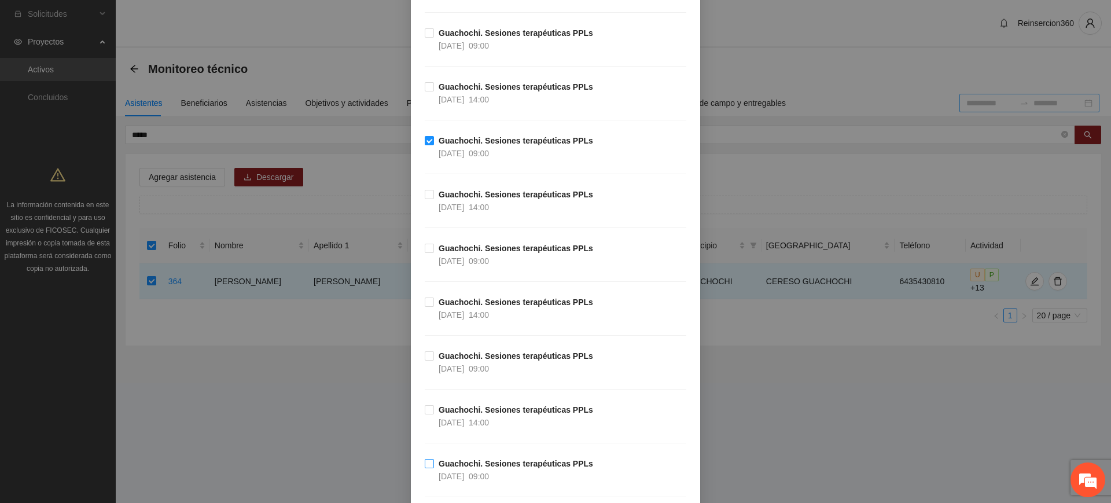
click at [465, 469] on span "Guachochi. Sesiones terapéuticas PPLs 10/04/2025 09:00" at bounding box center [516, 469] width 164 height 25
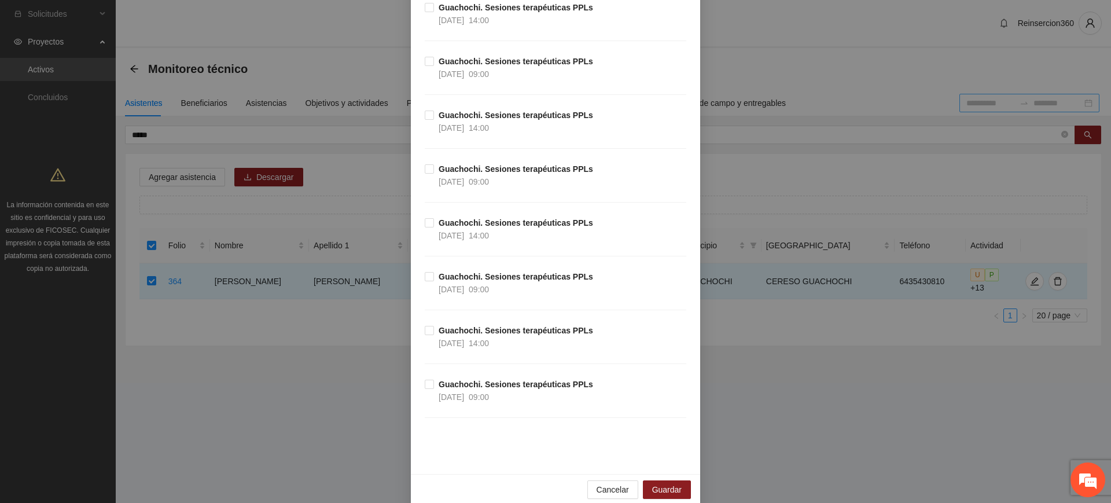
scroll to position [5240, 0]
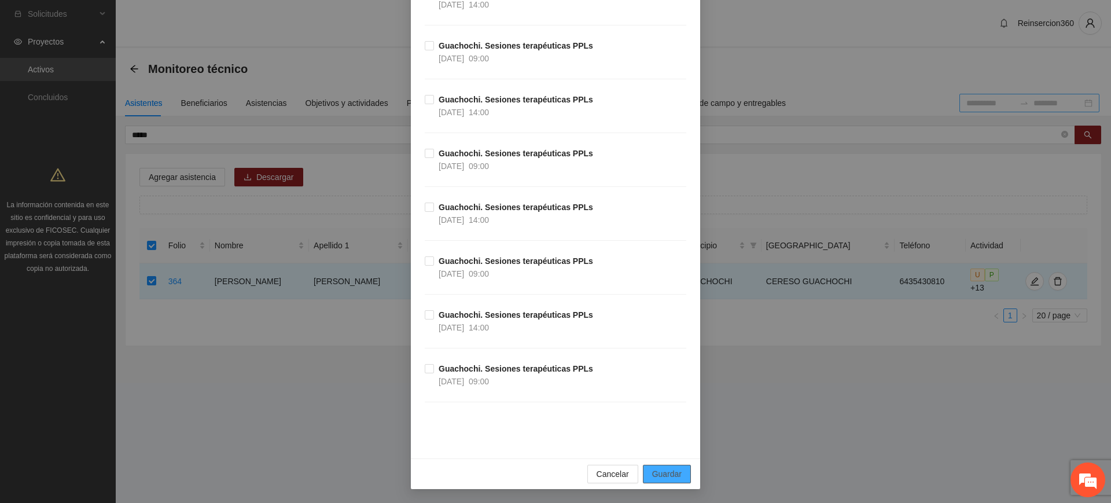
click at [665, 477] on span "Guardar" at bounding box center [667, 474] width 30 height 13
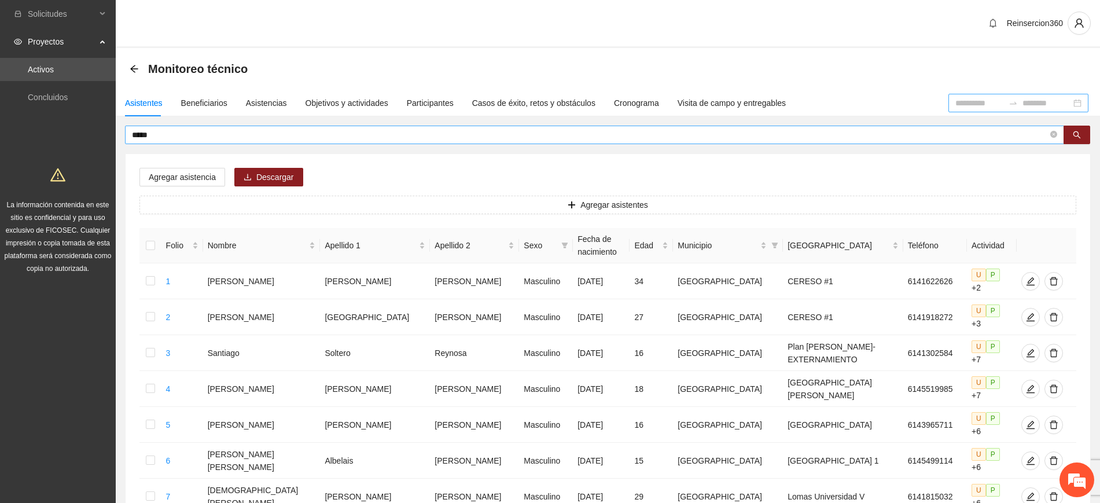
click at [189, 135] on input "*****" at bounding box center [590, 134] width 916 height 13
type input "******"
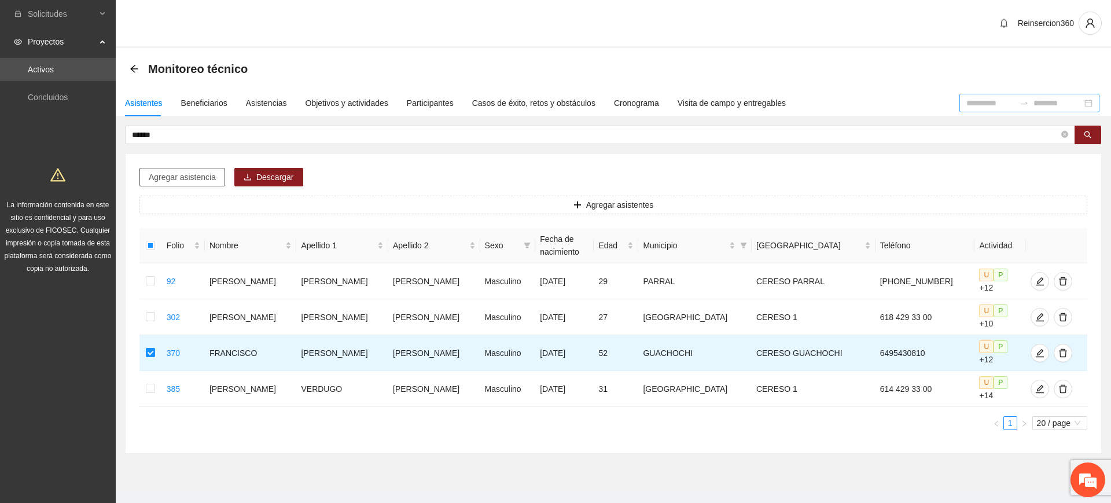
click at [175, 175] on span "Agregar asistencia" at bounding box center [182, 177] width 67 height 13
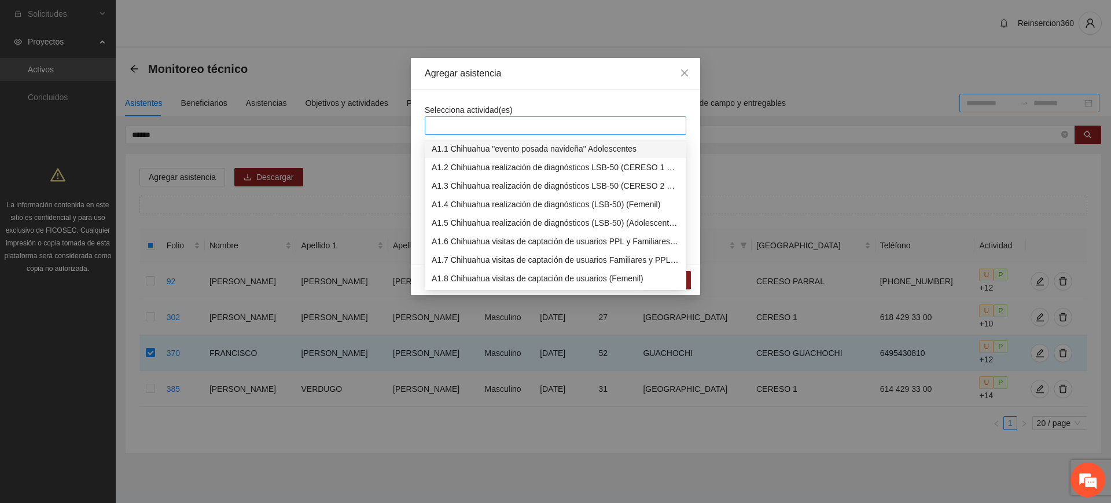
click at [461, 122] on div at bounding box center [556, 126] width 256 height 14
type input "**"
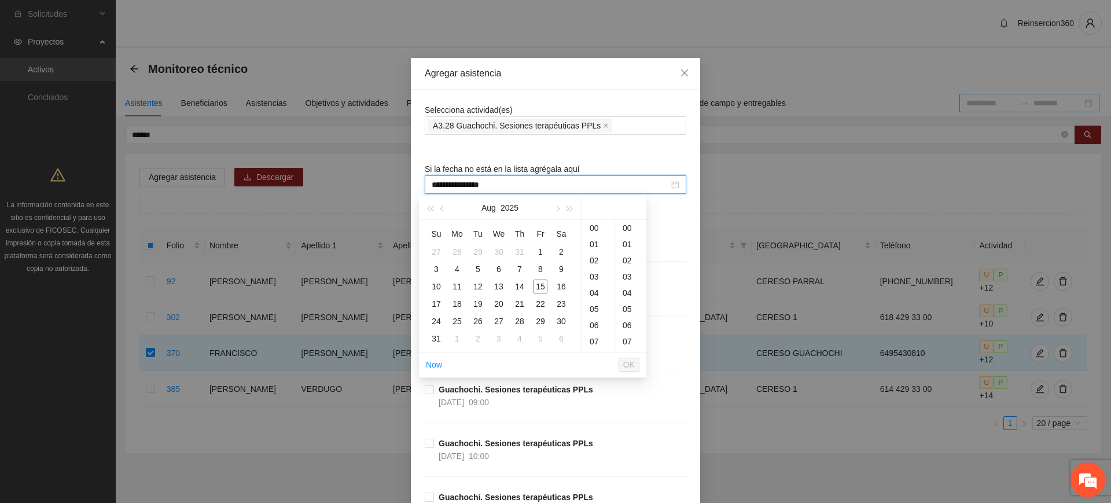
type input "**********"
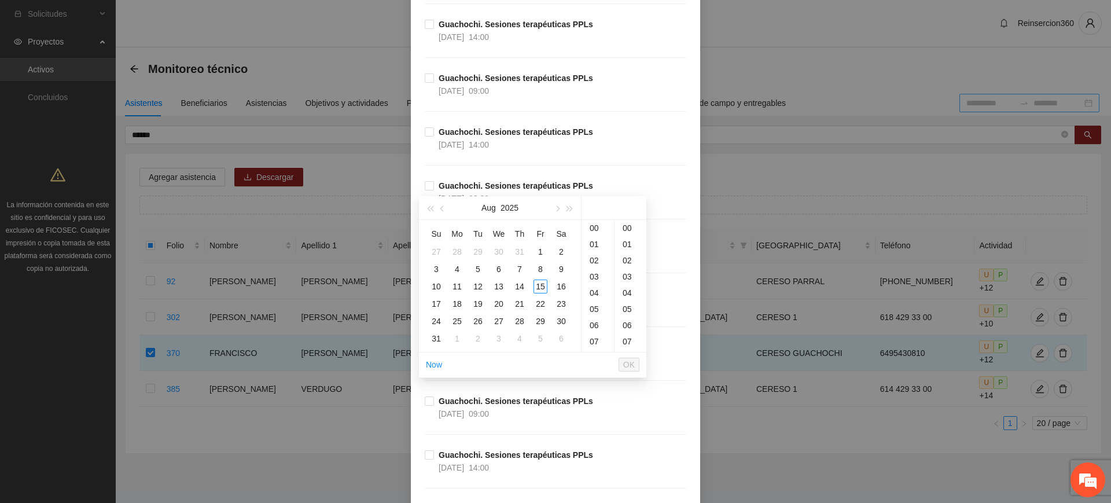
scroll to position [3254, 0]
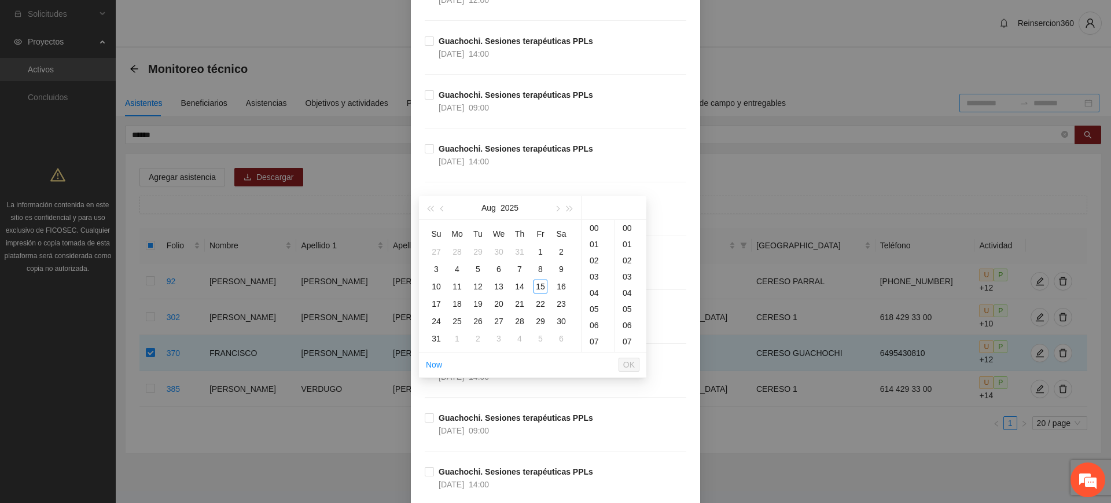
click at [467, 386] on div "Guachochi. Sesiones terapéuticas PPLs 25/04/2025 14:00" at bounding box center [556, 385] width 262 height 54
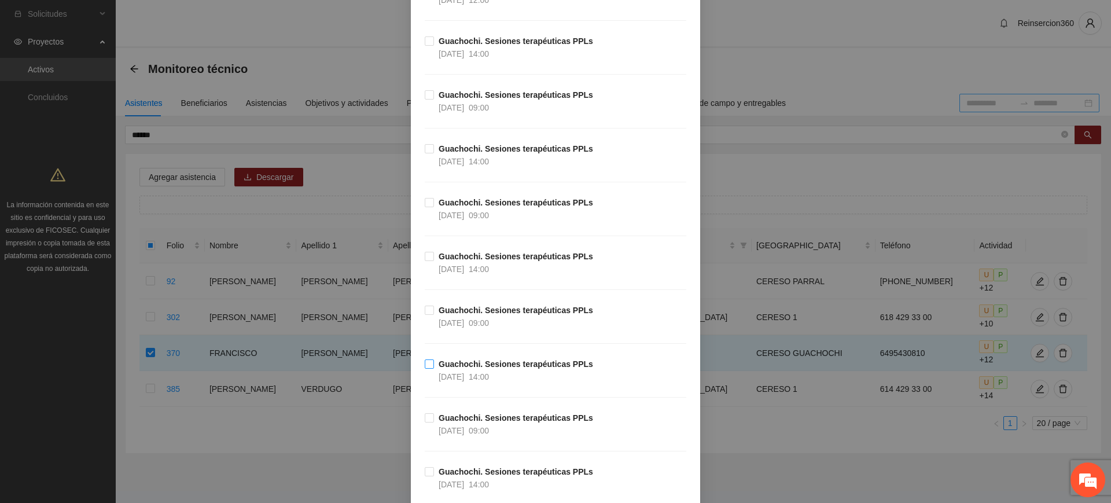
click at [447, 372] on span "25/04/2025" at bounding box center [451, 376] width 25 height 9
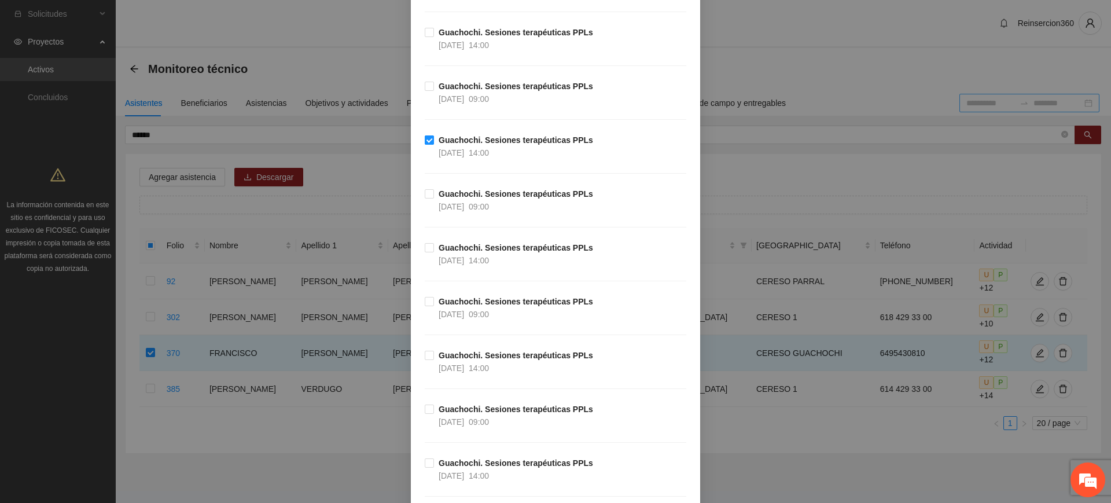
scroll to position [3480, 0]
click at [457, 254] on span "24/04/2025" at bounding box center [451, 258] width 25 height 9
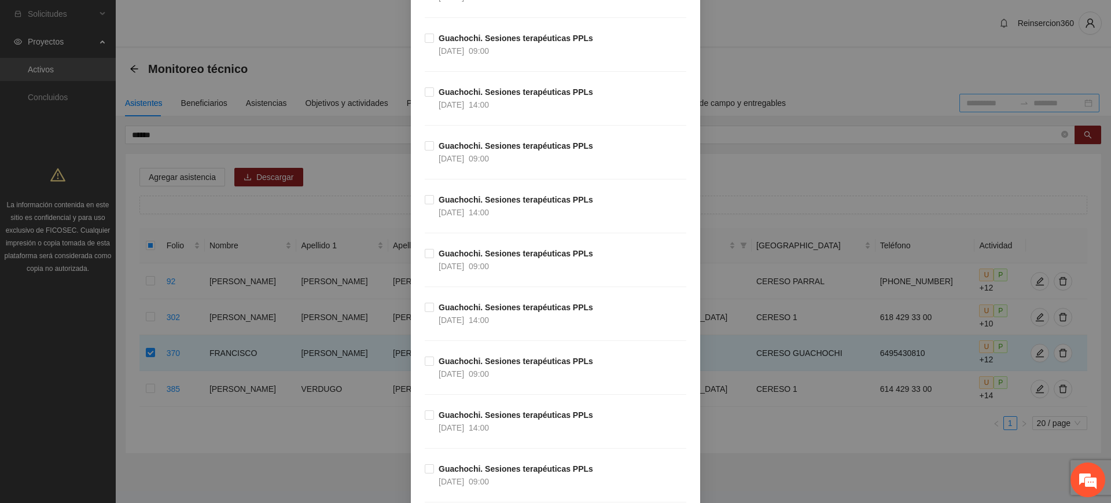
scroll to position [3959, 0]
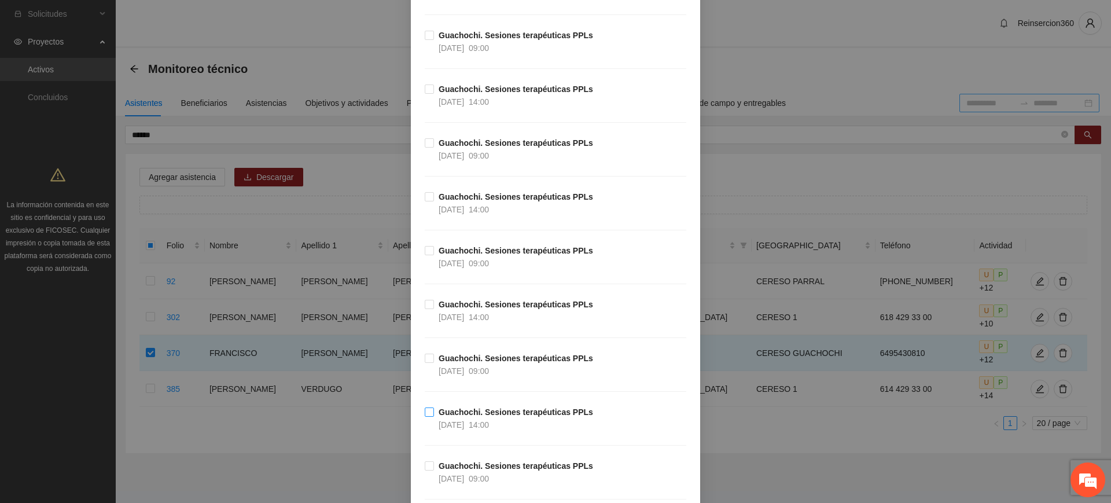
click at [473, 417] on strong "Guachochi. Sesiones terapéuticas PPLs" at bounding box center [516, 411] width 154 height 9
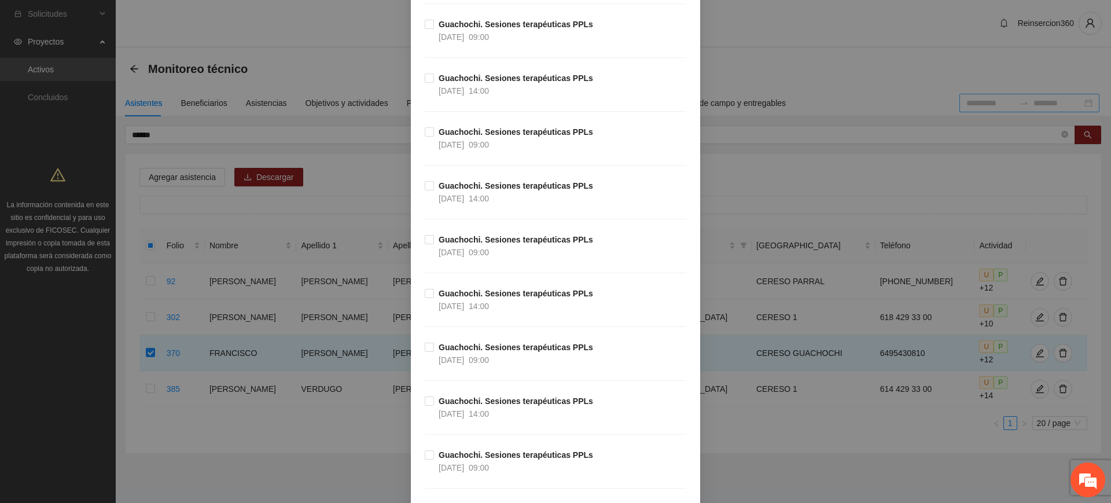
scroll to position [4411, 0]
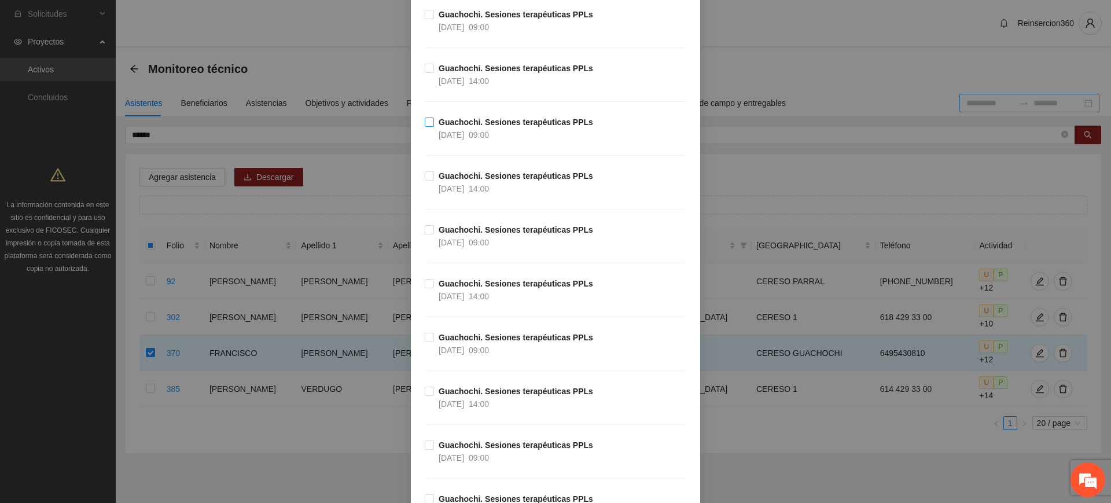
click at [455, 117] on strong "Guachochi. Sesiones terapéuticas PPLs" at bounding box center [516, 121] width 154 height 9
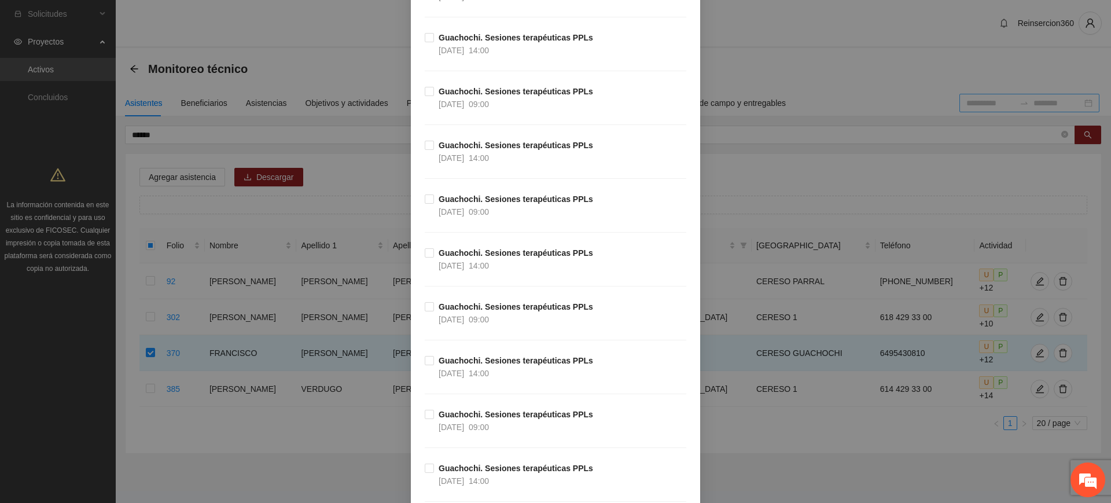
scroll to position [4765, 0]
click at [452, 317] on span "08/04/2025" at bounding box center [451, 318] width 25 height 9
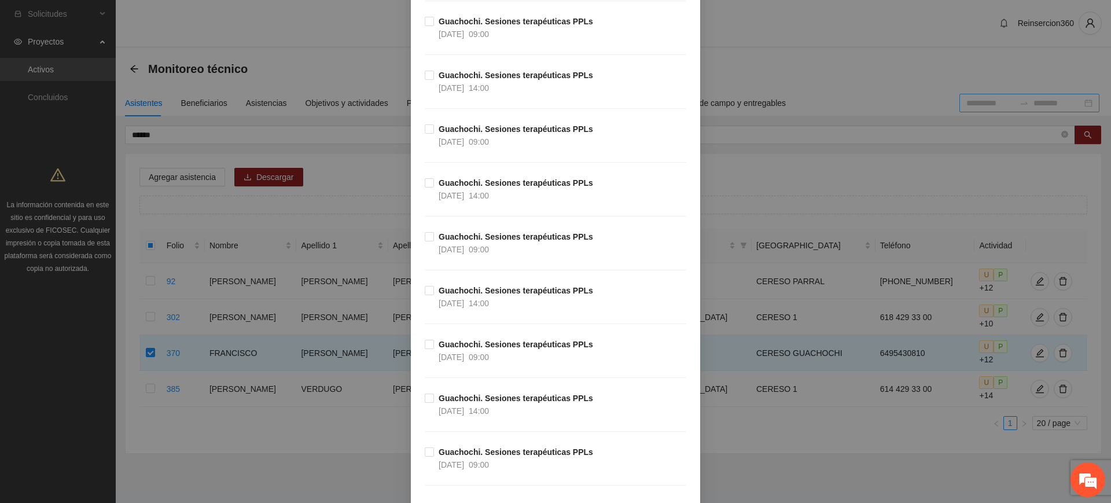
scroll to position [5240, 0]
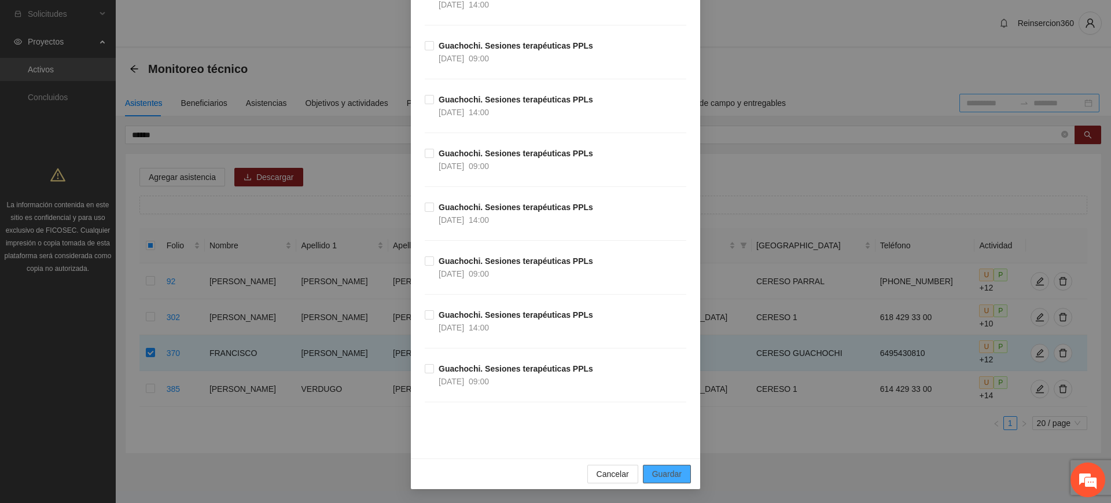
click at [661, 468] on span "Guardar" at bounding box center [667, 474] width 30 height 13
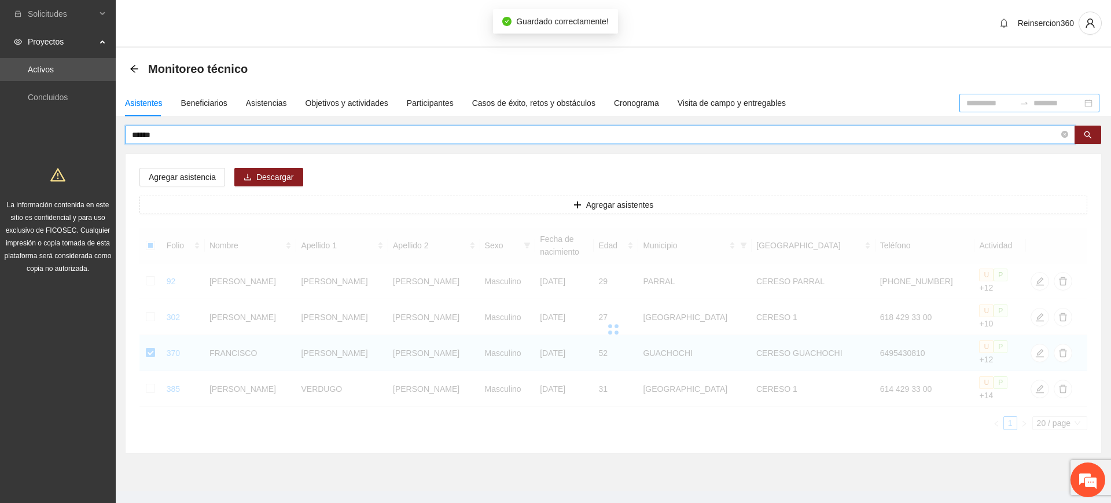
click at [240, 135] on input "******" at bounding box center [595, 134] width 927 height 13
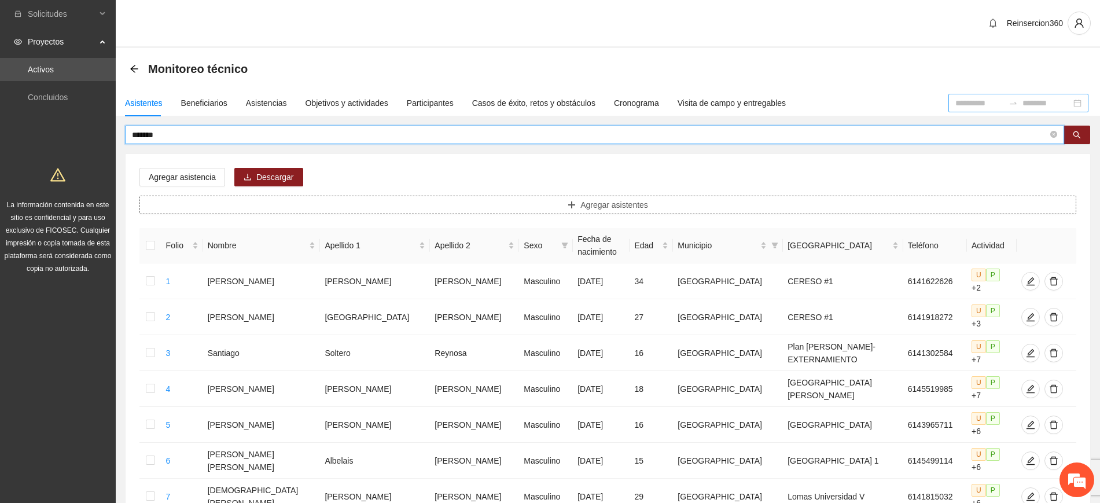
type input "*******"
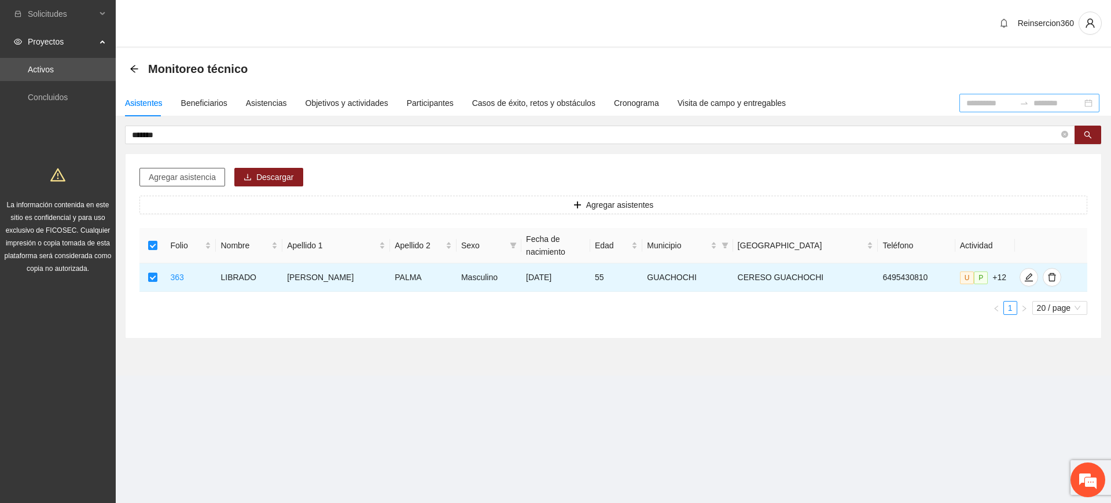
click at [177, 176] on span "Agregar asistencia" at bounding box center [182, 177] width 67 height 13
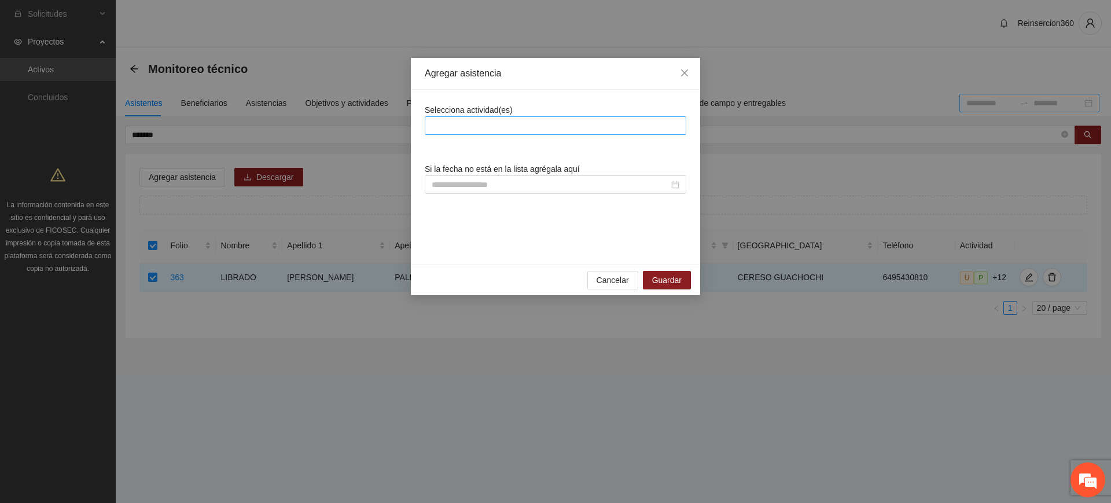
click at [437, 126] on div at bounding box center [556, 126] width 256 height 14
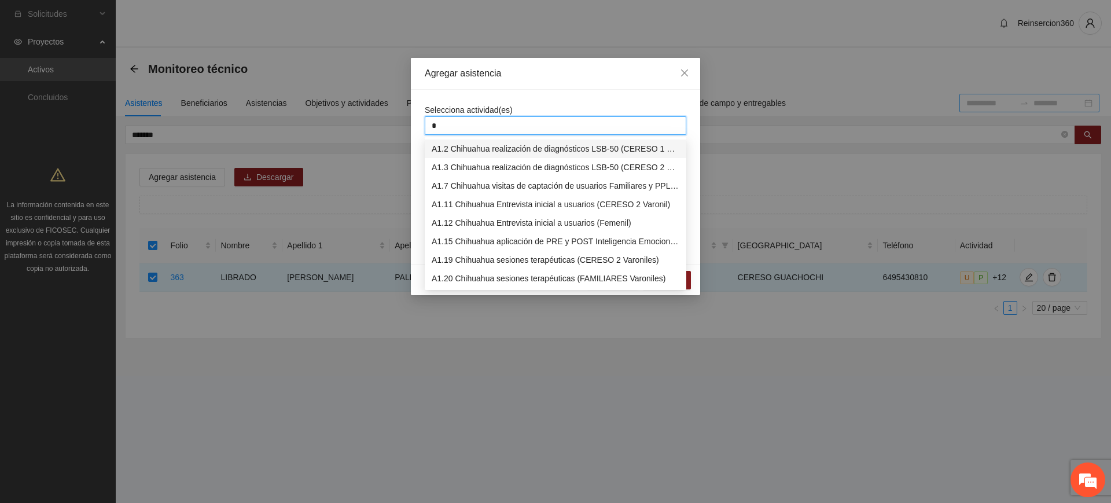
type input "**"
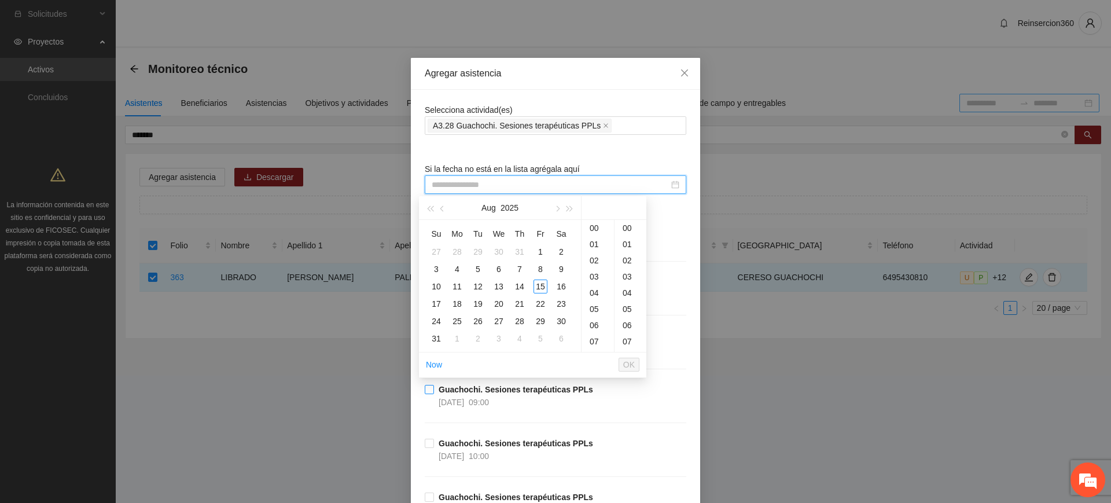
type input "**********"
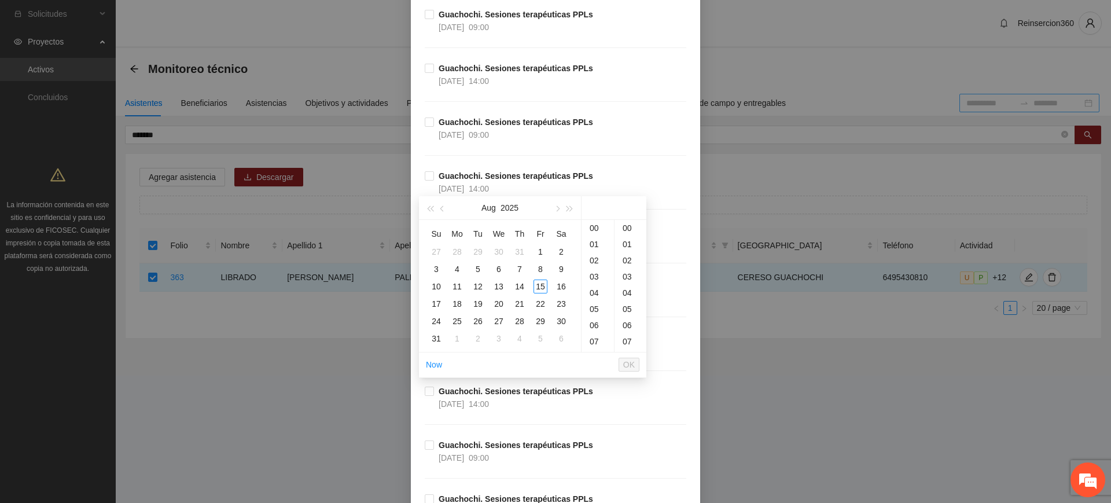
scroll to position [3558, 0]
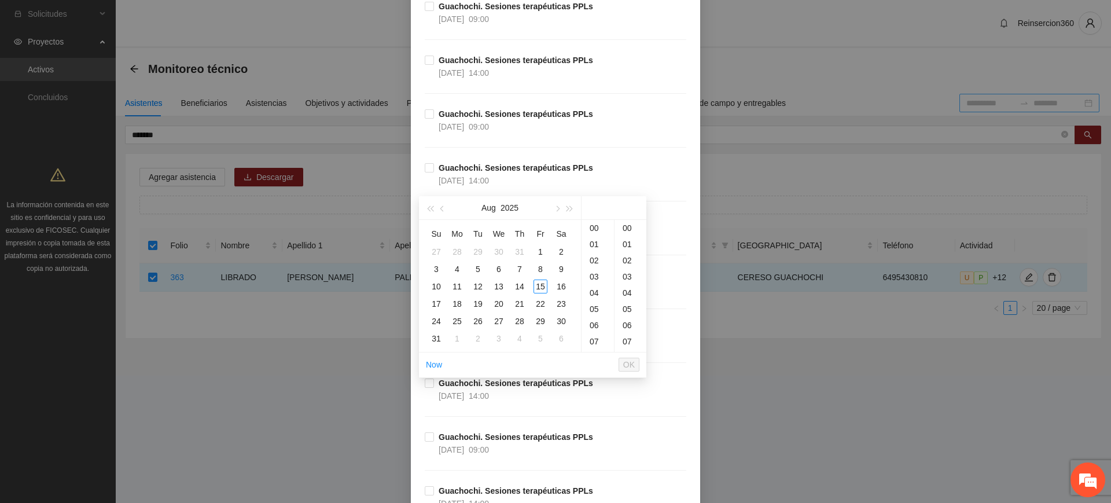
type input "**********"
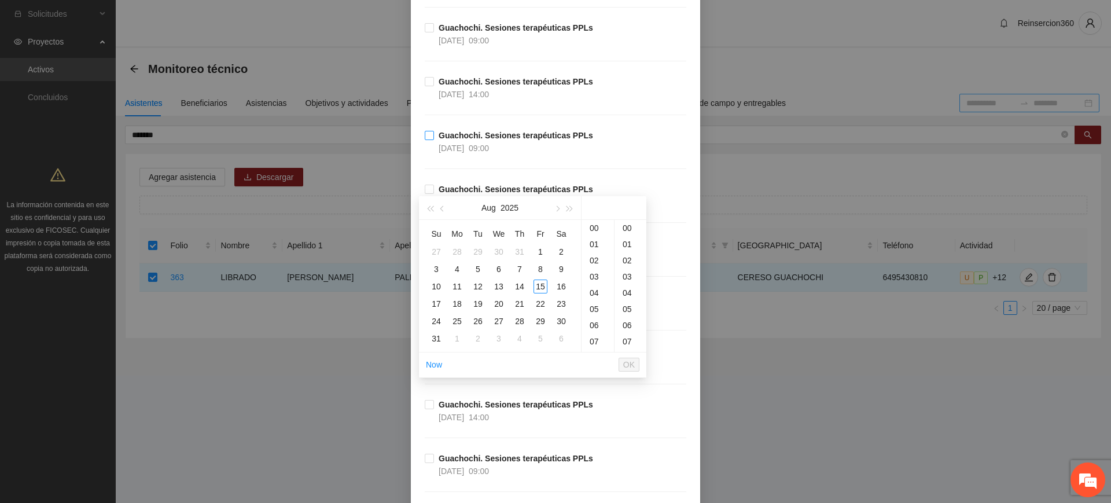
scroll to position [3796, 0]
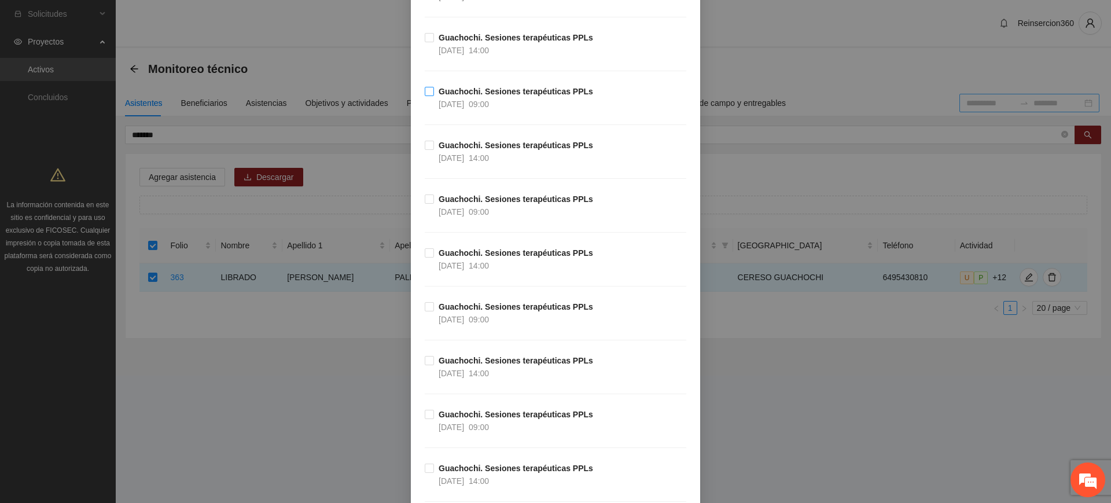
click at [455, 141] on strong "Guachochi. Sesiones terapéuticas PPLs" at bounding box center [516, 145] width 154 height 9
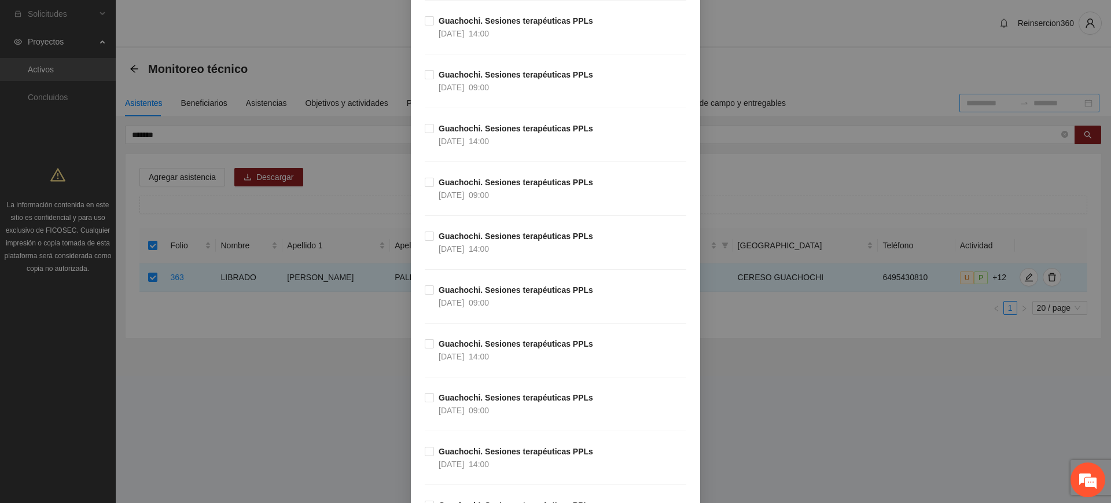
scroll to position [4064, 0]
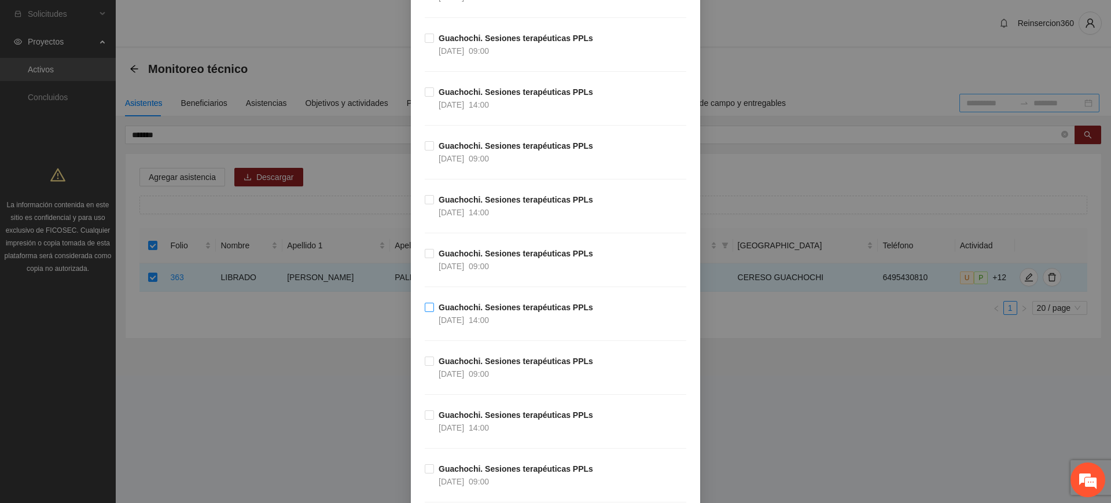
click at [454, 306] on strong "Guachochi. Sesiones terapéuticas PPLs" at bounding box center [516, 307] width 154 height 9
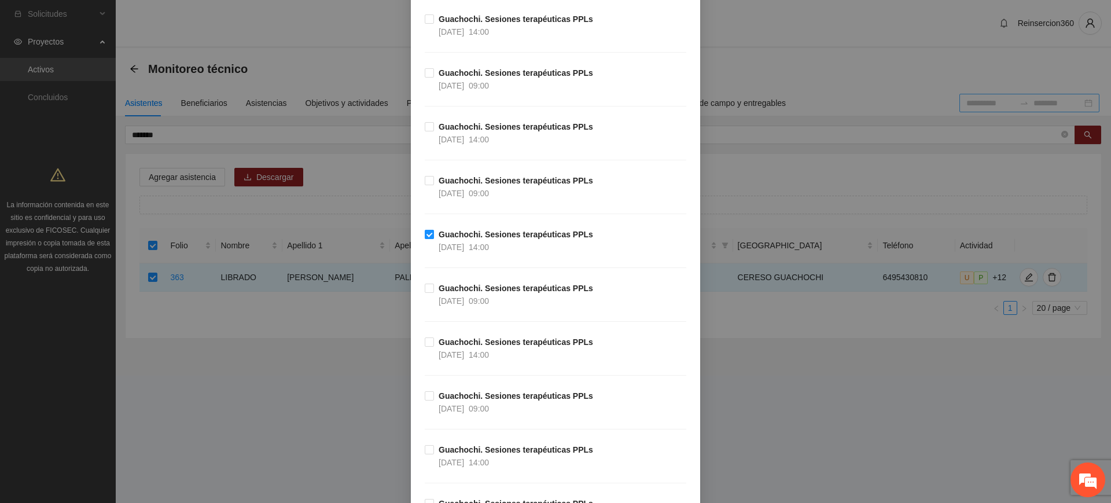
scroll to position [4174, 0]
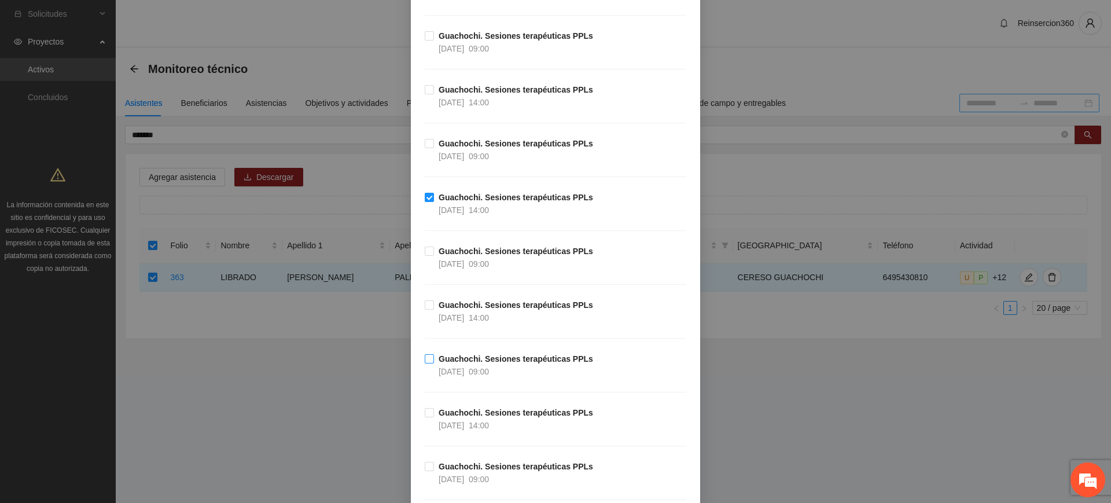
click at [457, 362] on strong "Guachochi. Sesiones terapéuticas PPLs" at bounding box center [516, 358] width 154 height 9
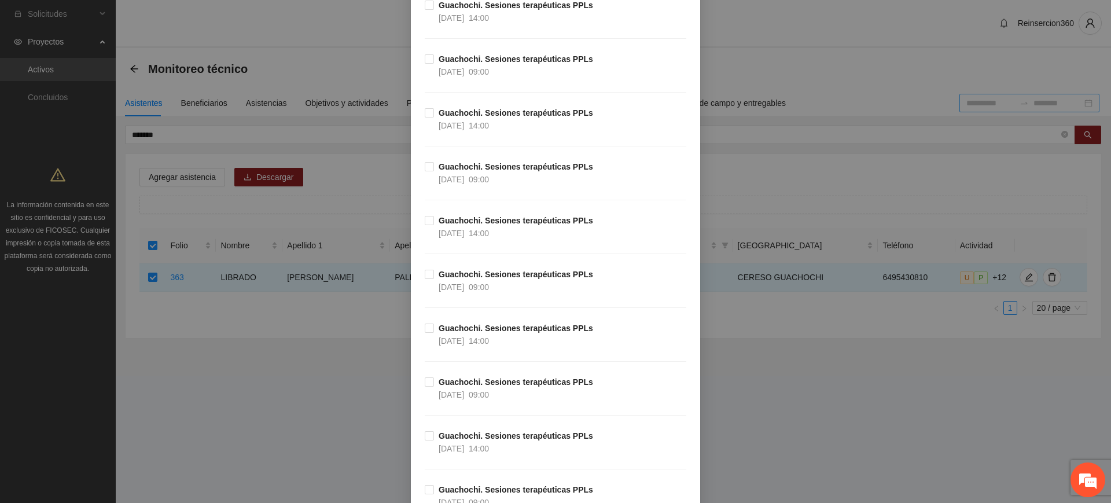
scroll to position [4905, 0]
click at [461, 383] on strong "Guachochi. Sesiones terapéuticas PPLs" at bounding box center [516, 380] width 154 height 9
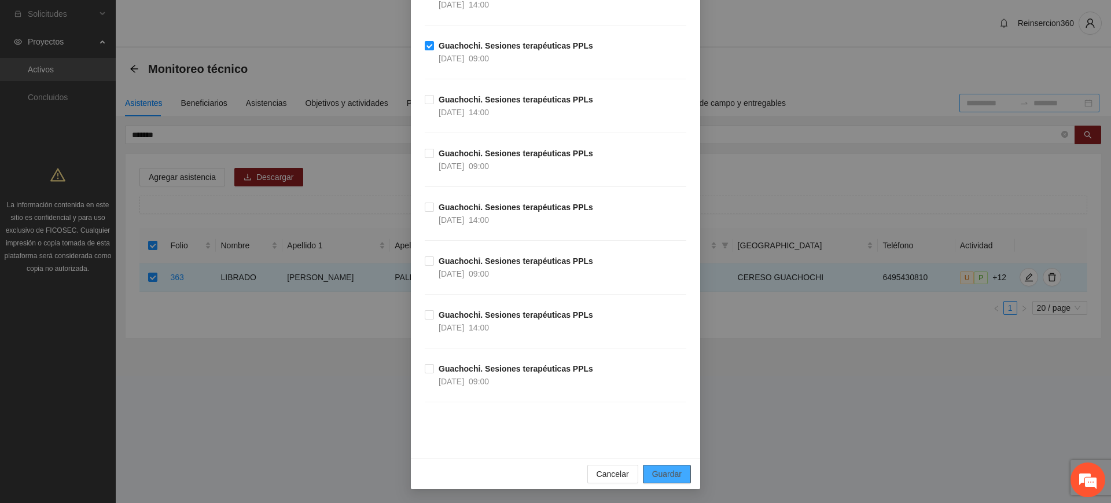
click at [679, 475] on button "Guardar" at bounding box center [667, 474] width 48 height 19
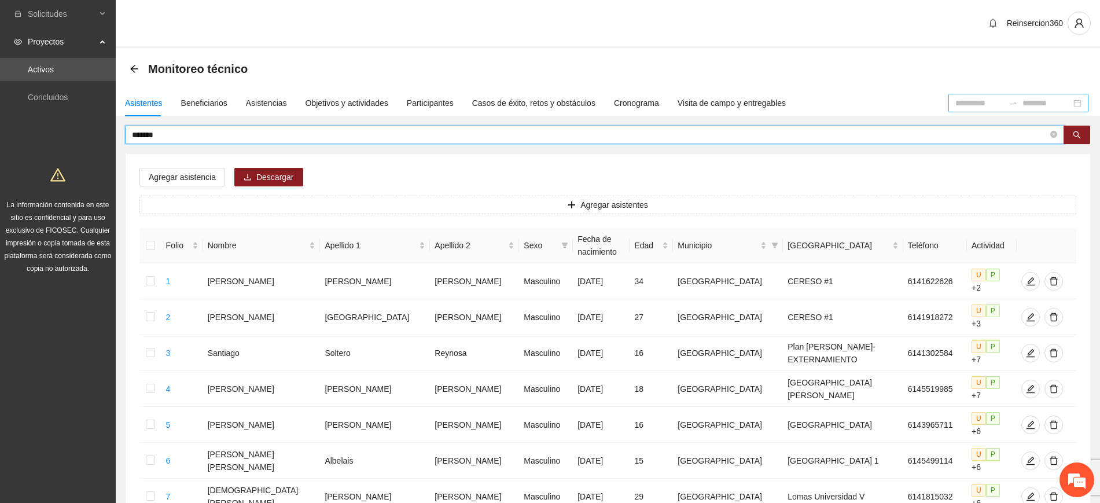
click at [200, 133] on input "*******" at bounding box center [590, 134] width 916 height 13
type input "********"
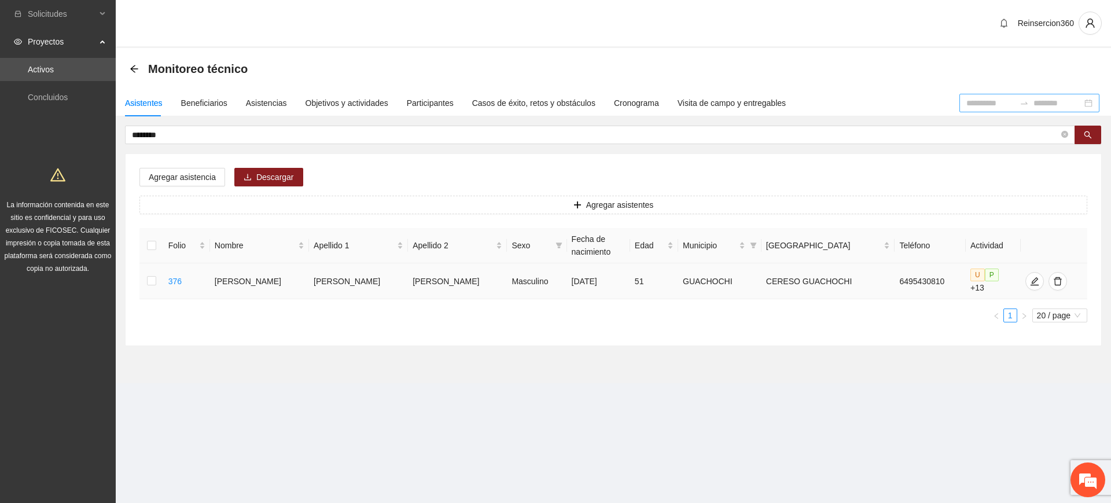
click at [157, 277] on td at bounding box center [151, 281] width 24 height 36
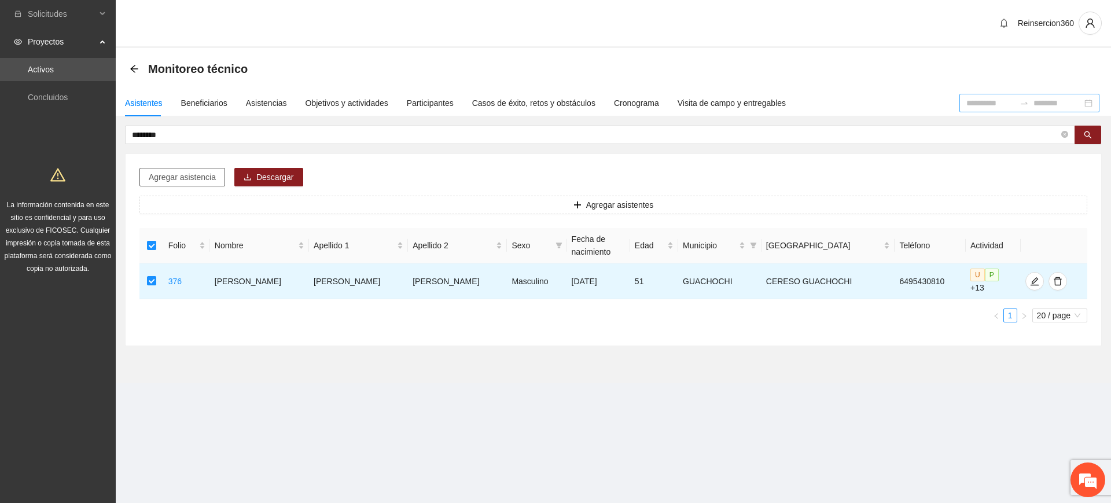
click at [167, 178] on span "Agregar asistencia" at bounding box center [182, 177] width 67 height 13
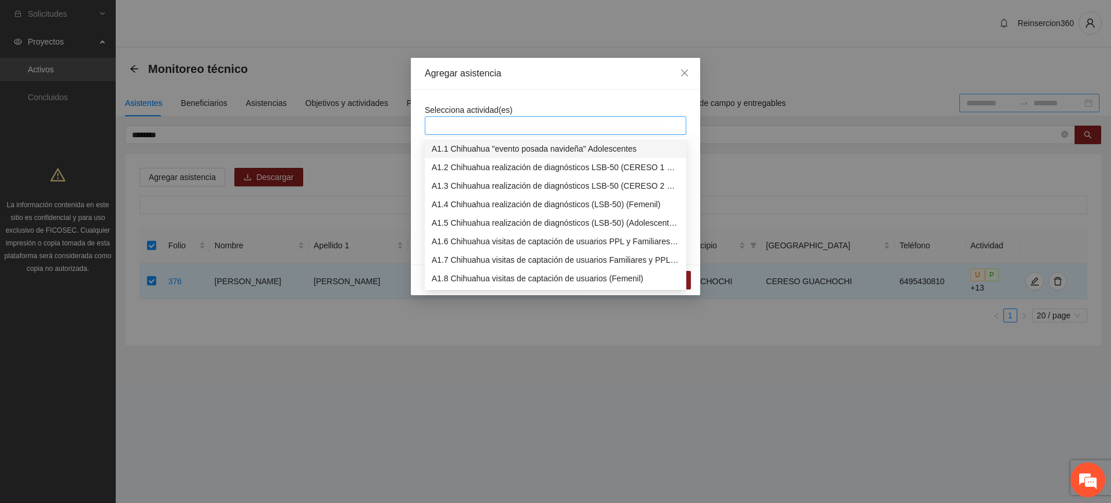
click at [439, 119] on div at bounding box center [556, 126] width 256 height 14
type input "**"
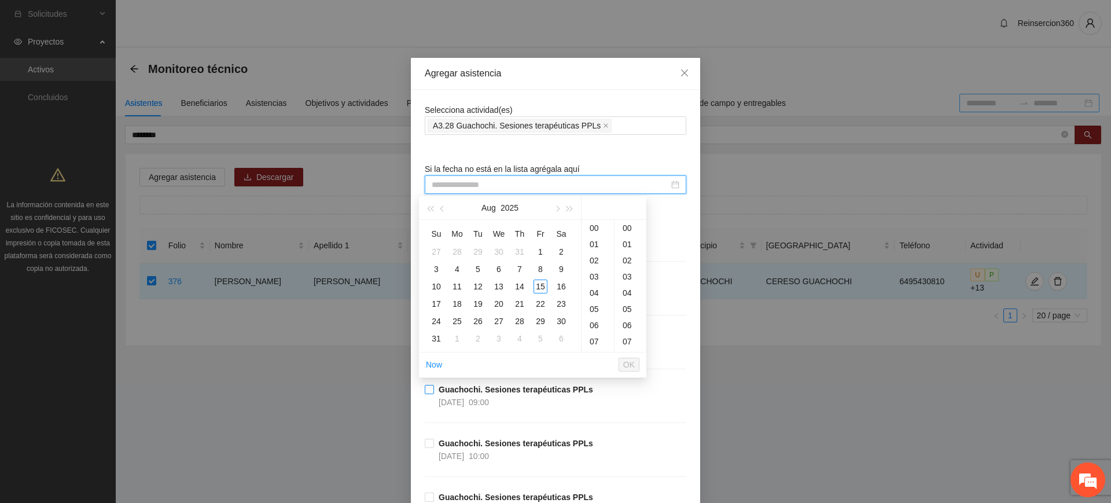
type input "**********"
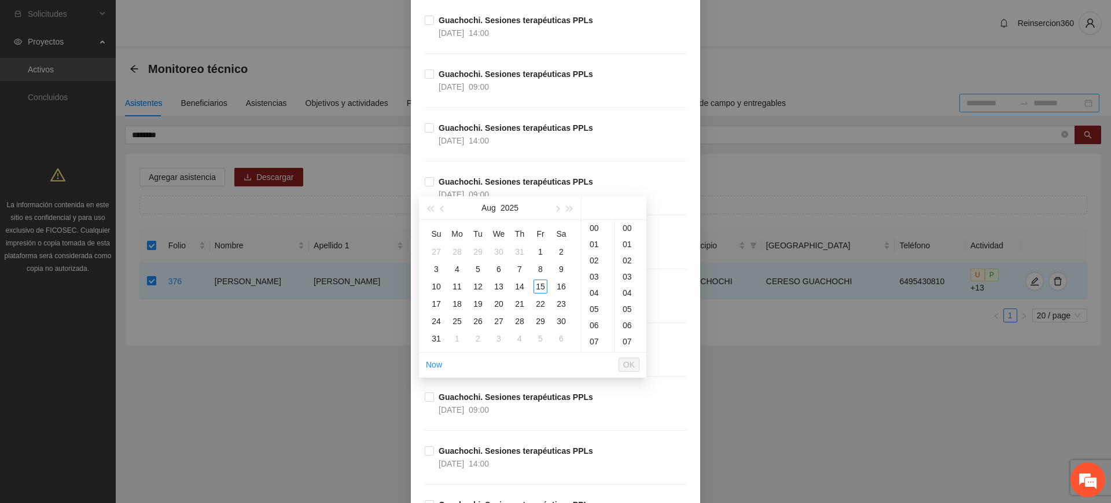
scroll to position [3283, 0]
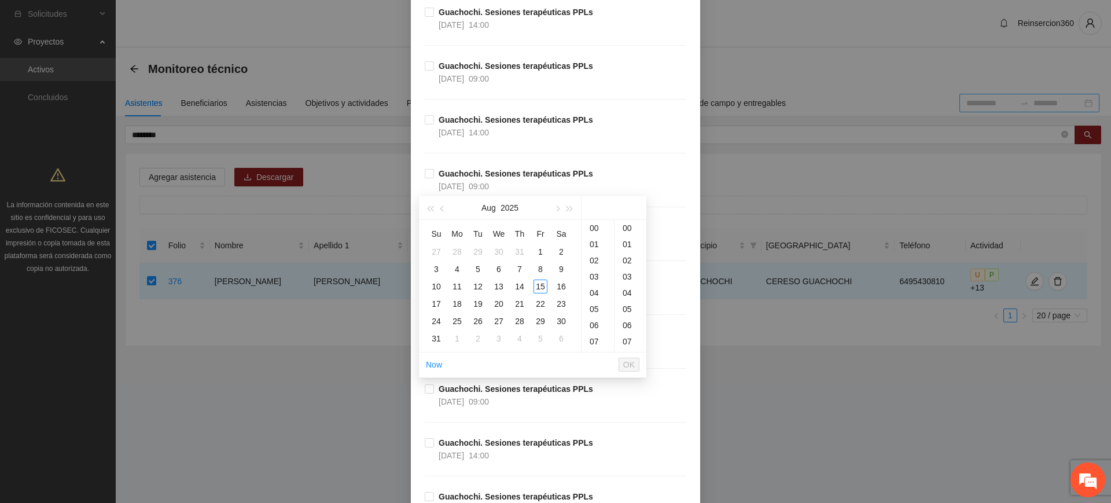
type input "**********"
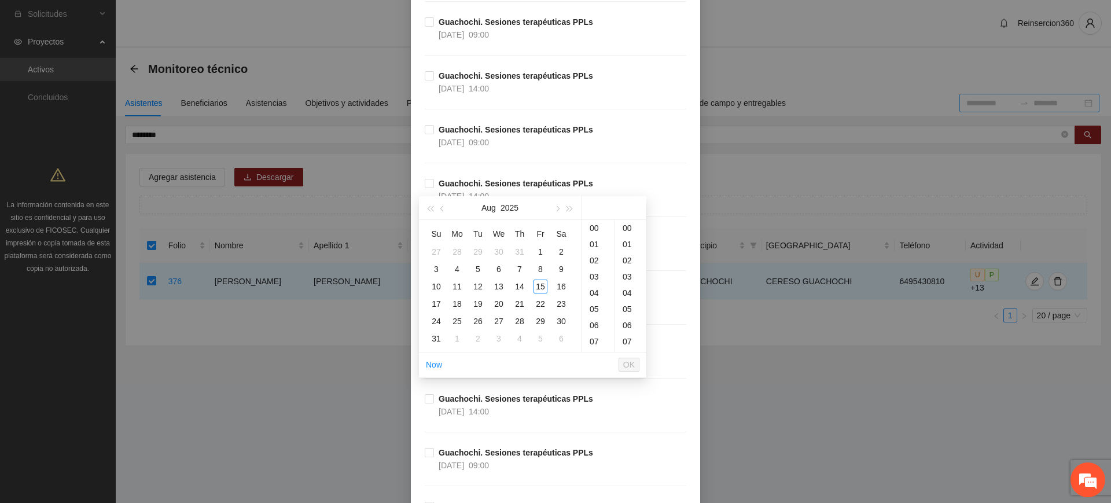
scroll to position [3443, 0]
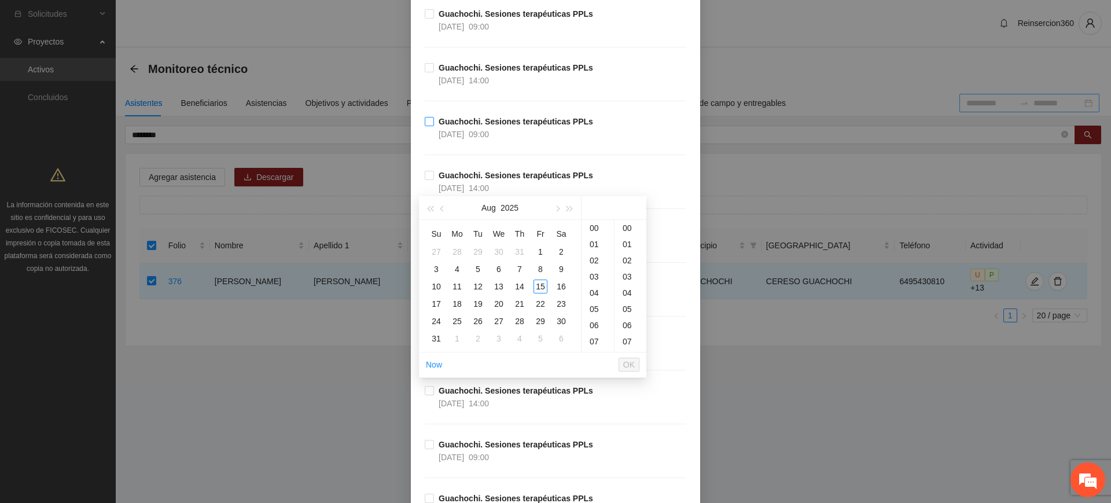
click at [443, 123] on strong "Guachochi. Sesiones terapéuticas PPLs" at bounding box center [516, 121] width 154 height 9
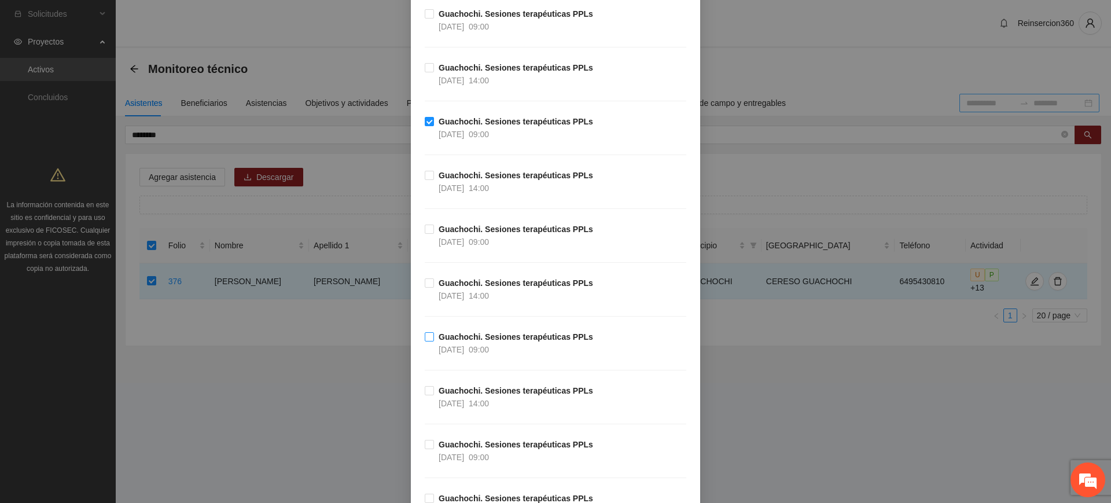
click at [466, 332] on strong "Guachochi. Sesiones terapéuticas PPLs" at bounding box center [516, 336] width 154 height 9
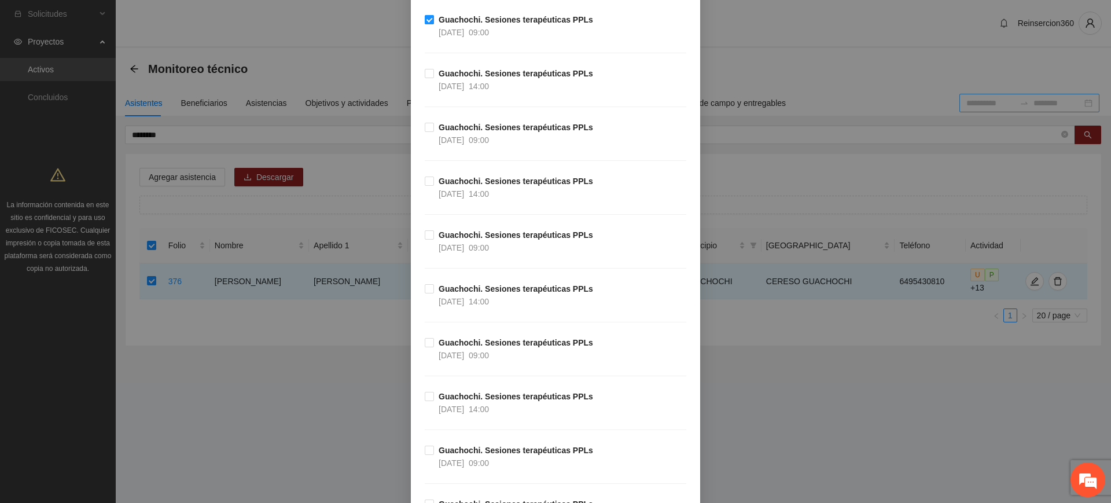
scroll to position [3779, 0]
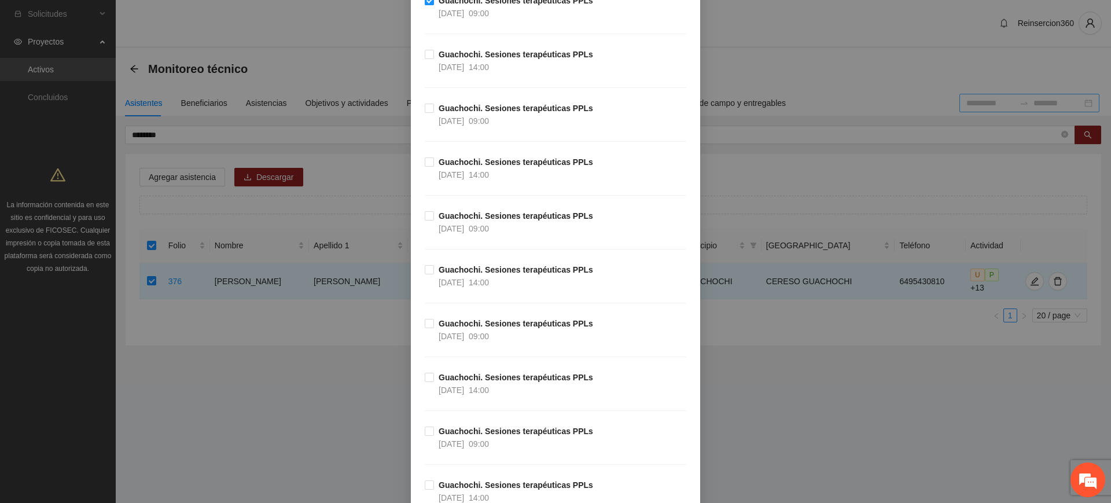
click at [464, 332] on span "21/04/2025" at bounding box center [451, 336] width 25 height 9
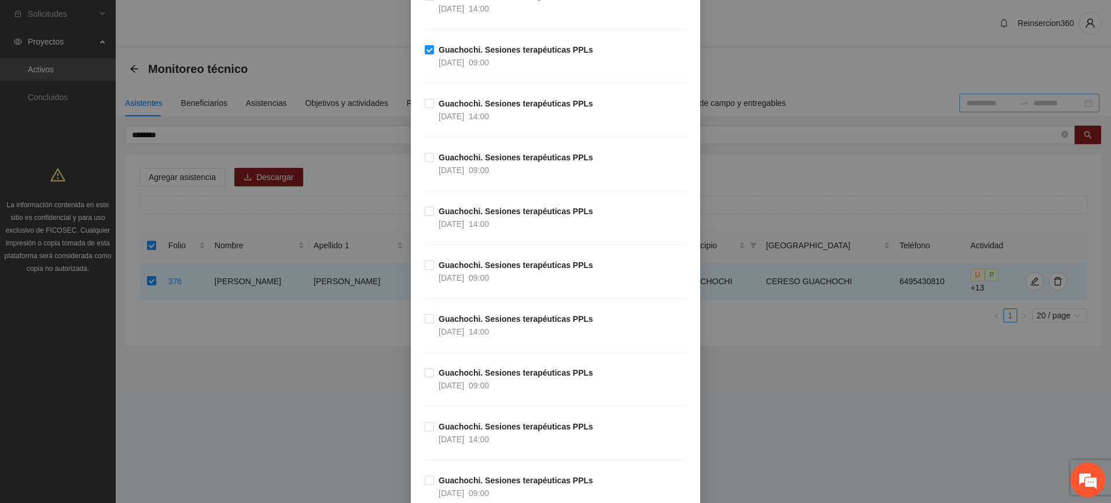
scroll to position [4057, 0]
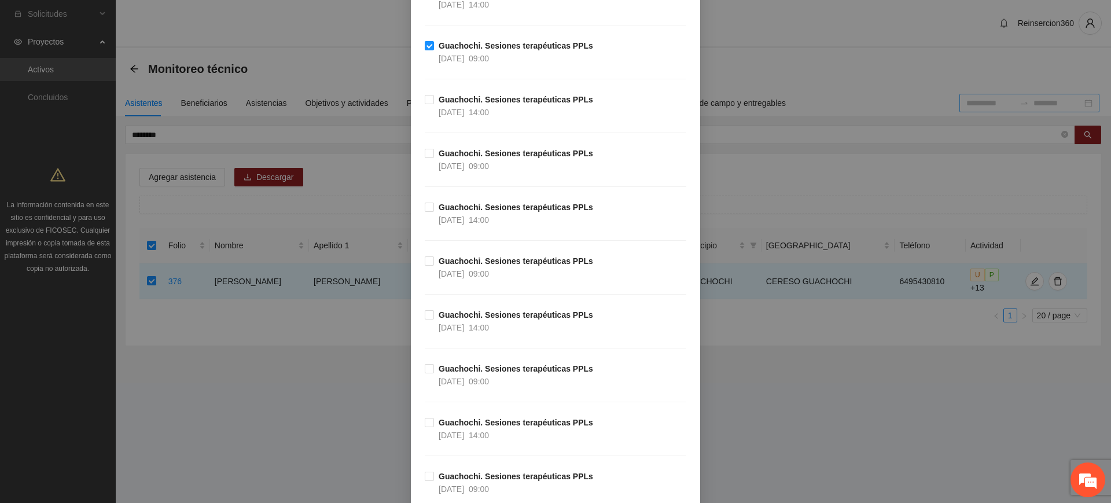
click at [464, 331] on span "16/04/2025" at bounding box center [451, 327] width 25 height 9
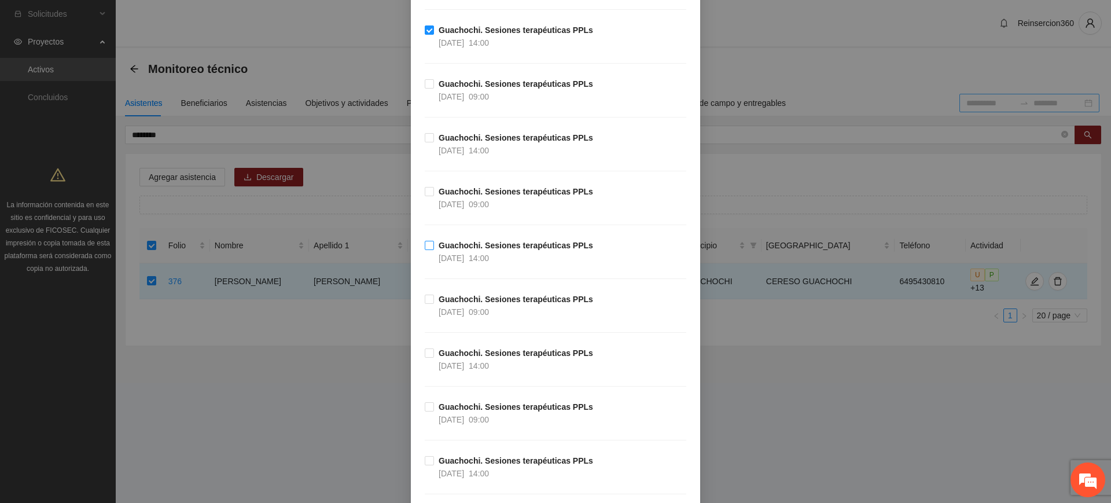
scroll to position [4351, 0]
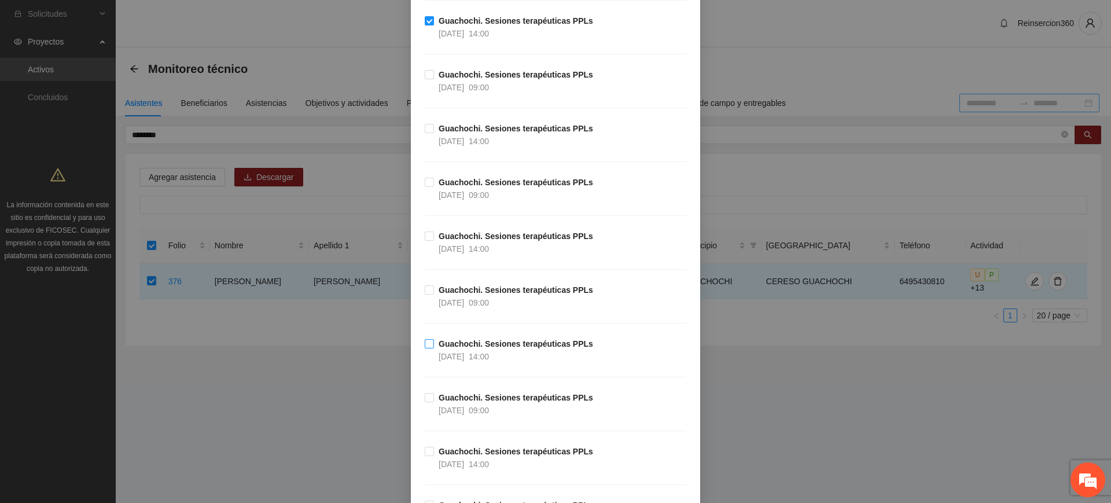
click at [469, 339] on strong "Guachochi. Sesiones terapéuticas PPLs" at bounding box center [516, 343] width 154 height 9
click at [464, 406] on span "11/04/2025" at bounding box center [451, 410] width 25 height 9
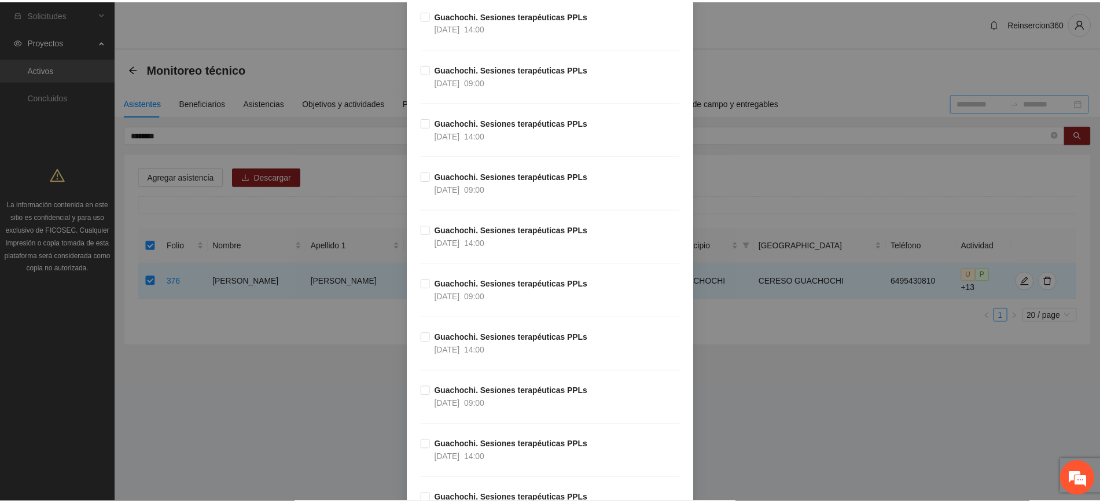
scroll to position [5240, 0]
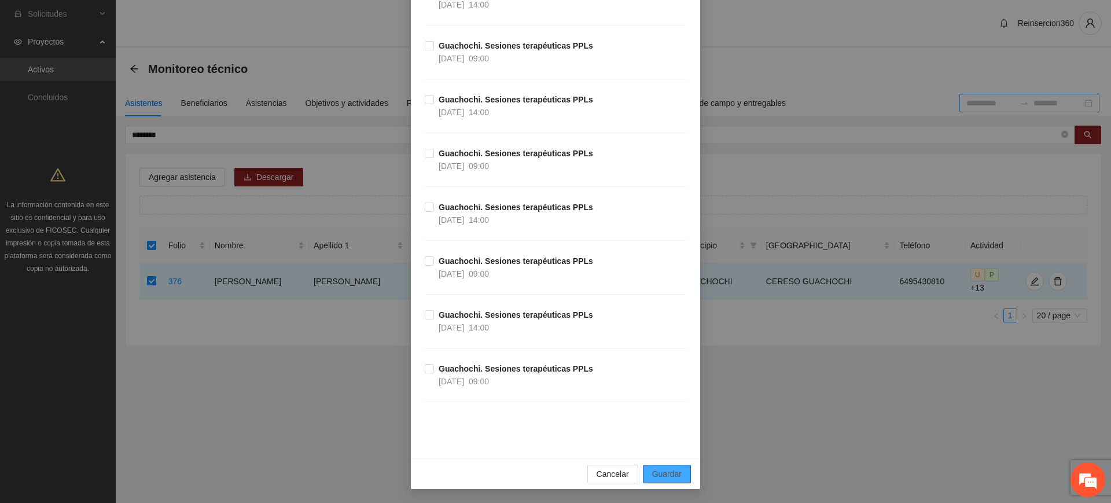
click at [656, 472] on span "Guardar" at bounding box center [667, 474] width 30 height 13
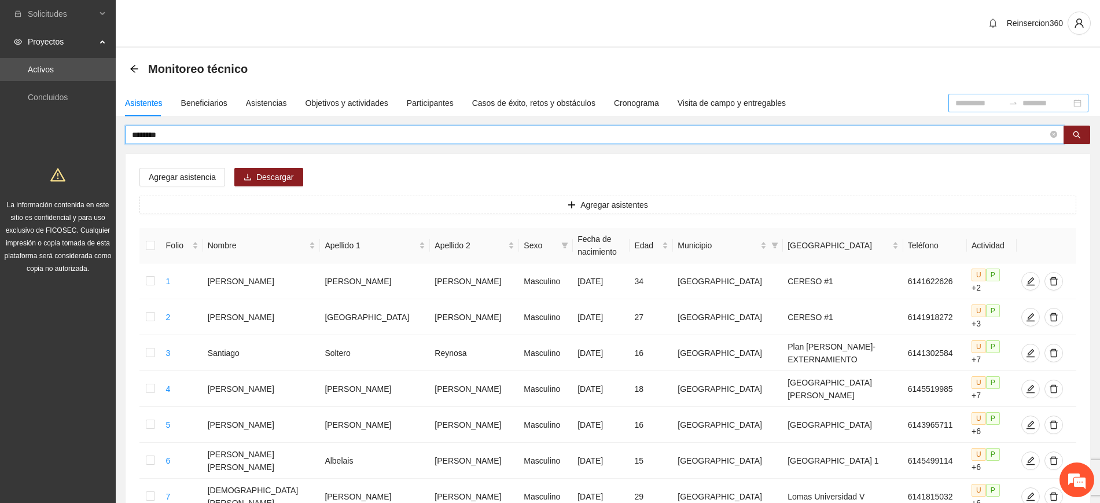
click at [214, 128] on input "********" at bounding box center [590, 134] width 916 height 13
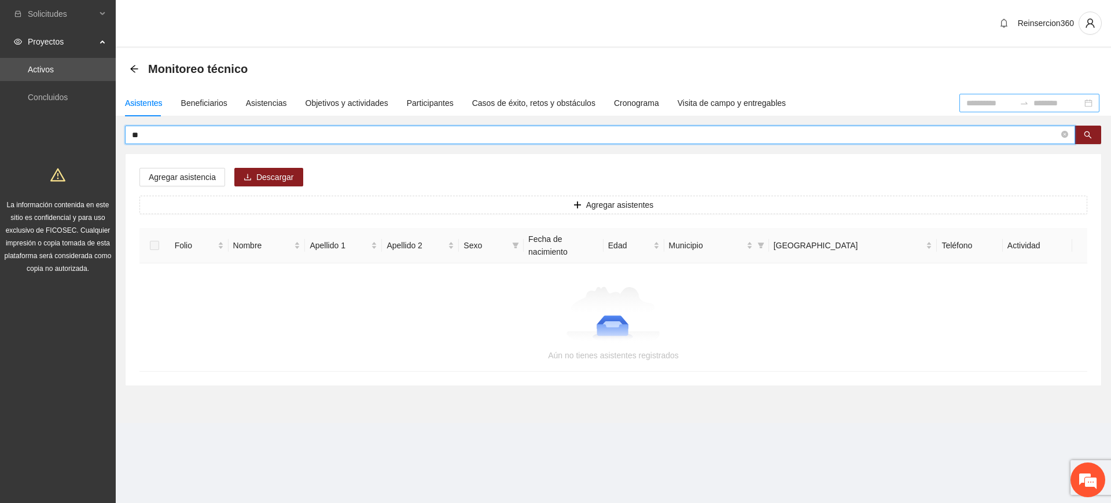
type input "*"
type input "*****"
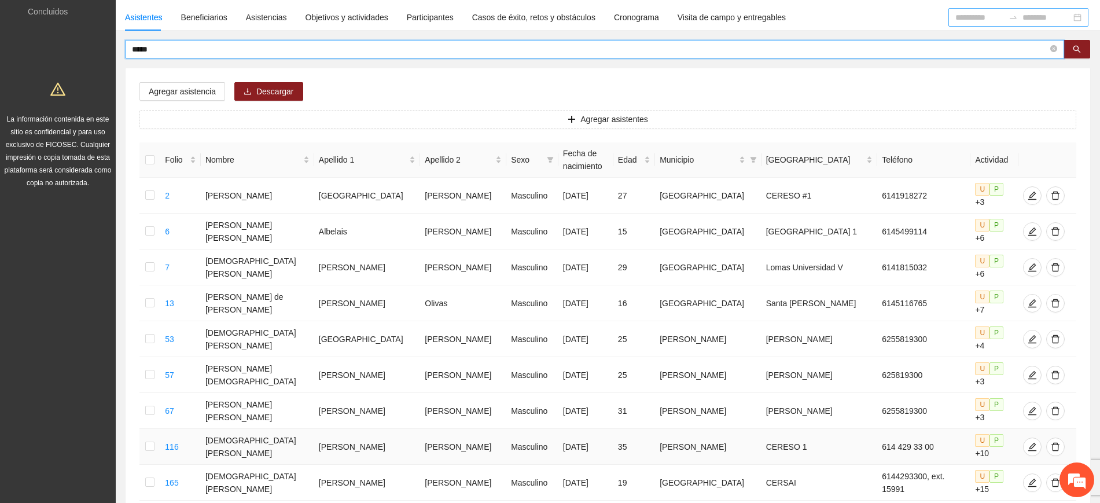
scroll to position [0, 0]
